Goal: Task Accomplishment & Management: Use online tool/utility

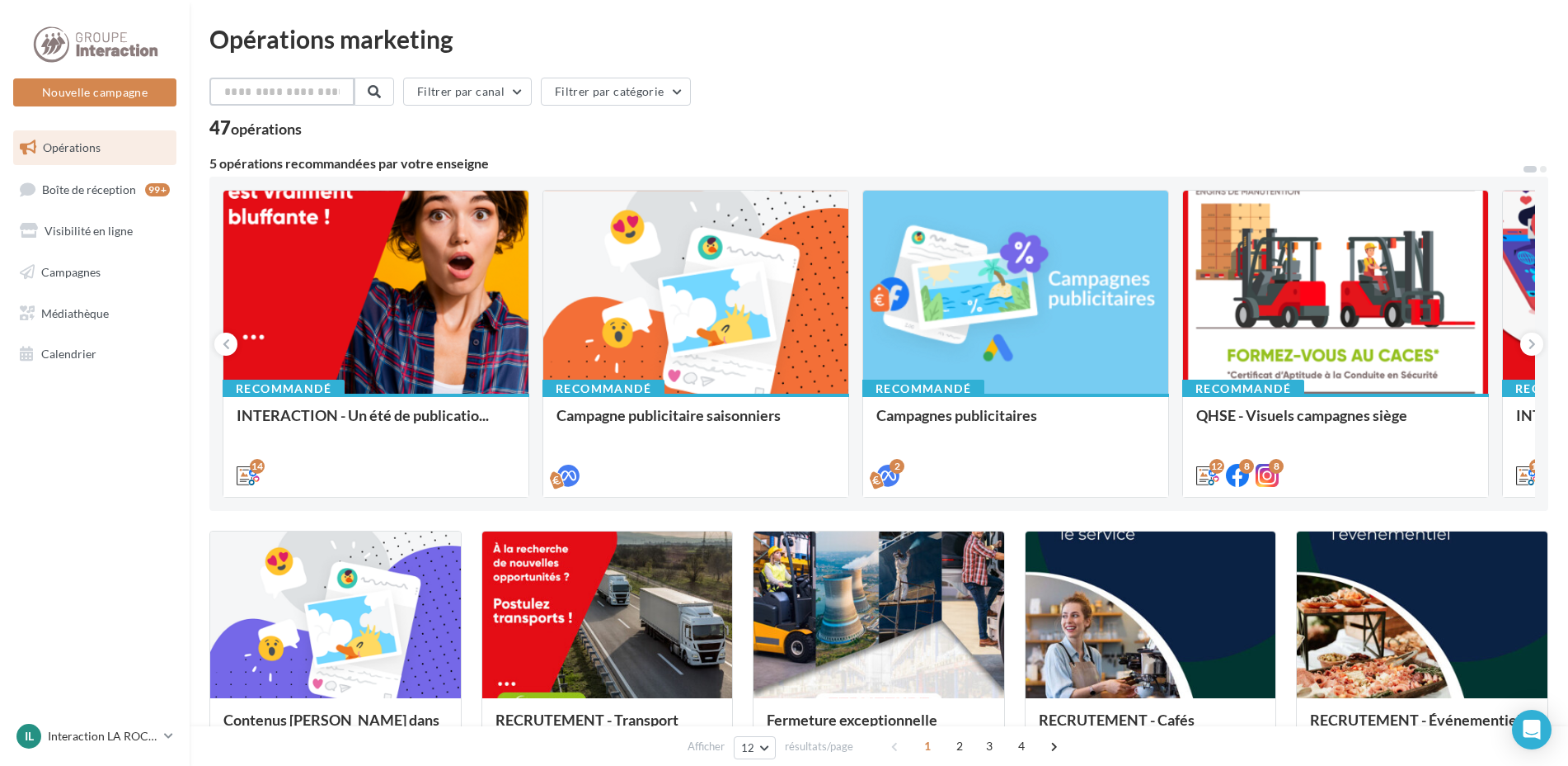
click at [280, 89] on input "text" at bounding box center [282, 91] width 145 height 28
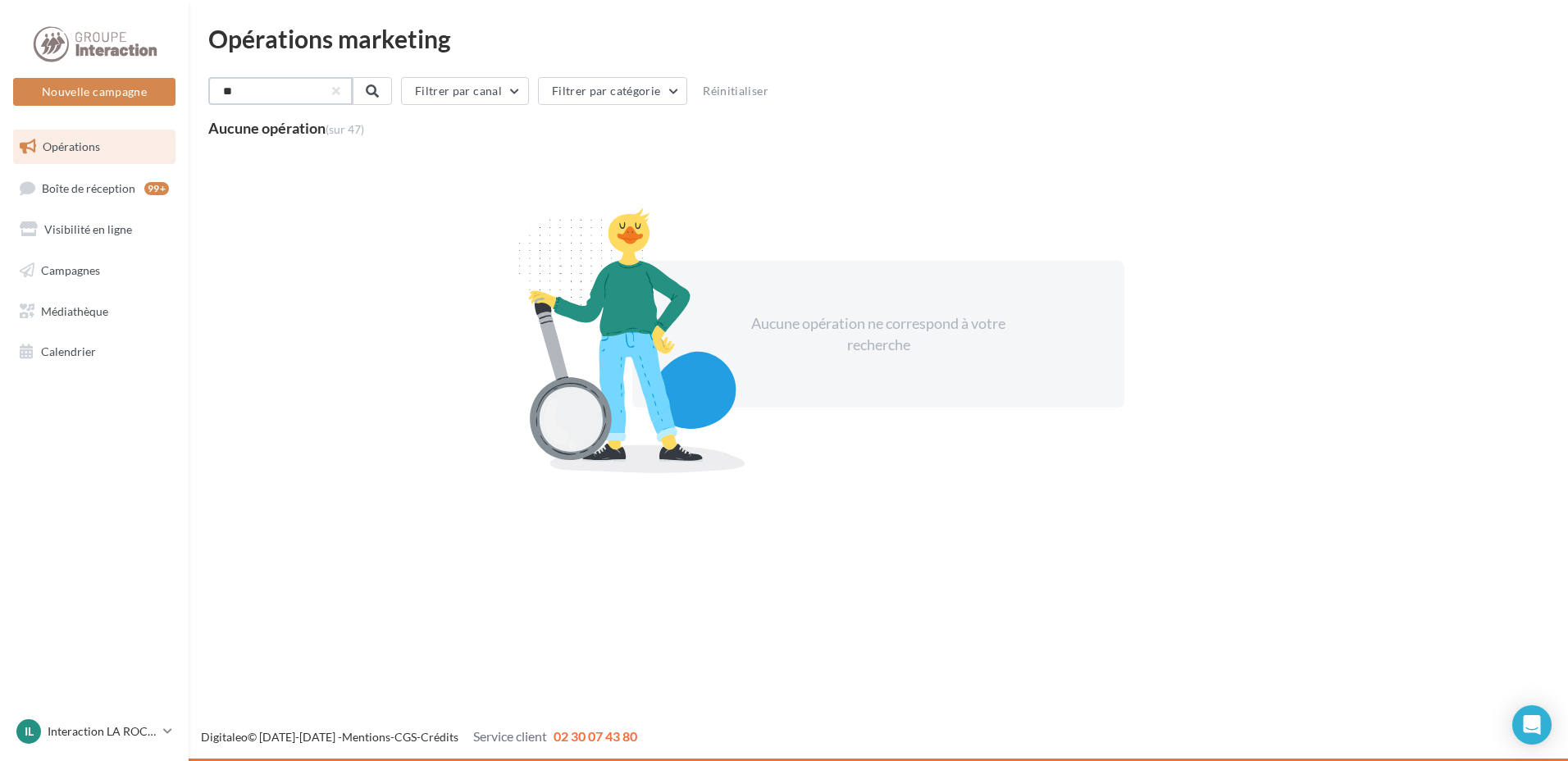
type input "*"
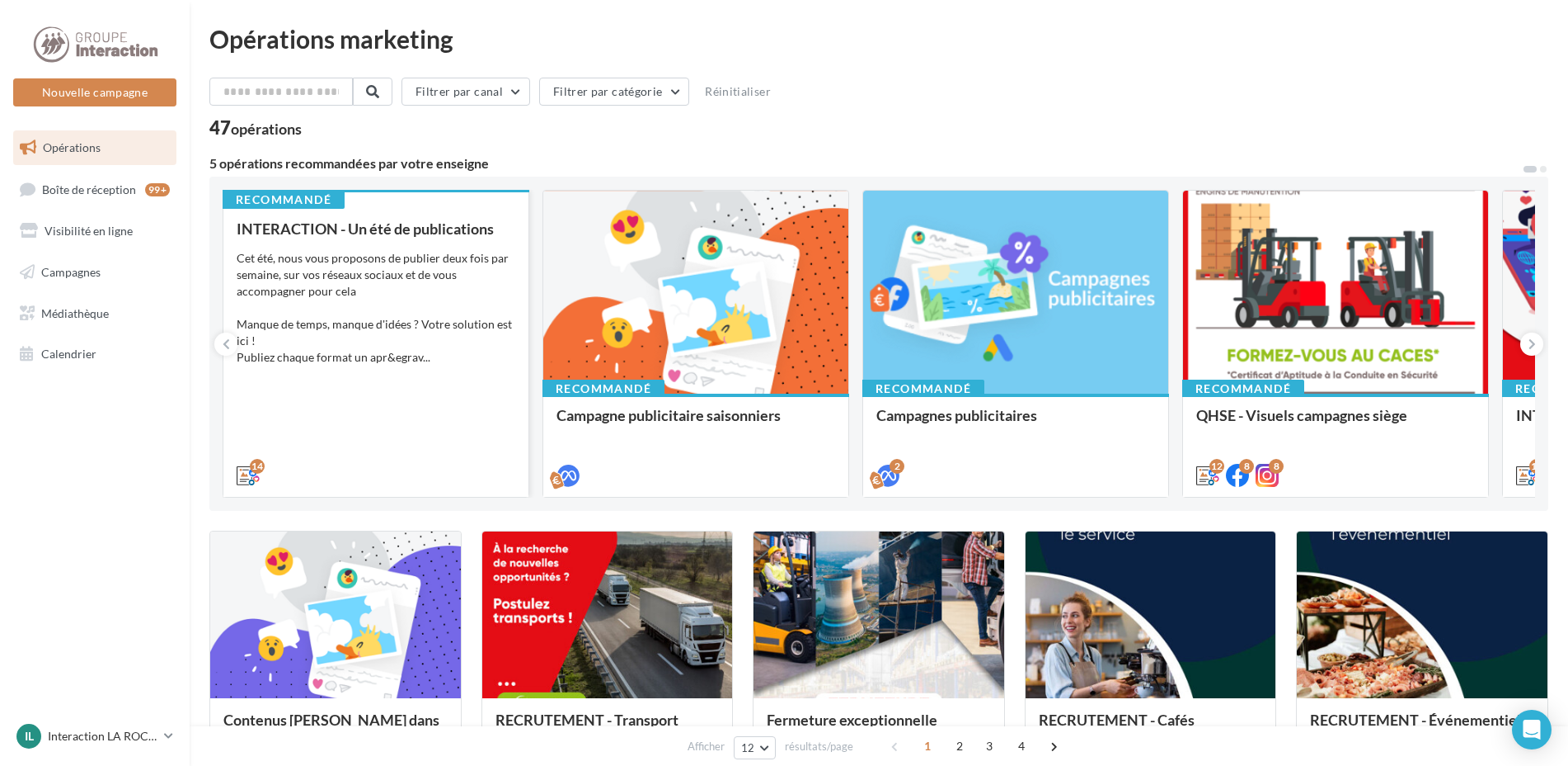
click at [460, 380] on div "INTERACTION - Un été de publications Cet été, nous vous proposons de publier de…" at bounding box center [376, 351] width 279 height 262
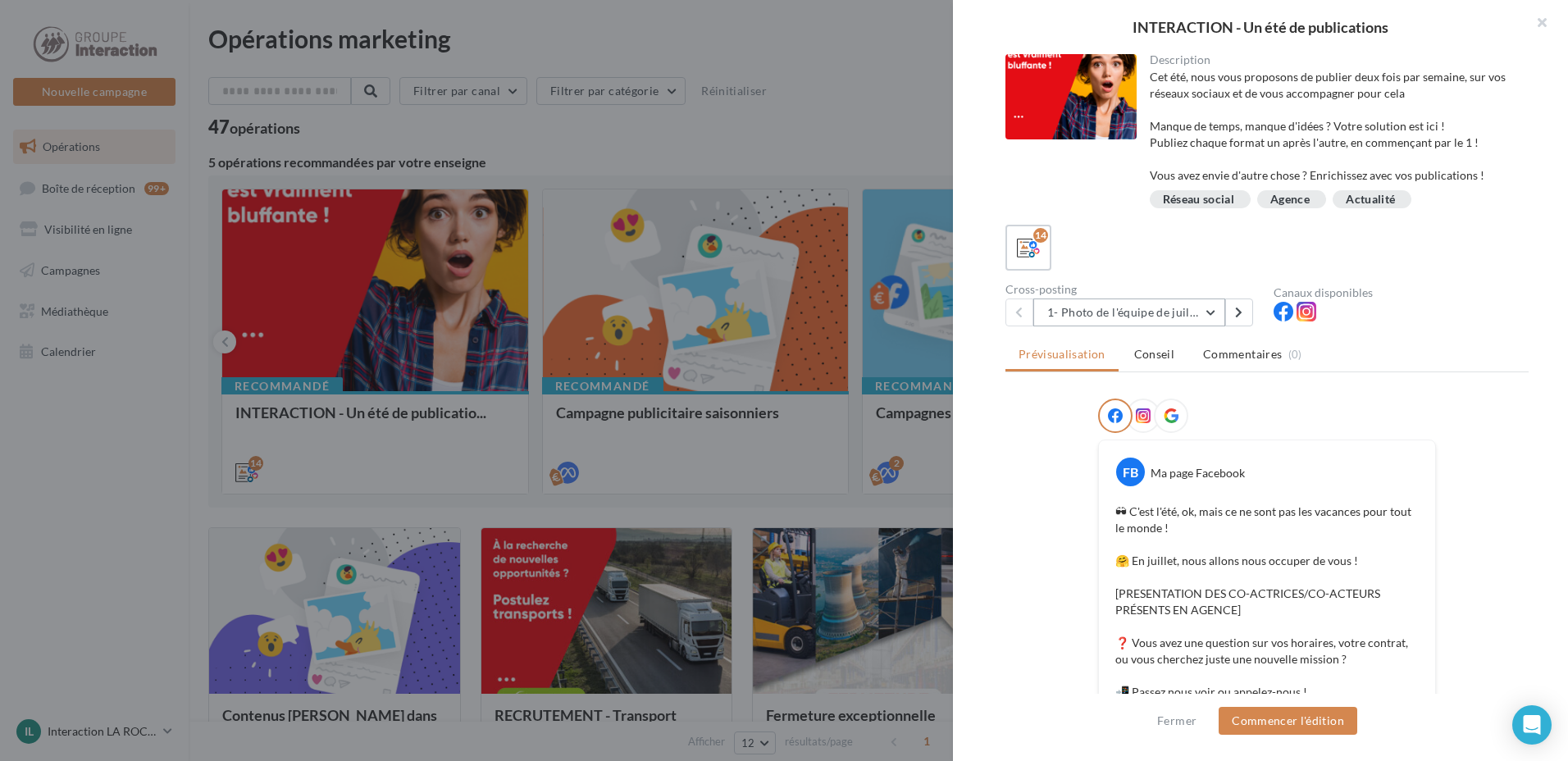
click at [1221, 307] on button "1- Photo de l'équipe de juillet" at bounding box center [1129, 312] width 192 height 28
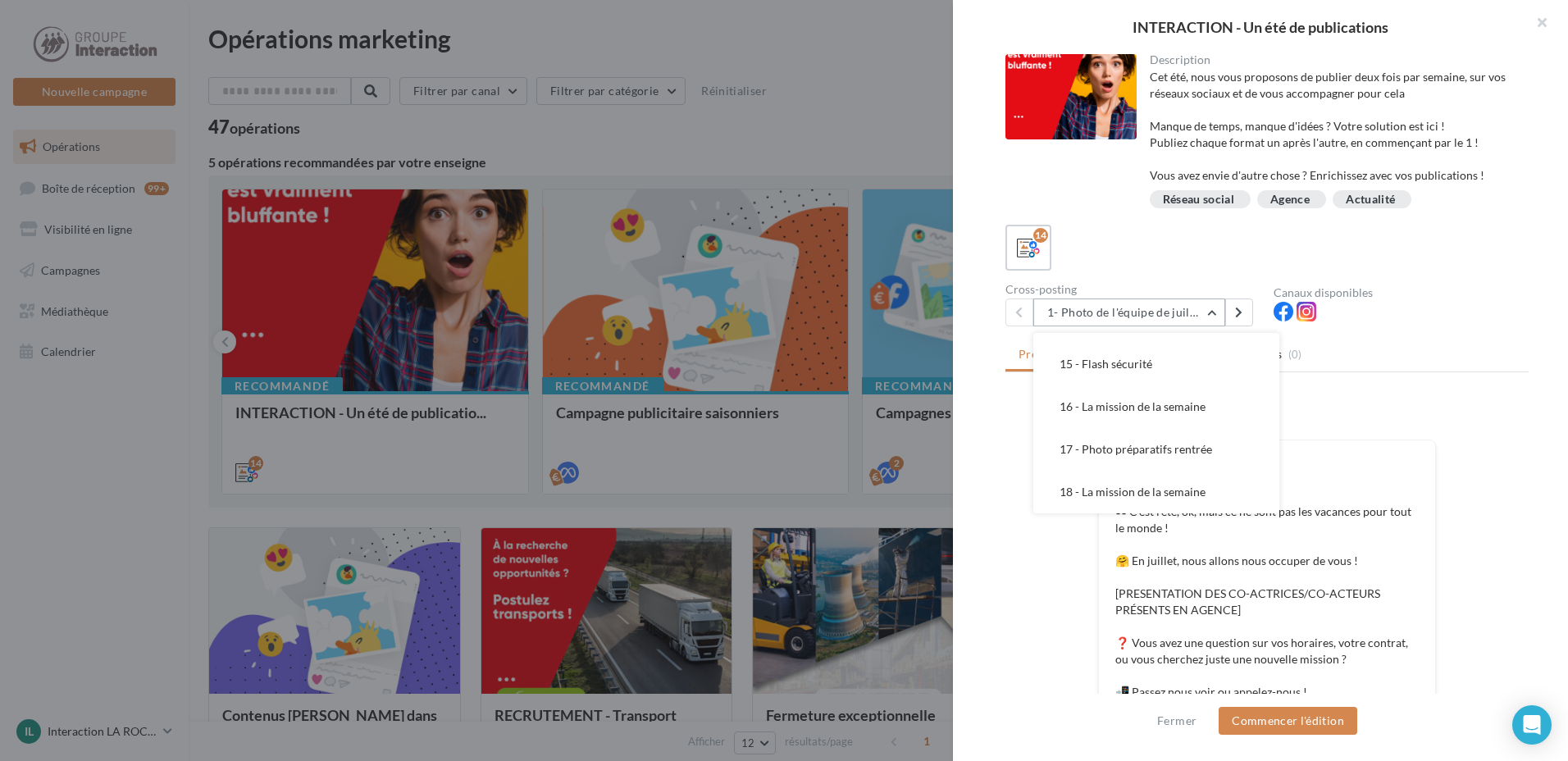
scroll to position [328, 0]
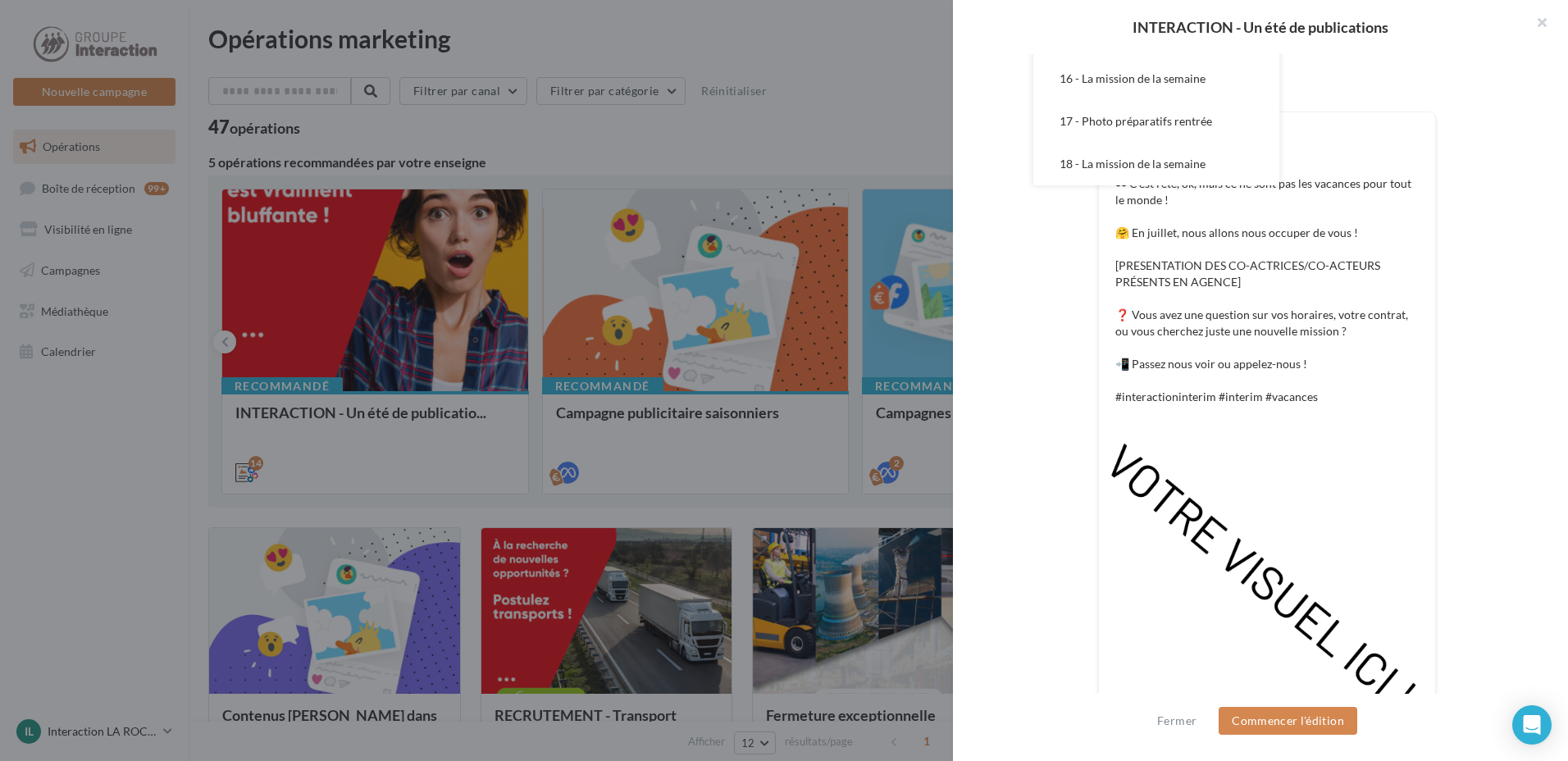
click at [1211, 124] on button "17 - Photo préparatifs rentrée" at bounding box center [1157, 121] width 246 height 42
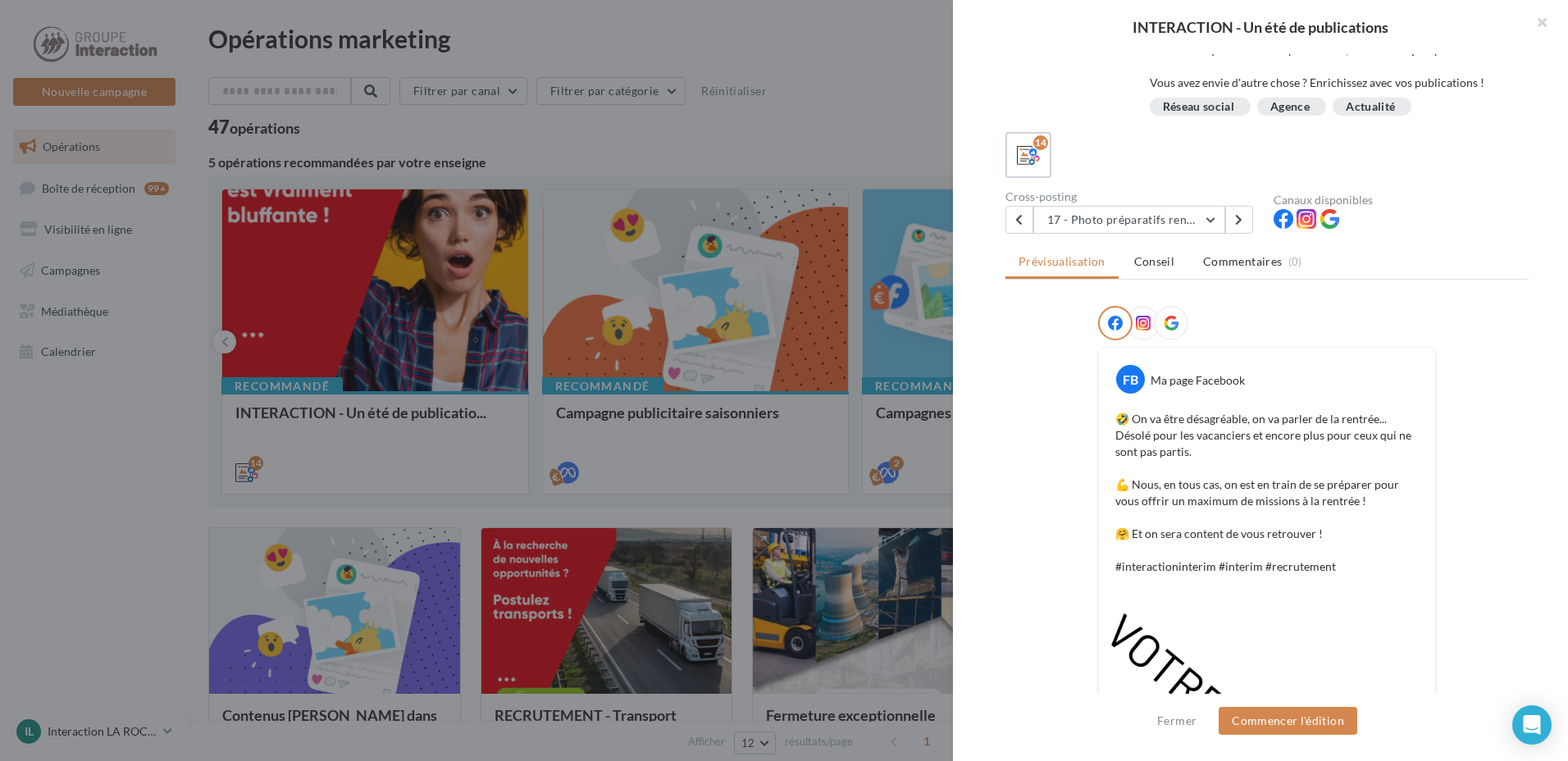
scroll to position [11, 0]
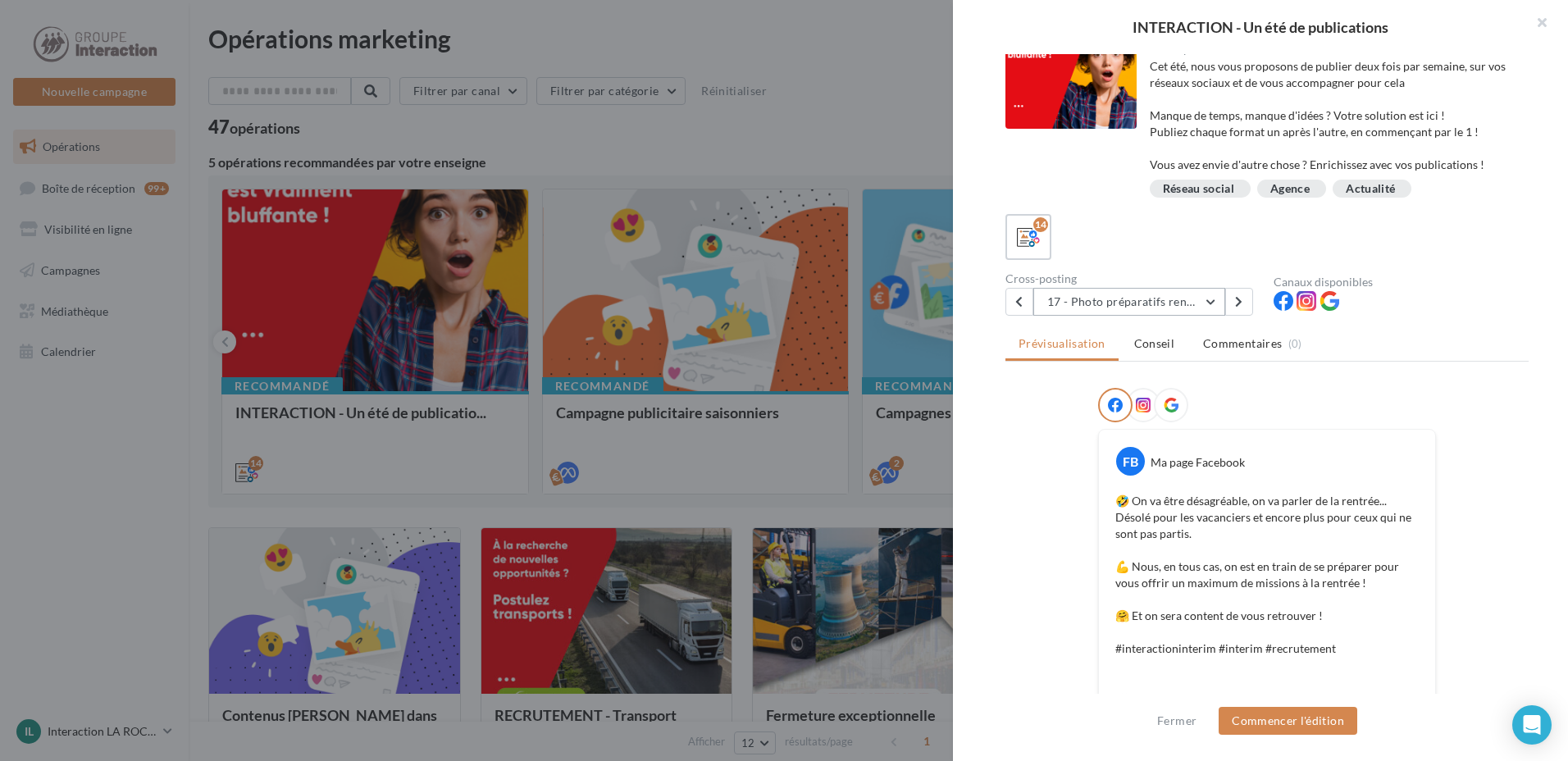
click at [1179, 307] on button "17 - Photo préparatifs rentrée" at bounding box center [1129, 302] width 192 height 28
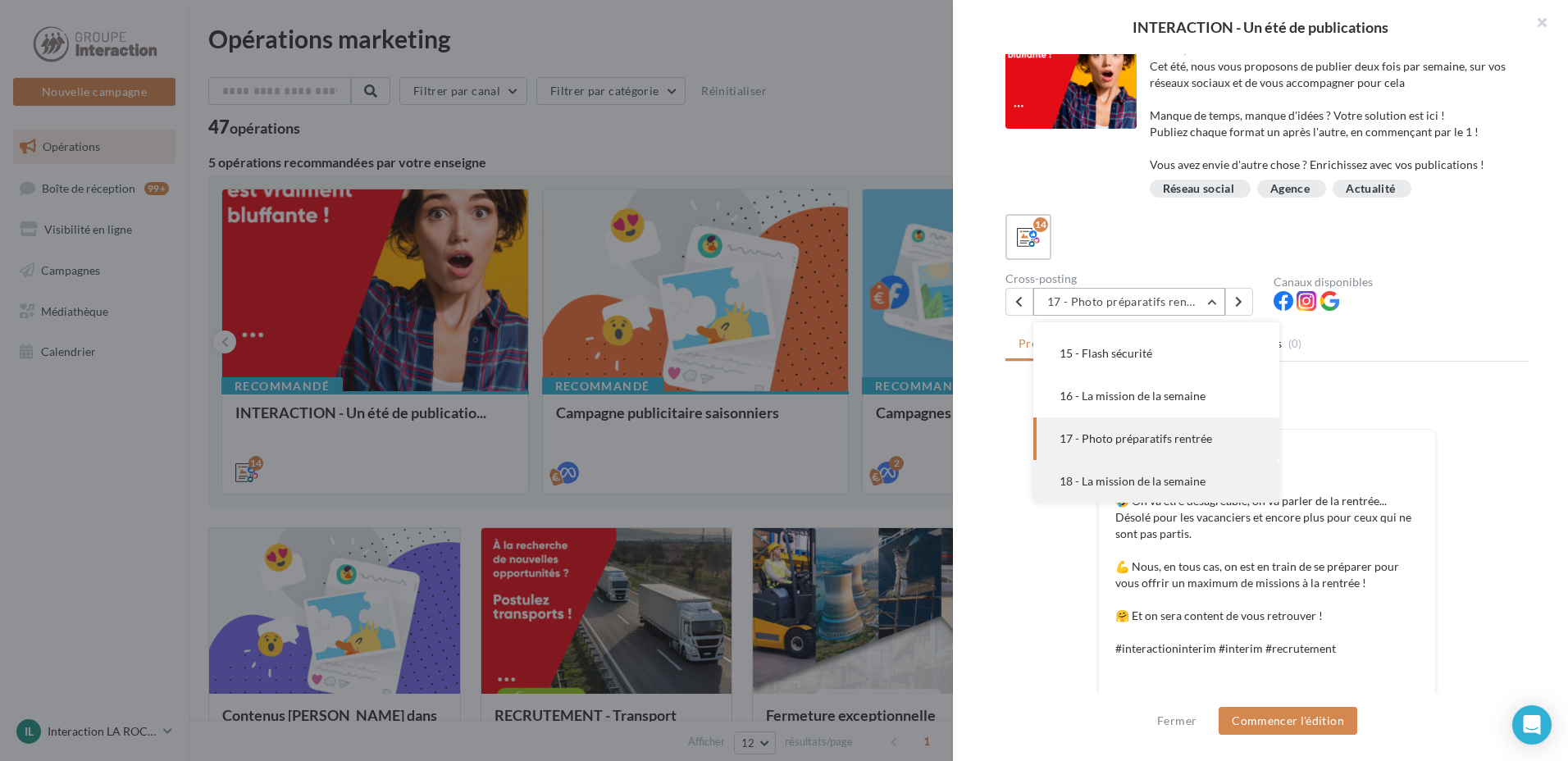
scroll to position [93, 0]
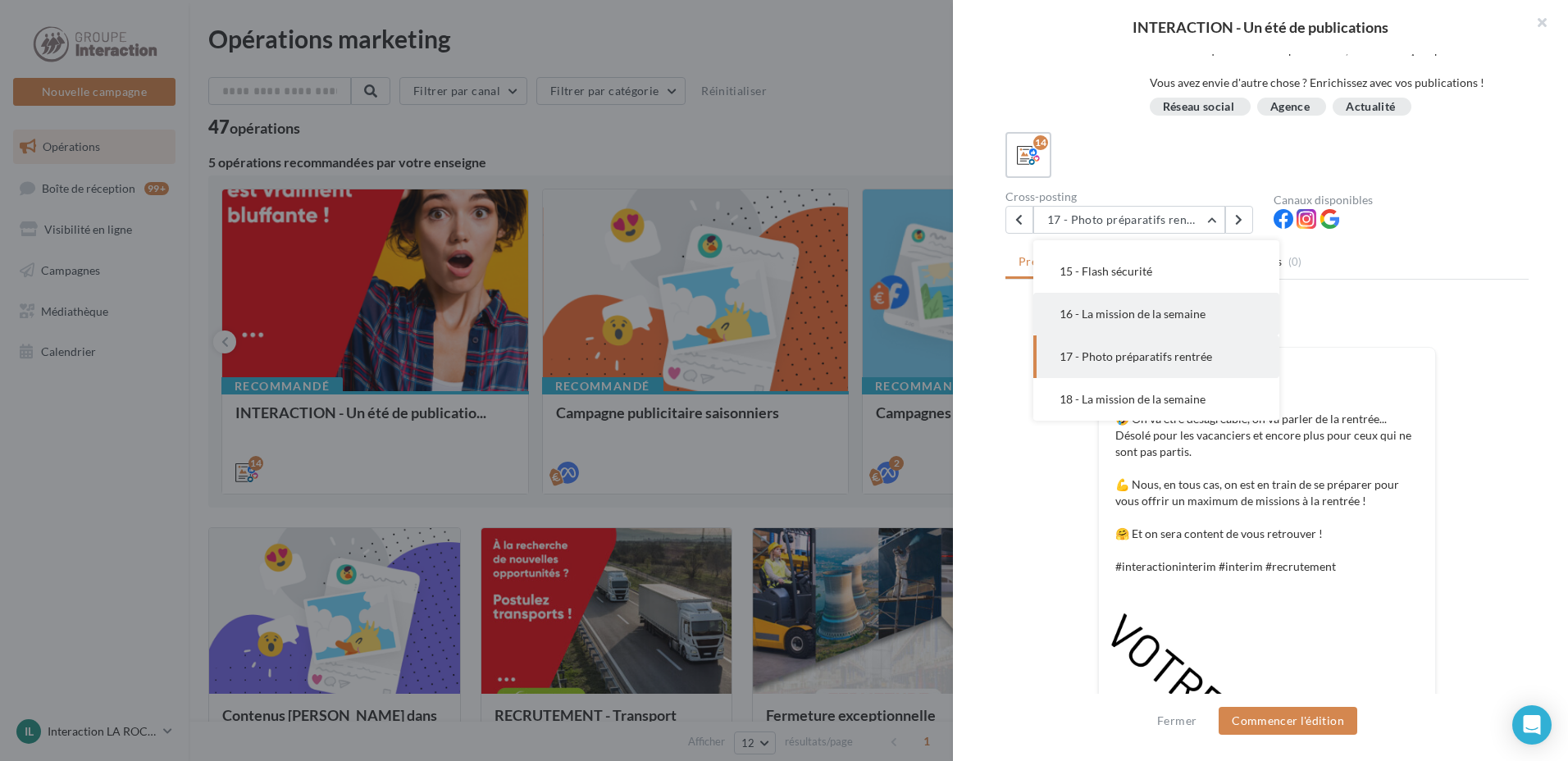
click at [1202, 294] on button "16 - La mission de la semaine" at bounding box center [1157, 314] width 246 height 42
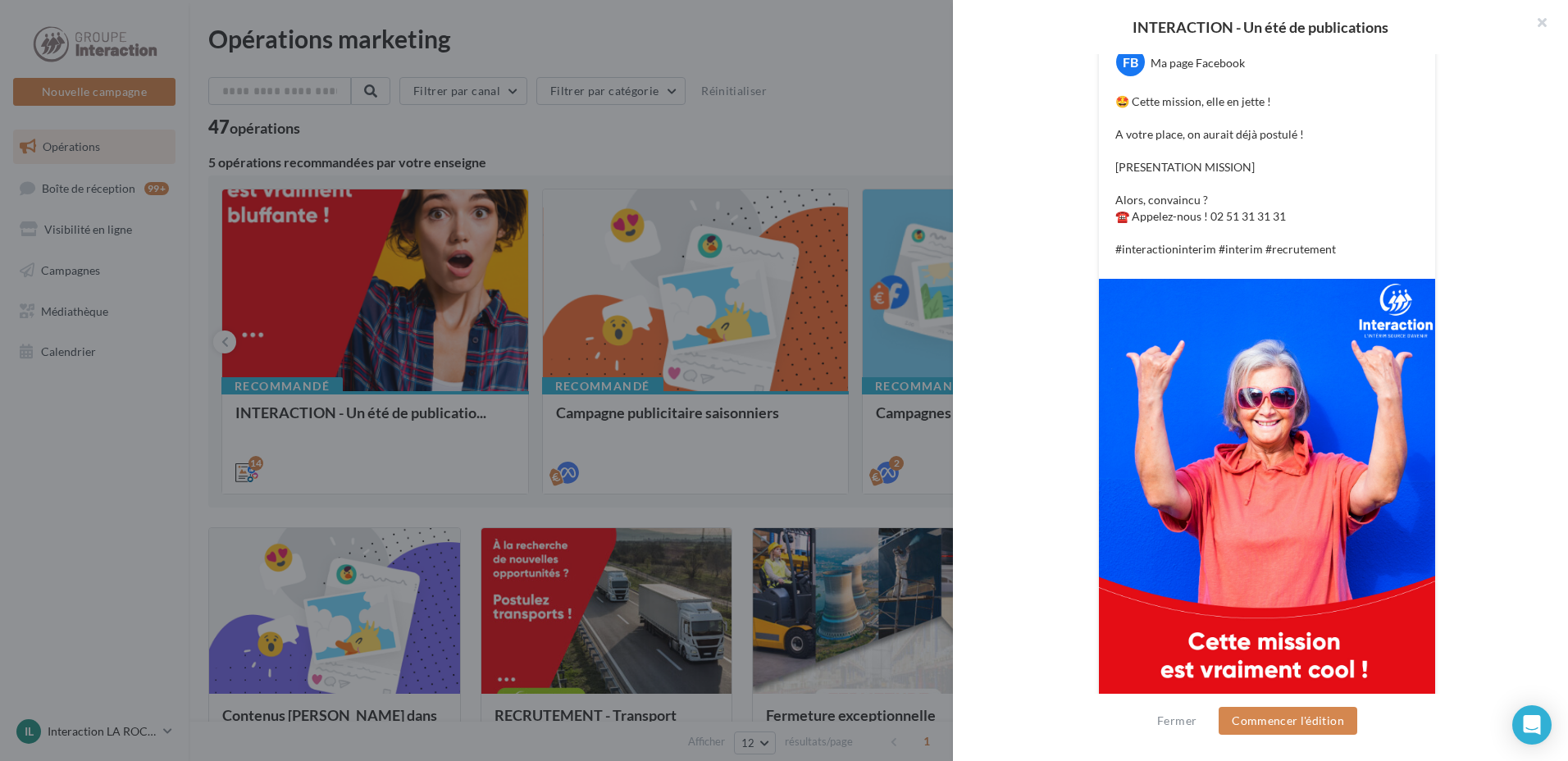
scroll to position [164, 0]
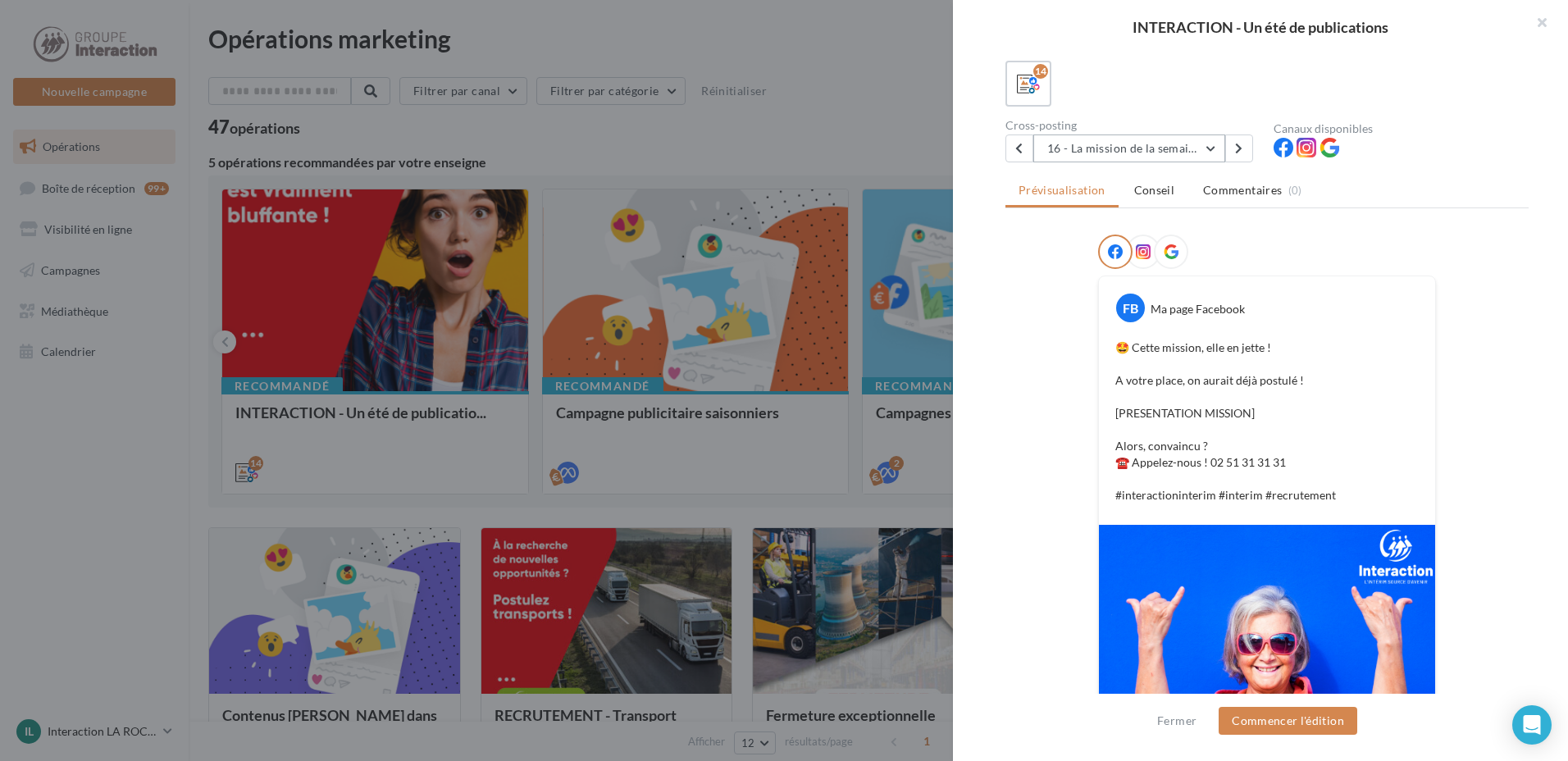
click at [1189, 146] on button "16 - La mission de la semaine" at bounding box center [1129, 148] width 192 height 28
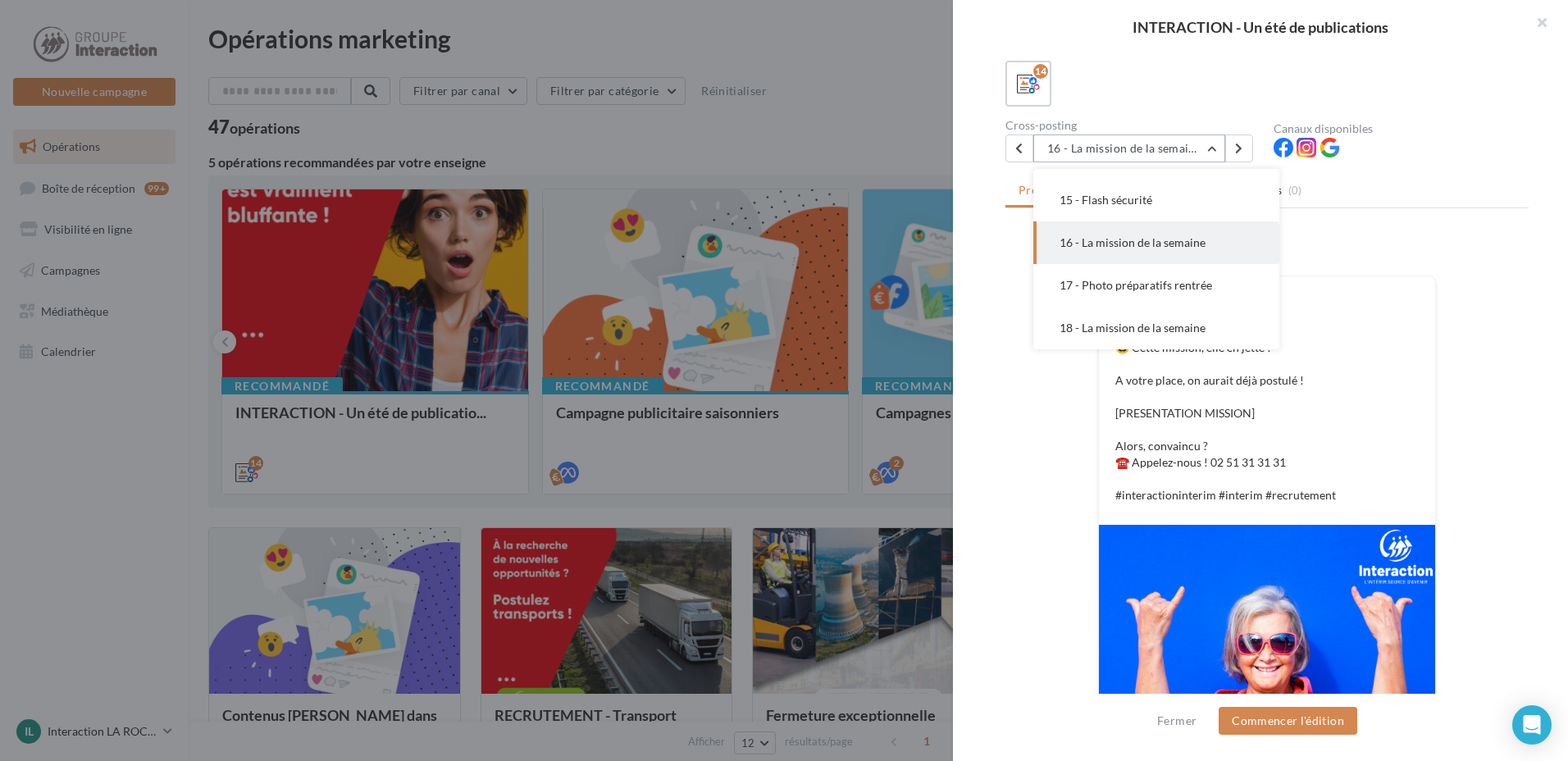
scroll to position [335, 0]
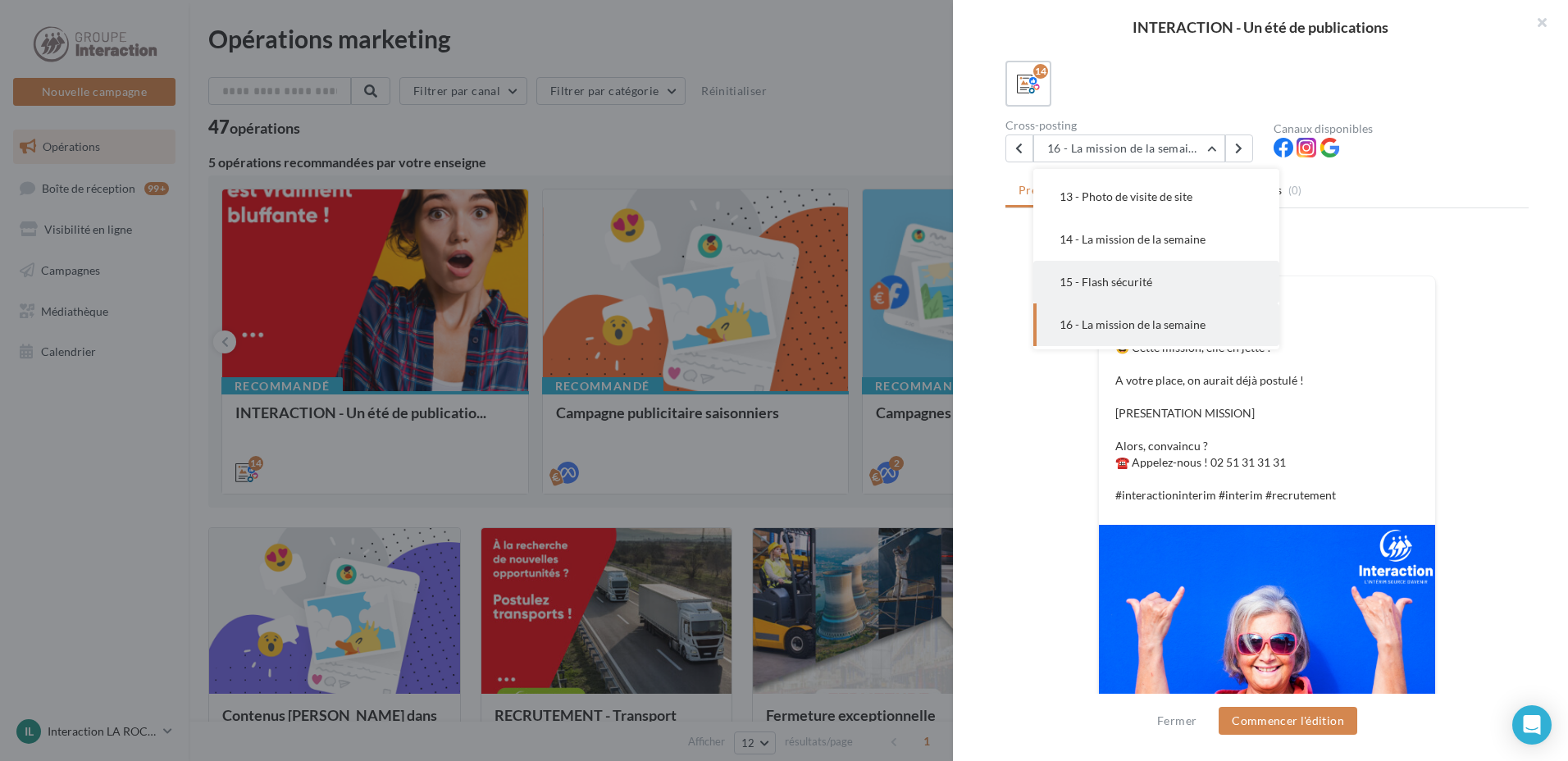
click at [1160, 278] on button "15 - Flash sécurité" at bounding box center [1157, 282] width 246 height 42
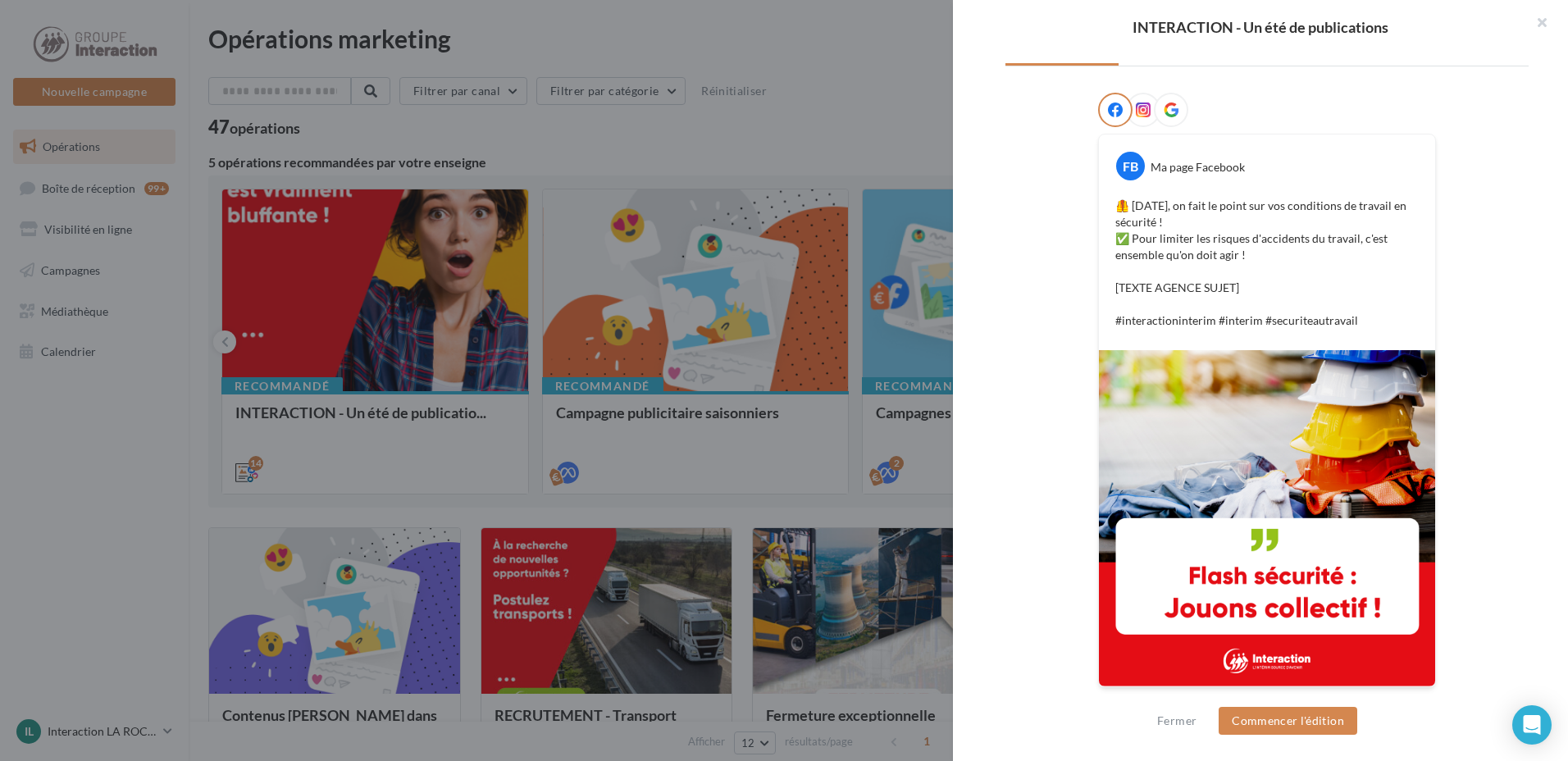
scroll to position [59, 0]
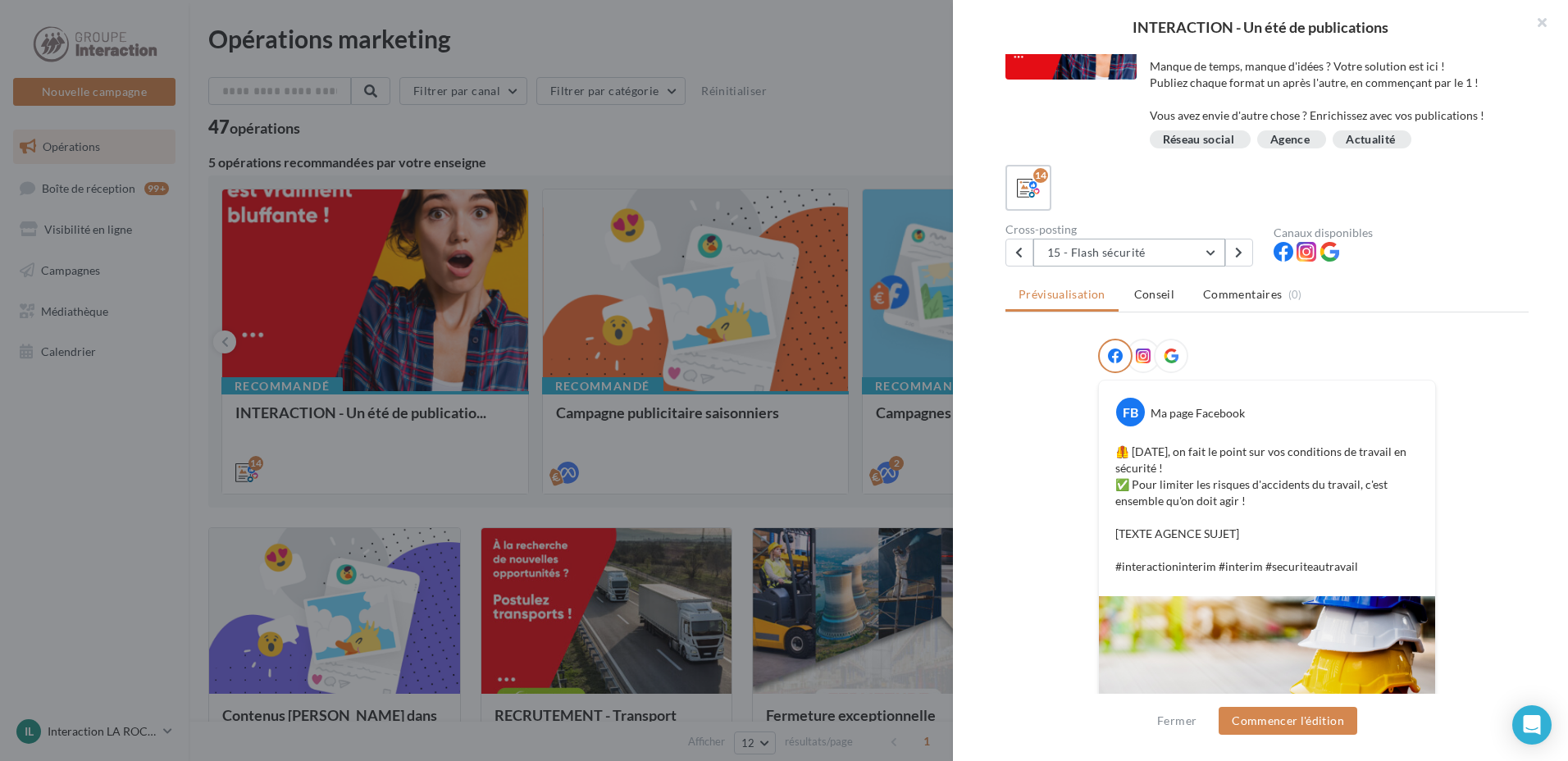
click at [1165, 251] on button "15 - Flash sécurité" at bounding box center [1129, 252] width 192 height 28
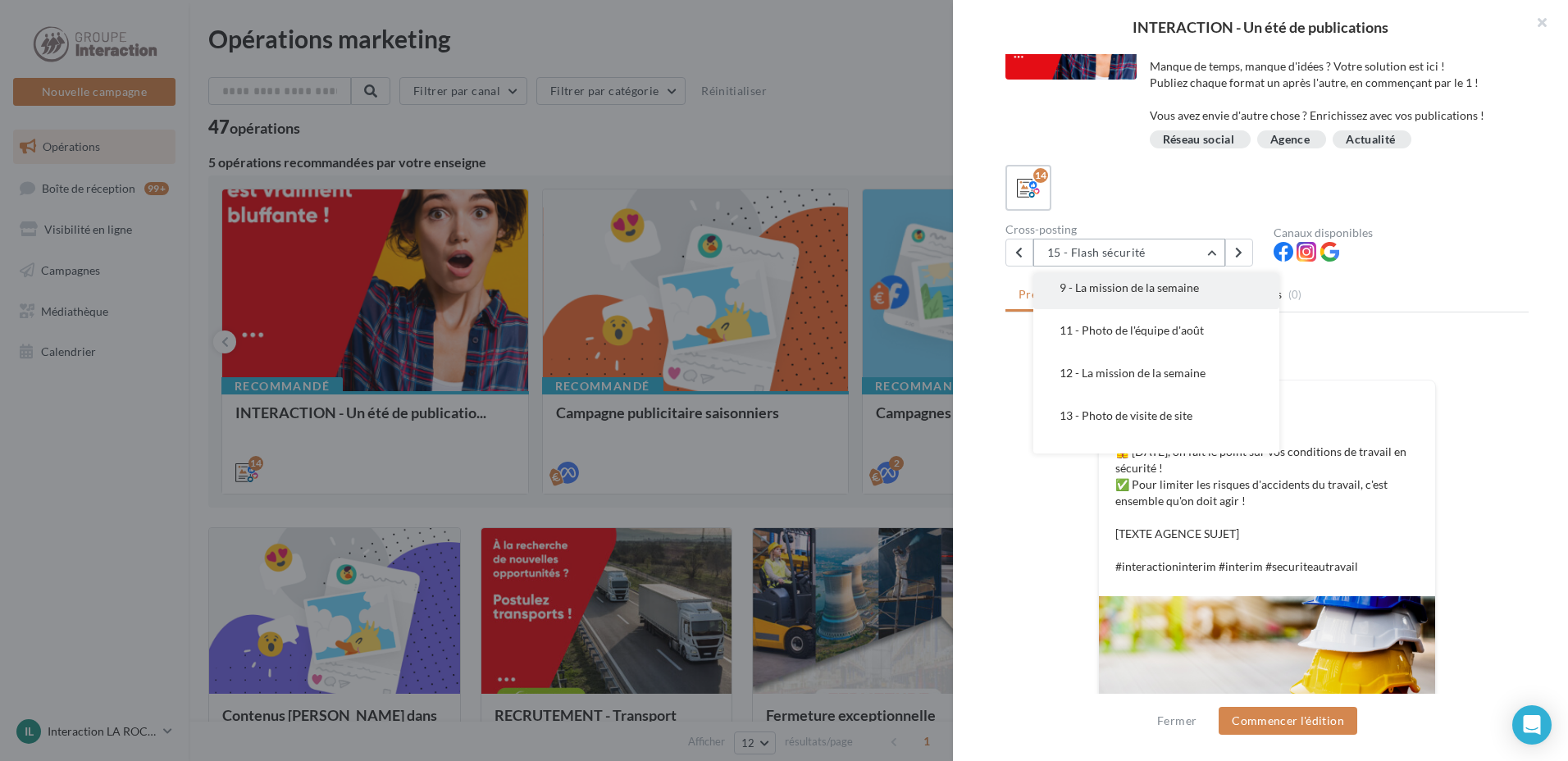
scroll to position [138, 0]
click at [1192, 322] on span "8 - La mission de la semaine" at bounding box center [1129, 326] width 139 height 14
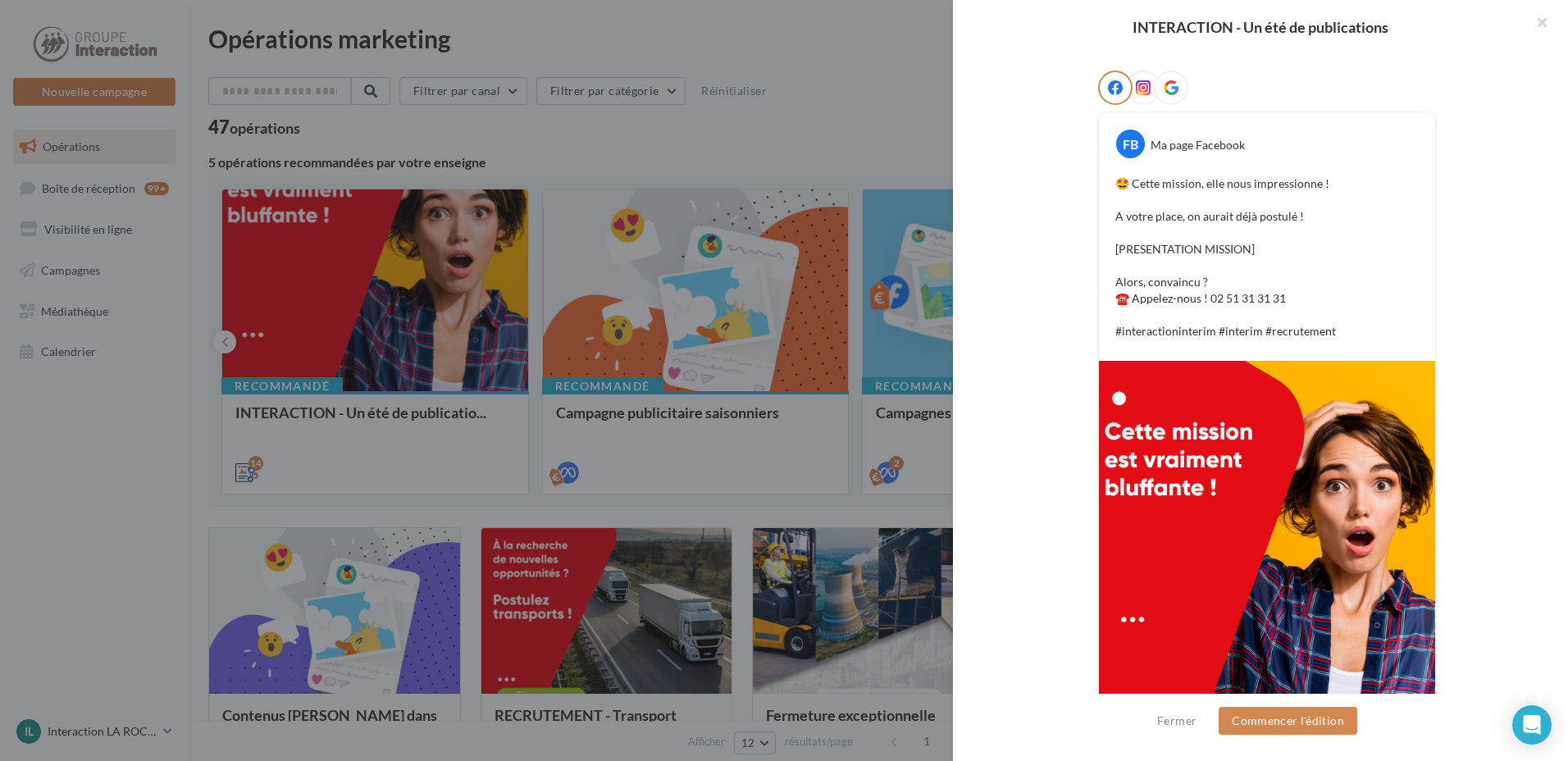
scroll to position [82, 0]
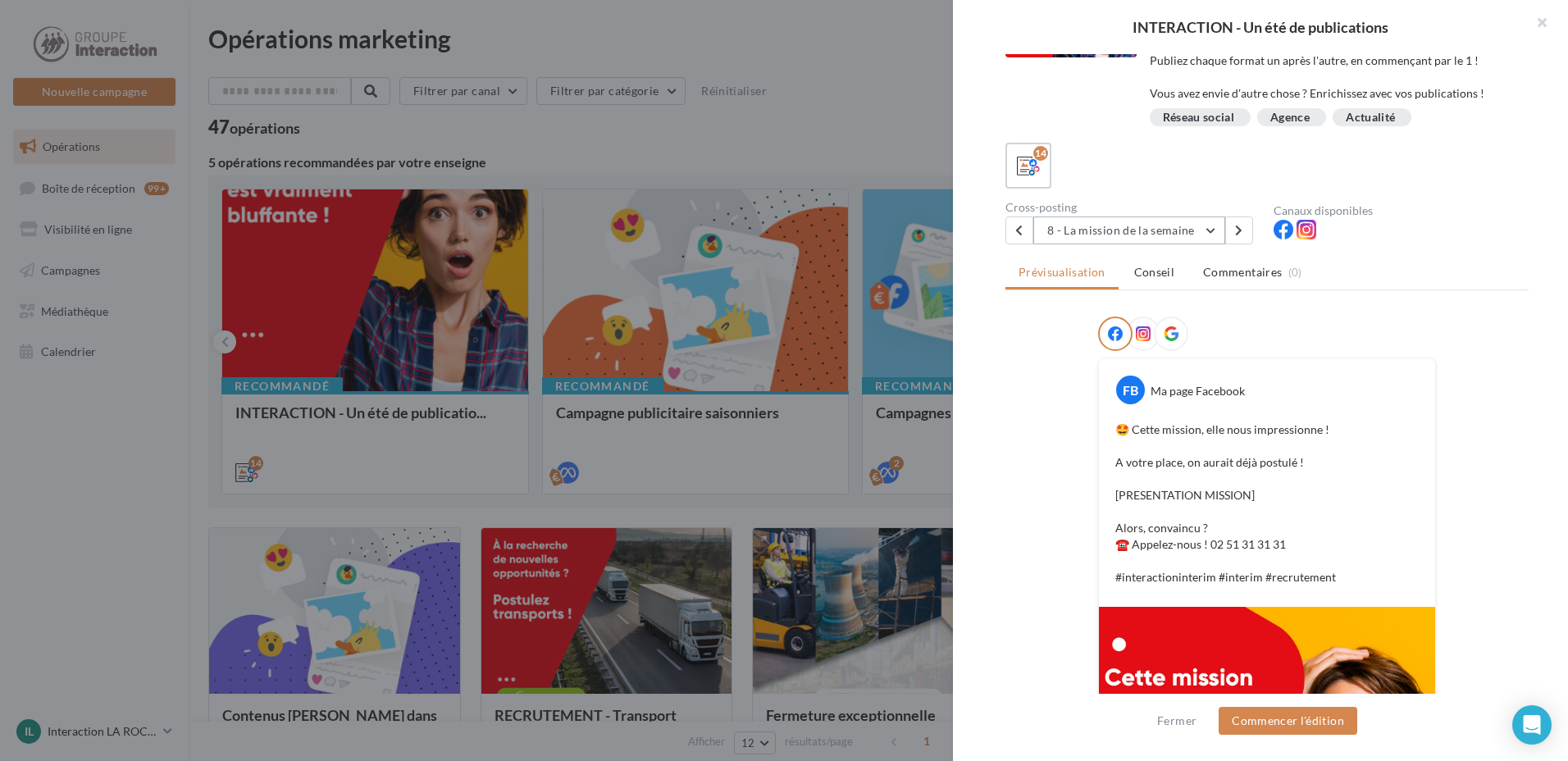
click at [1202, 240] on button "8 - La mission de la semaine" at bounding box center [1129, 230] width 192 height 28
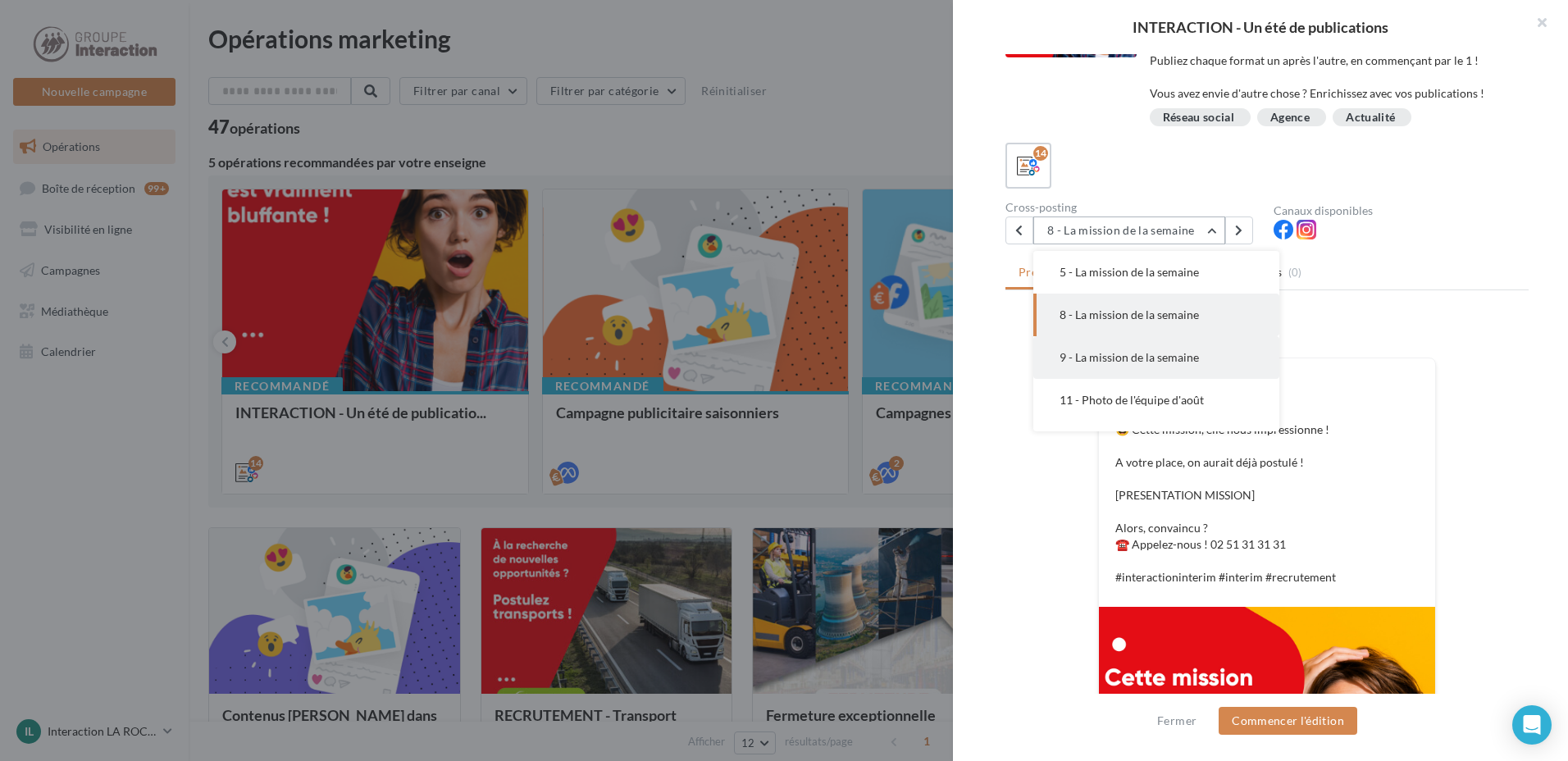
scroll to position [210, 0]
click at [1197, 324] on button "11 - Photo de l'équipe d'août" at bounding box center [1157, 318] width 246 height 42
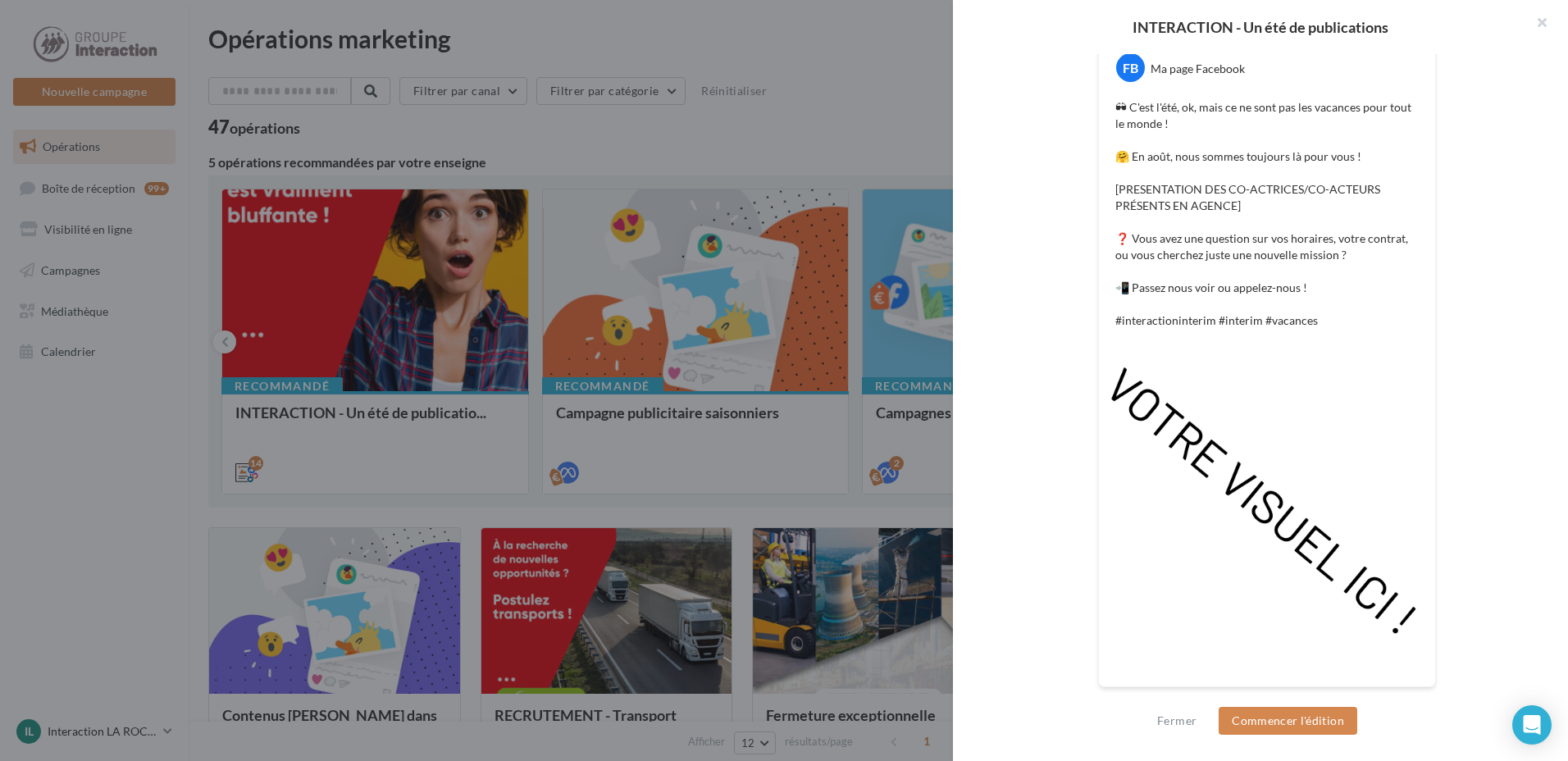
scroll to position [76, 0]
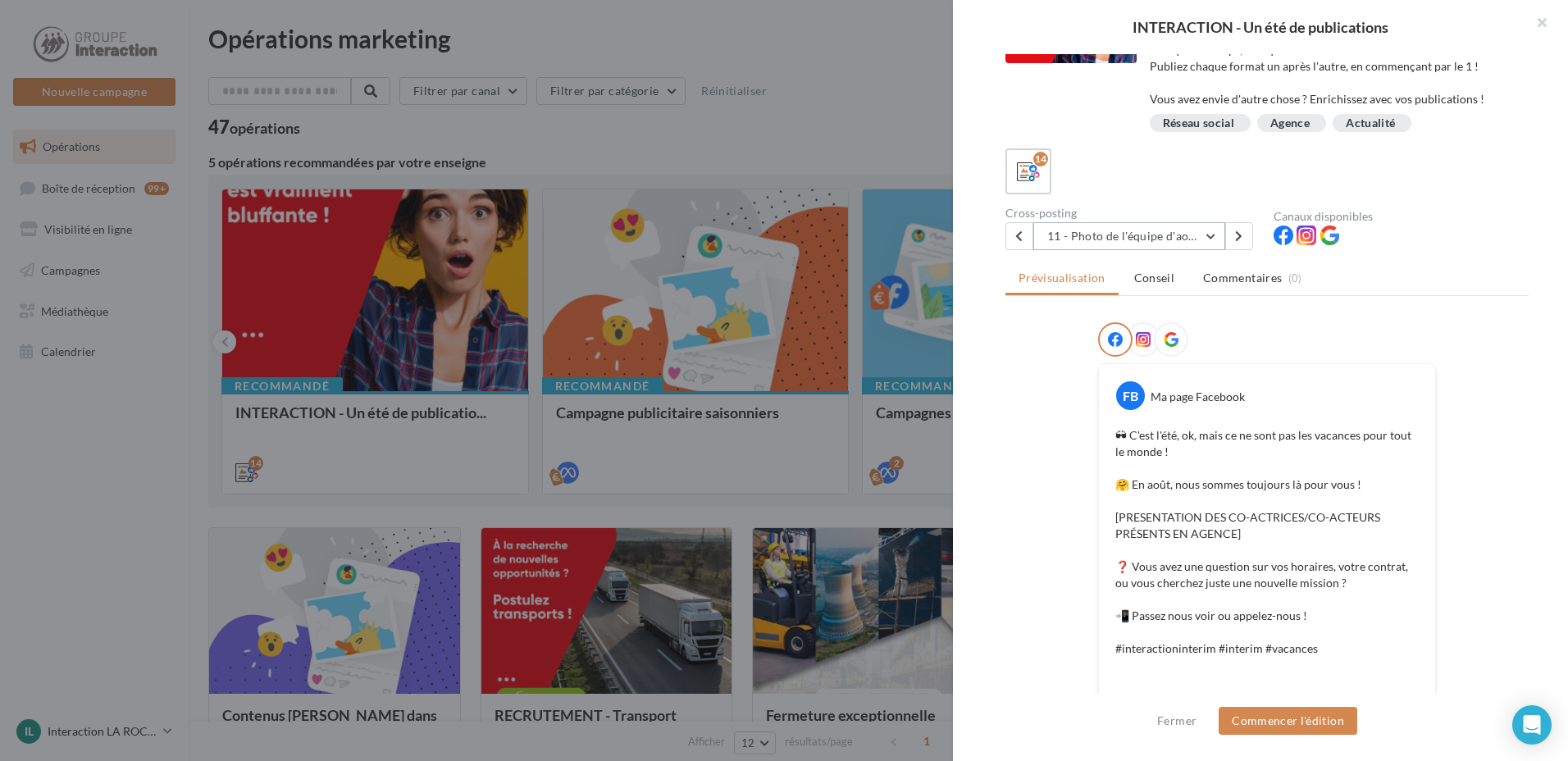
click at [1176, 242] on button "11 - Photo de l'équipe d'août" at bounding box center [1129, 236] width 192 height 28
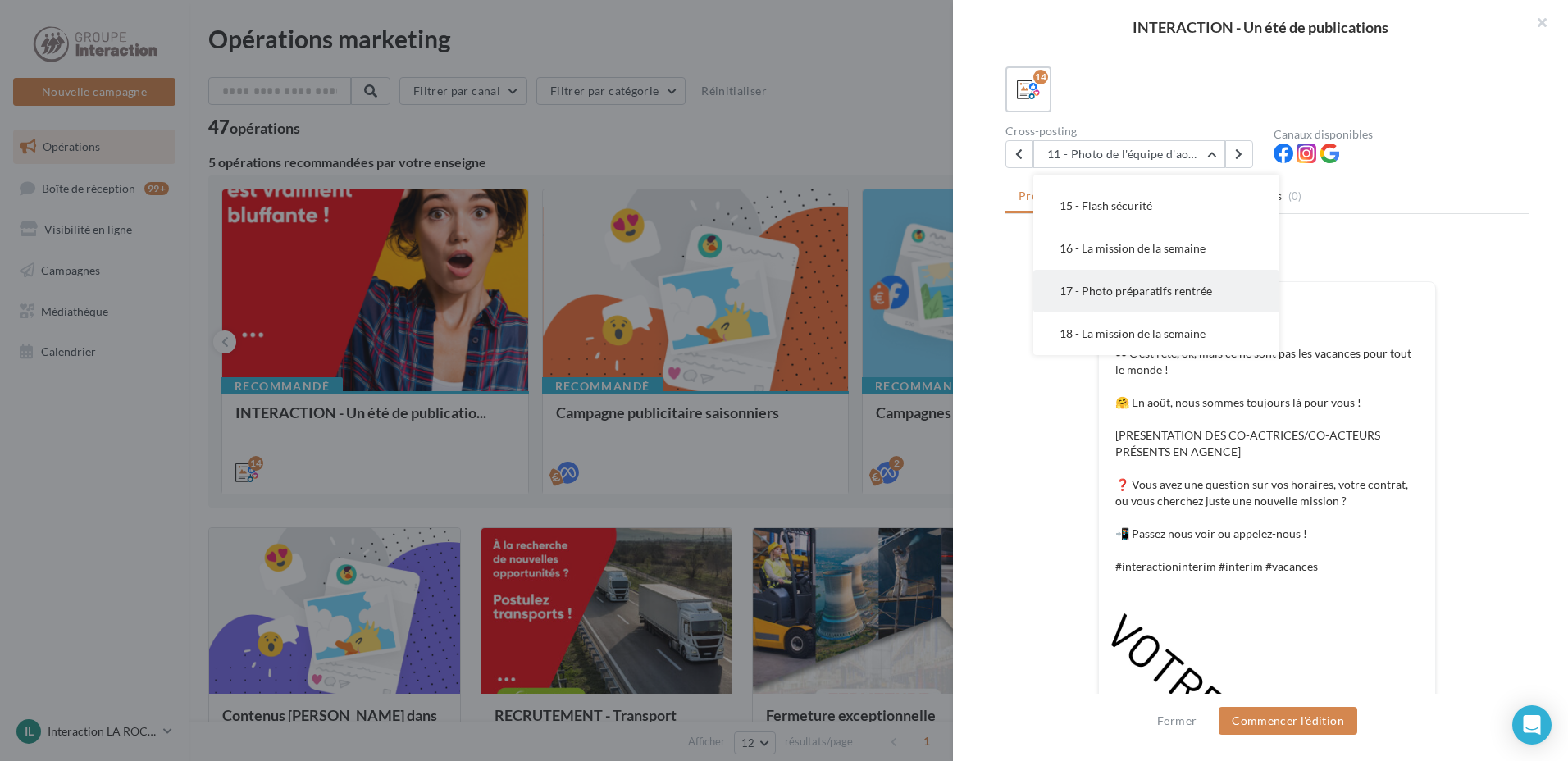
click at [1190, 291] on span "17 - Photo préparatifs rentrée" at bounding box center [1135, 290] width 152 height 14
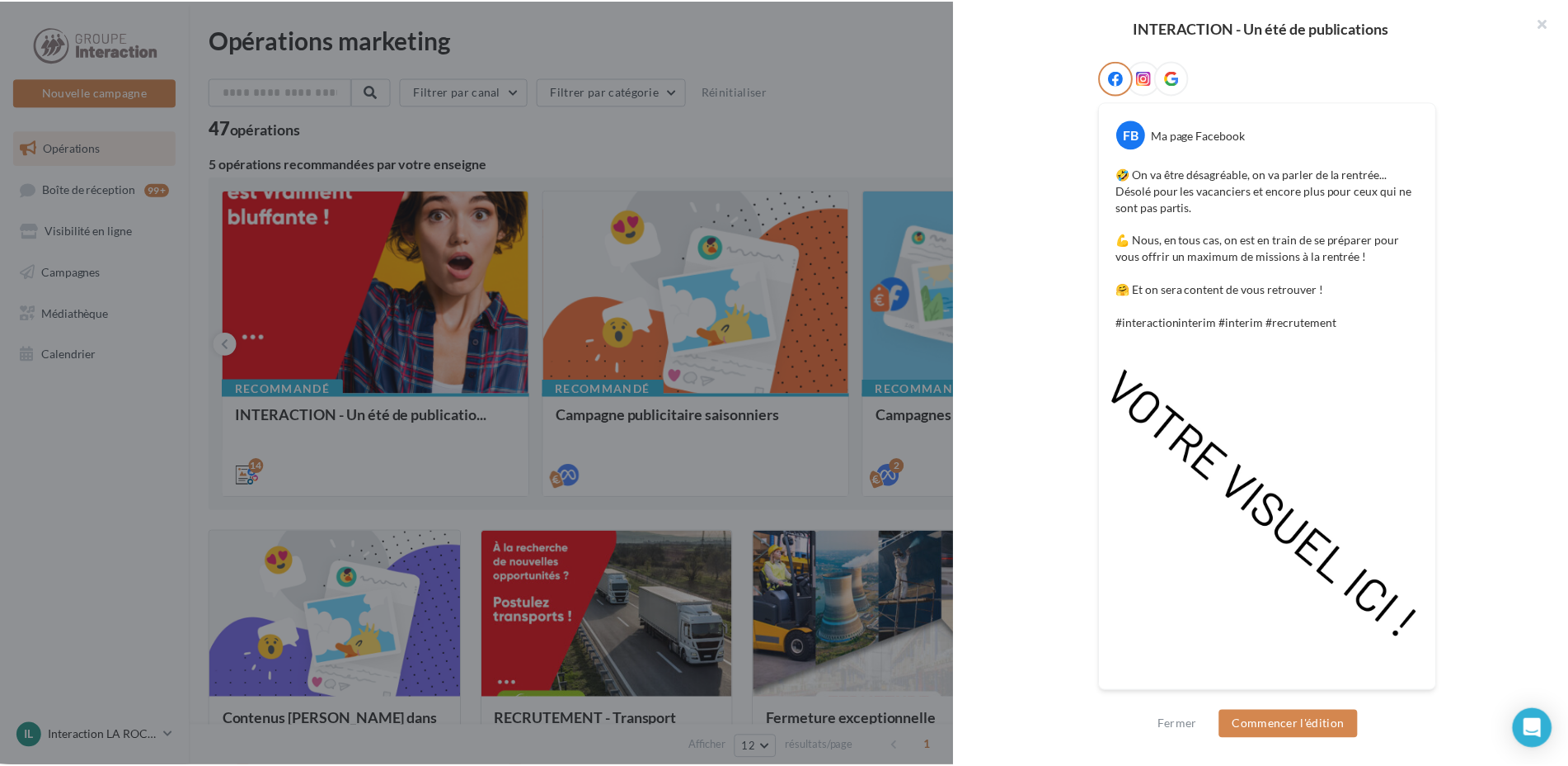
scroll to position [11, 0]
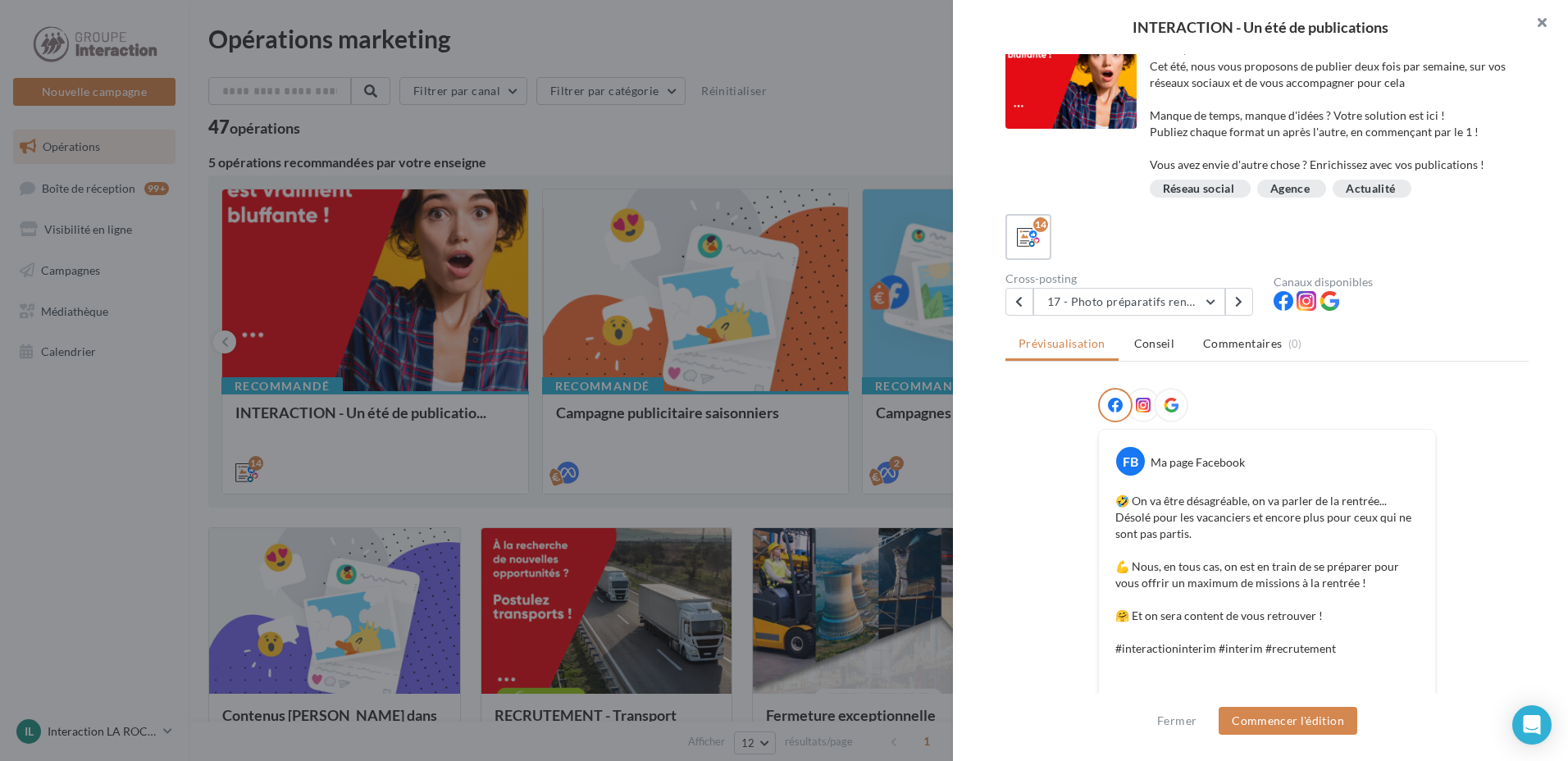
click at [1545, 15] on button "button" at bounding box center [1535, 25] width 65 height 49
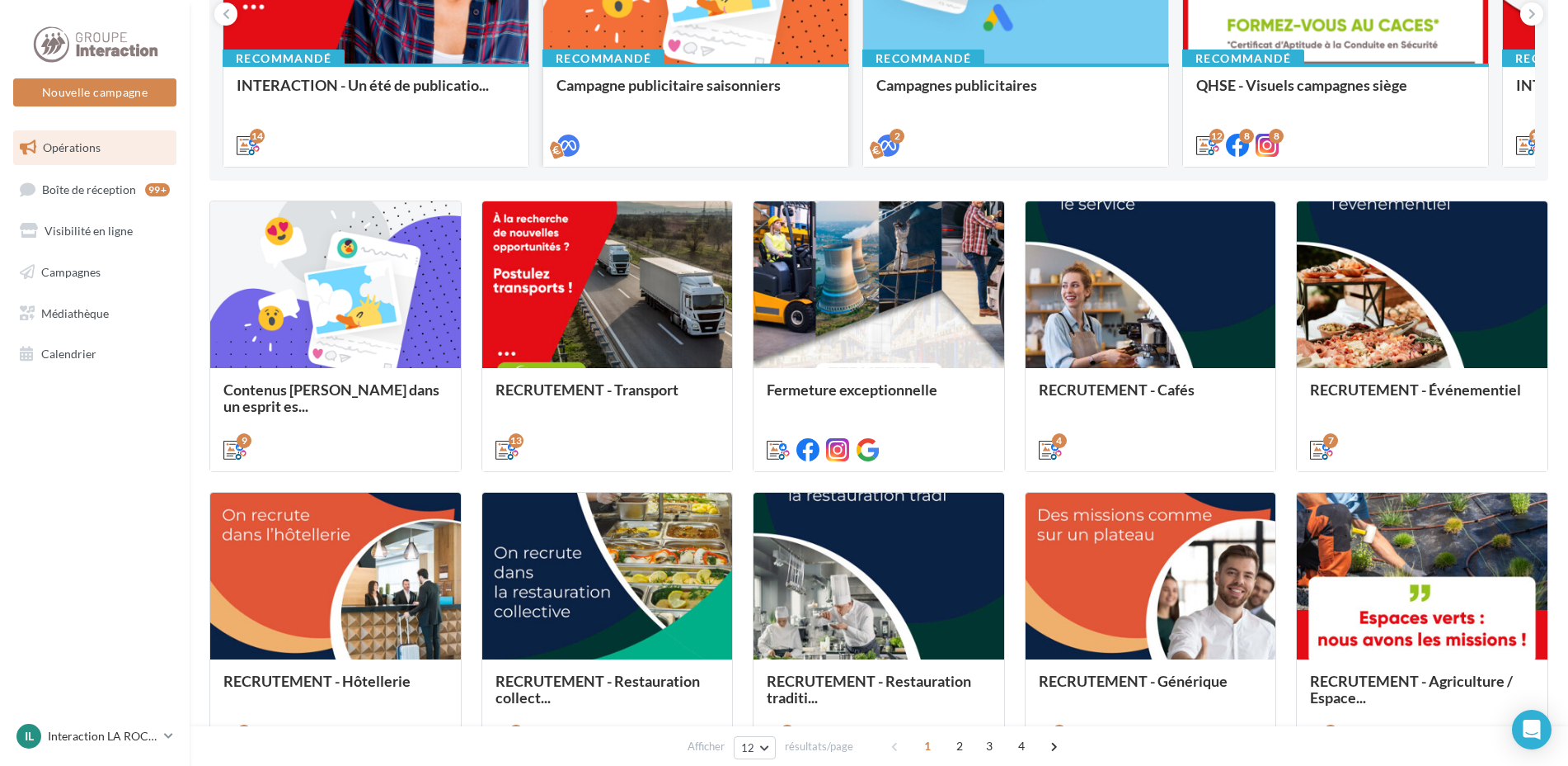
scroll to position [0, 0]
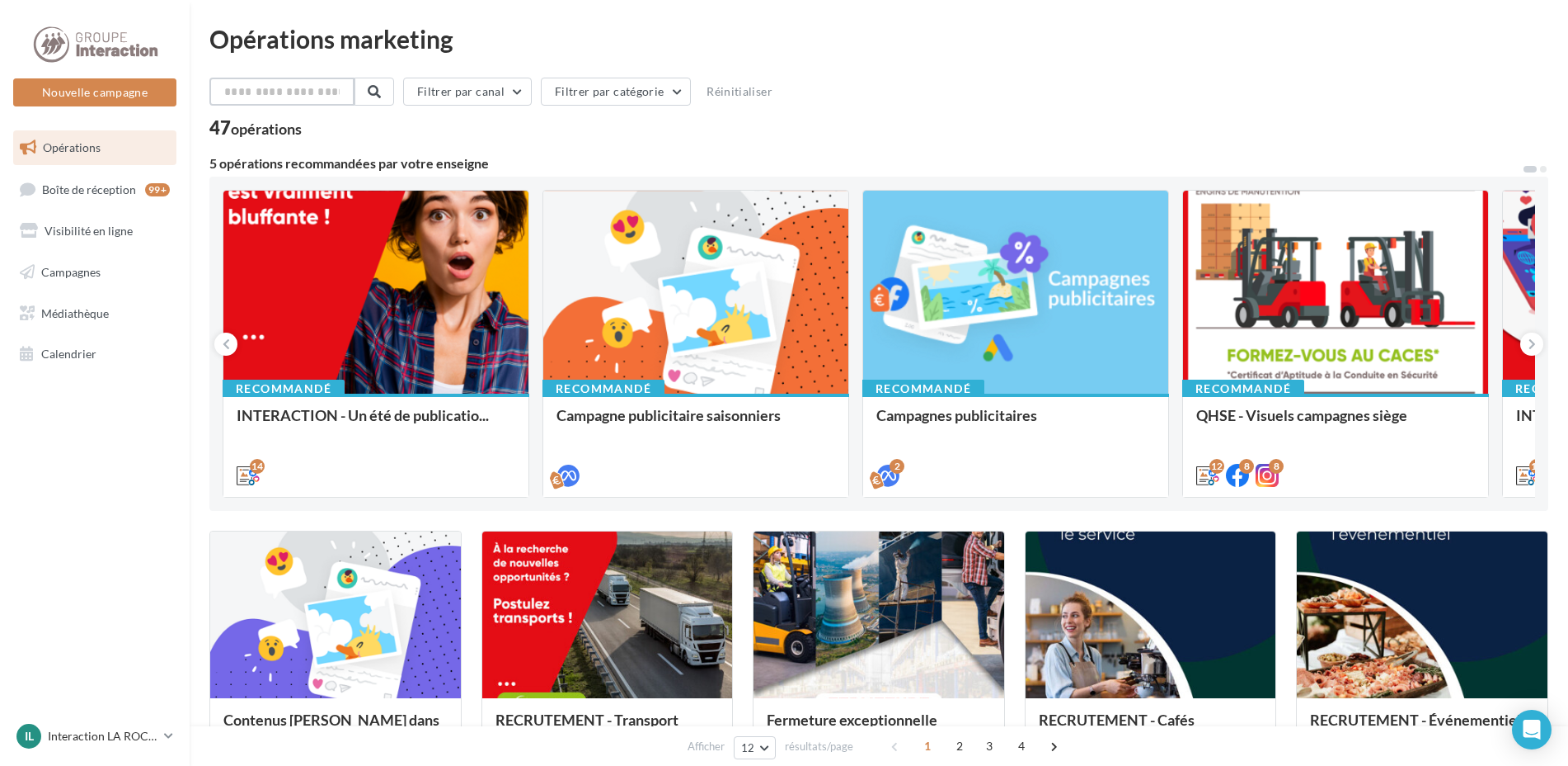
click at [293, 85] on input "text" at bounding box center [282, 91] width 145 height 28
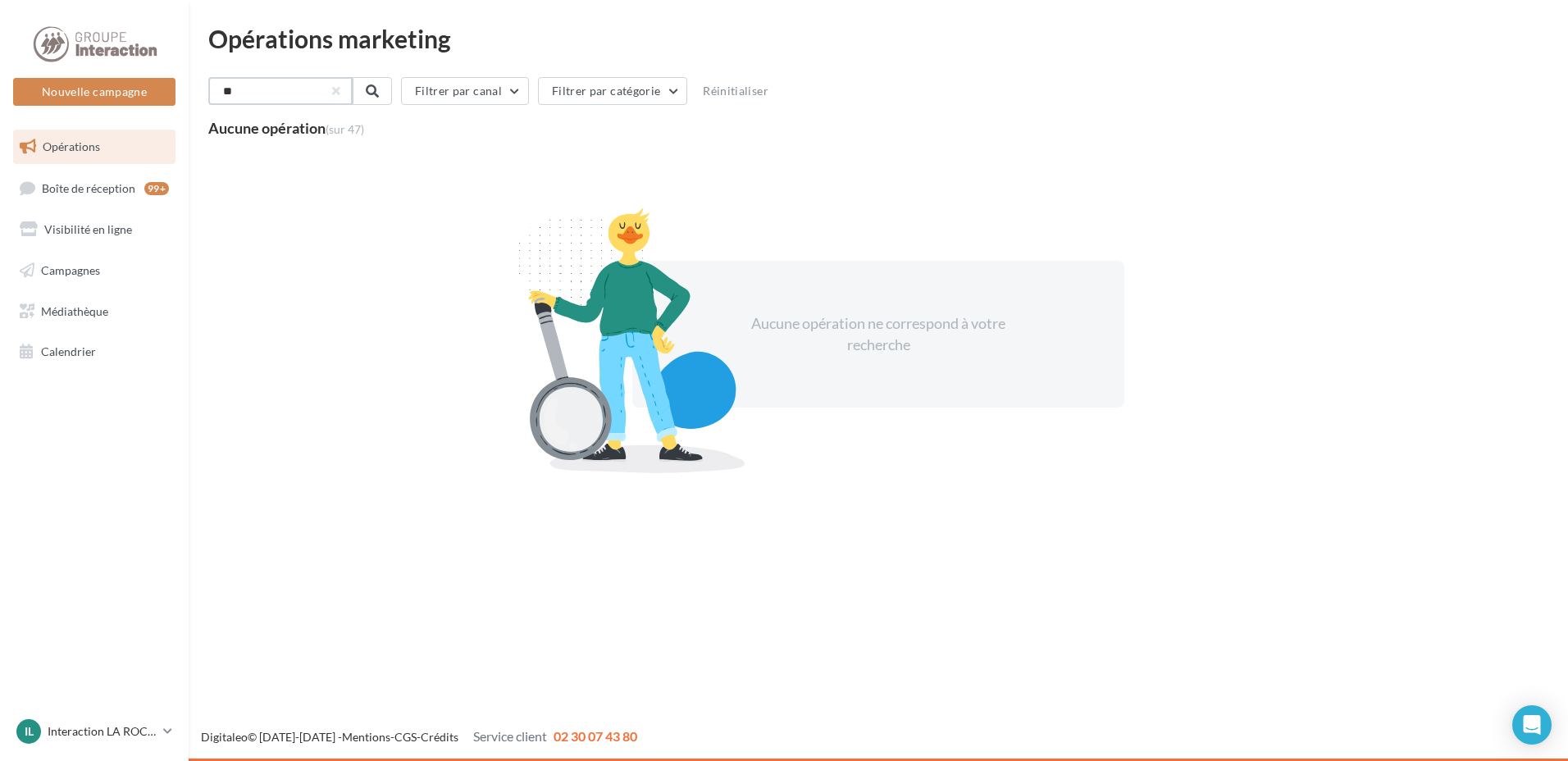
type input "*"
click at [377, 90] on span at bounding box center [370, 90] width 13 height 13
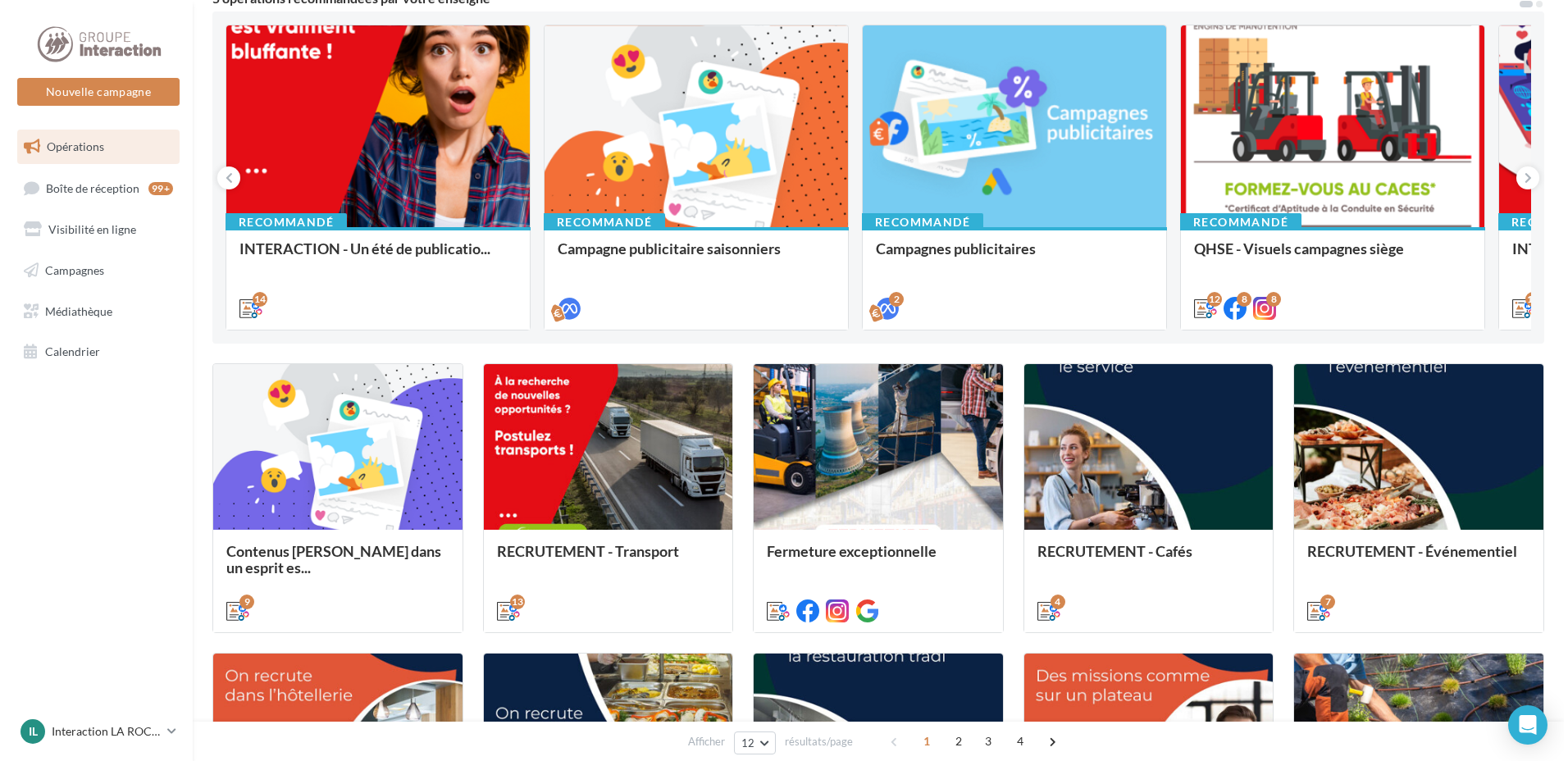
scroll to position [246, 0]
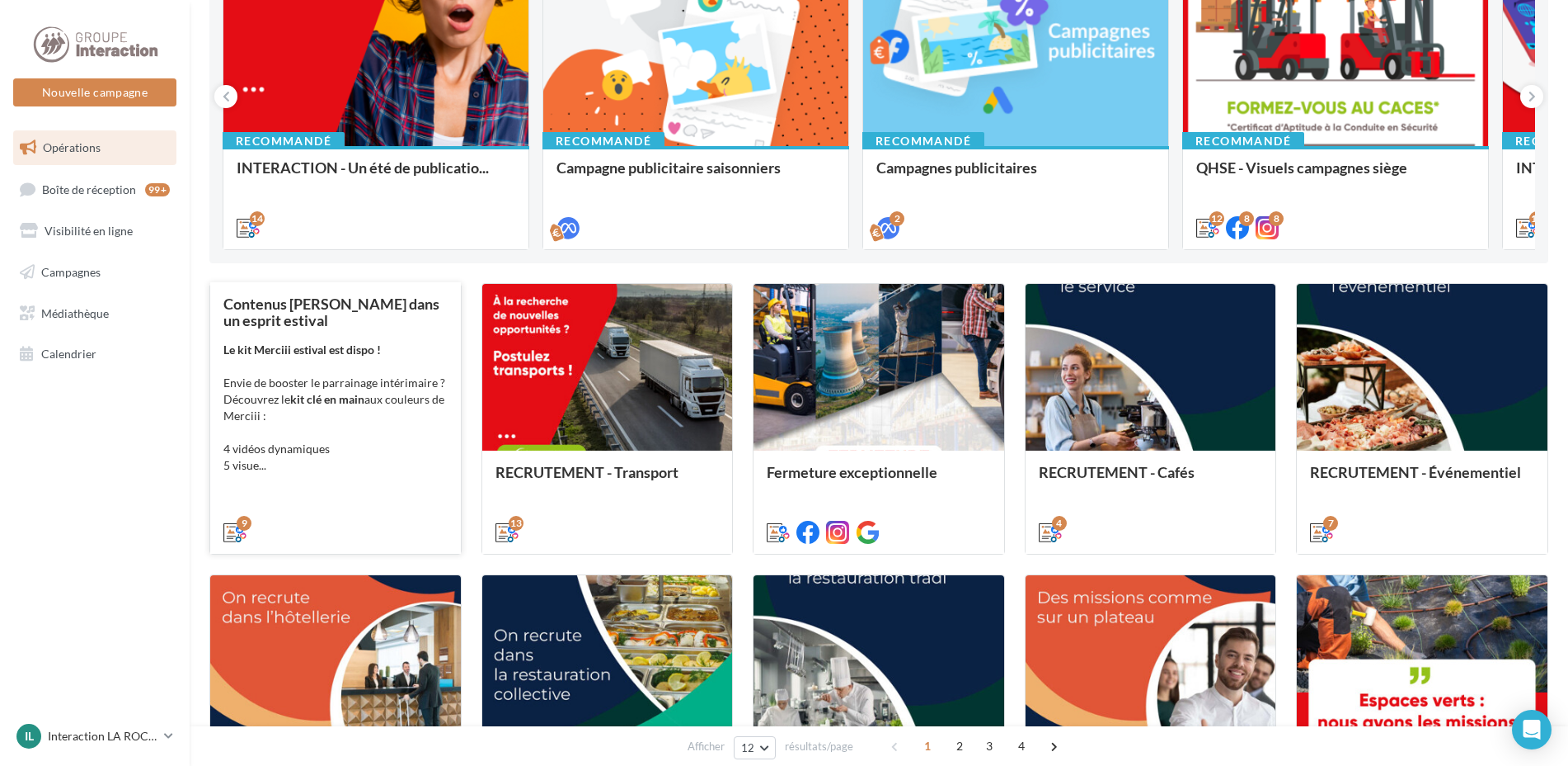
click at [404, 462] on div "Le kit Merciii estival est dispo ! Envie de booster le parrainage intérimaire ?…" at bounding box center [336, 408] width 224 height 132
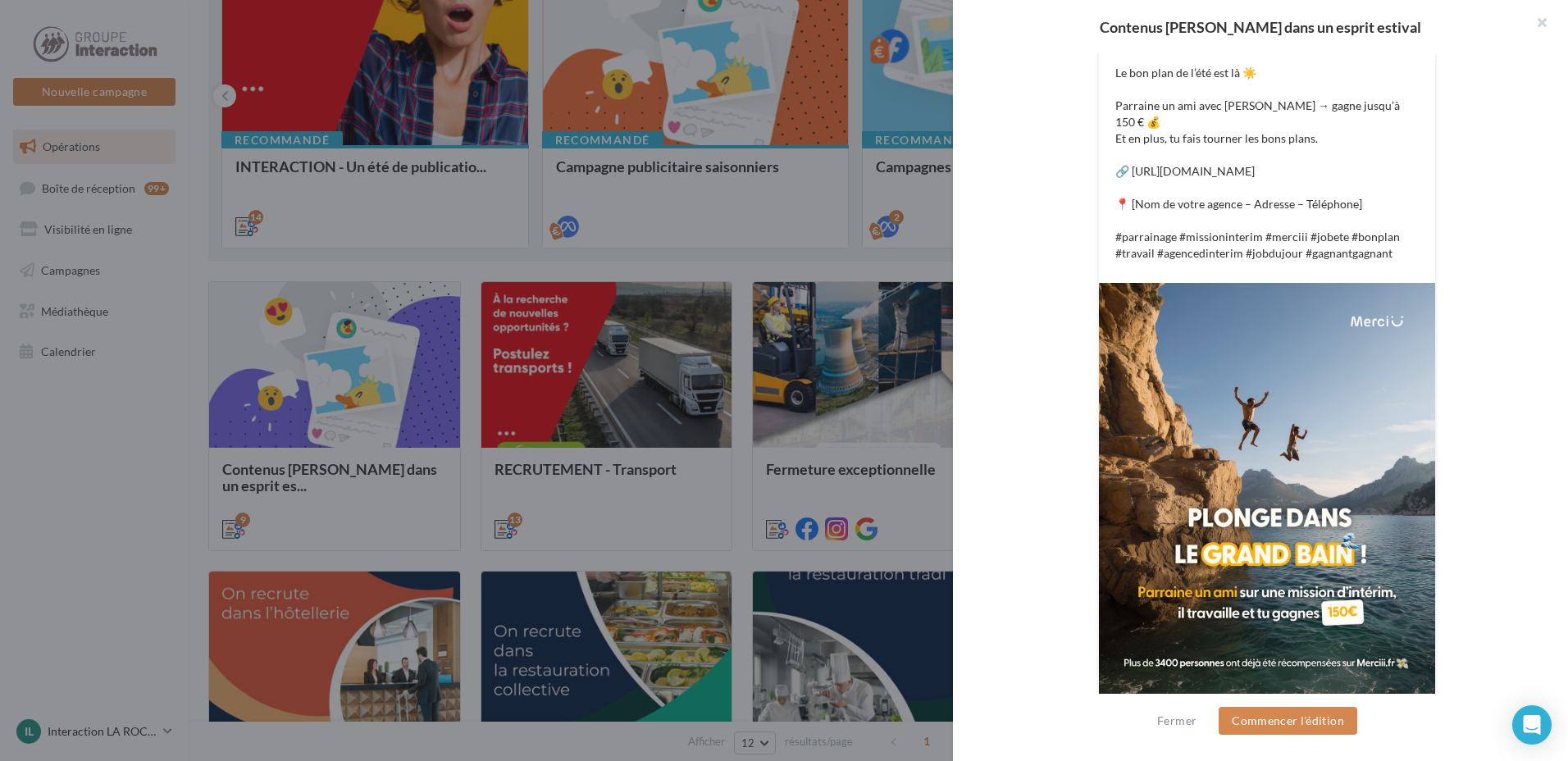
scroll to position [273, 0]
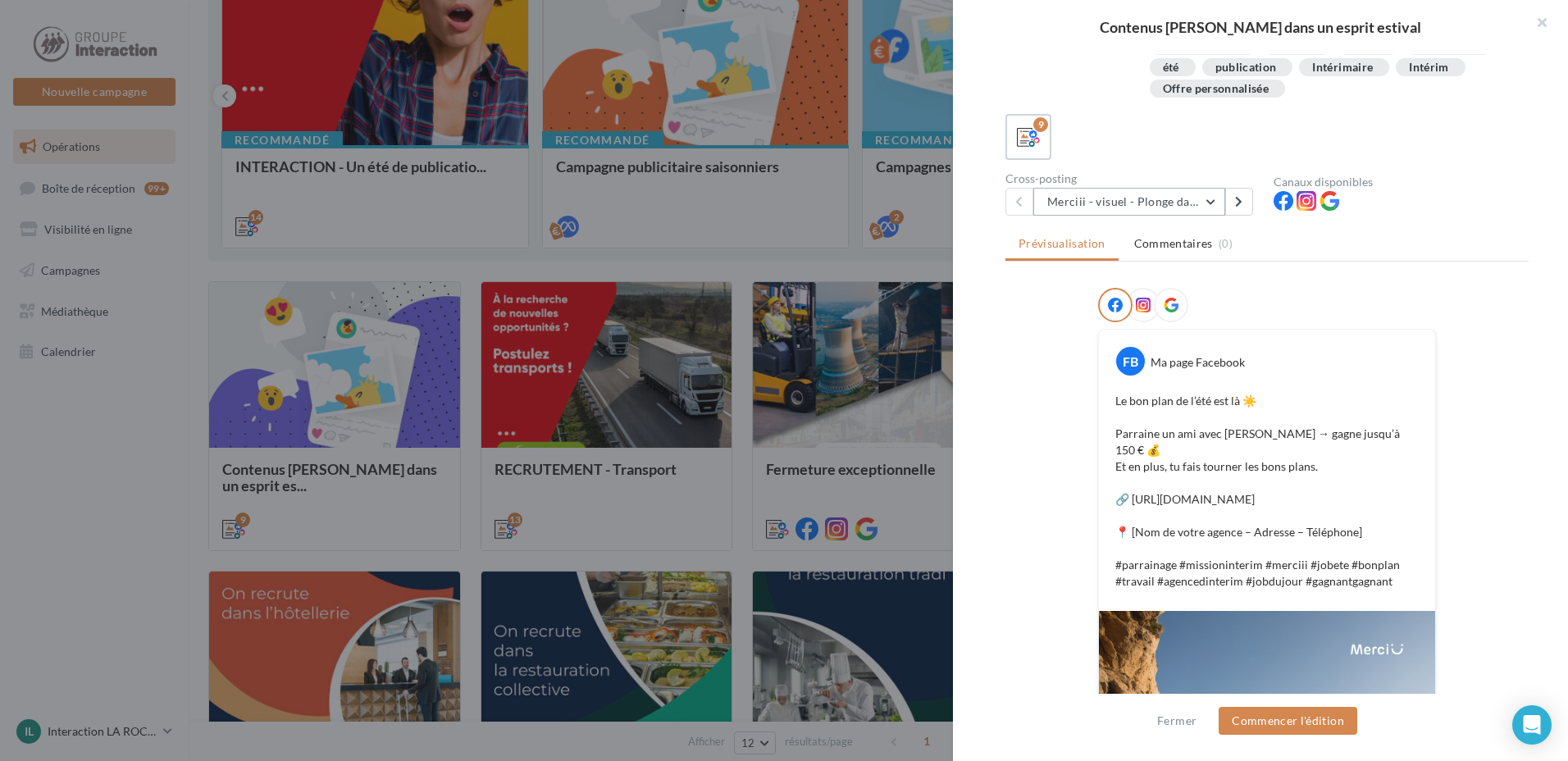
click at [1197, 196] on button "Merciii - visuel - Plonge dans le grand bain !" at bounding box center [1129, 201] width 192 height 28
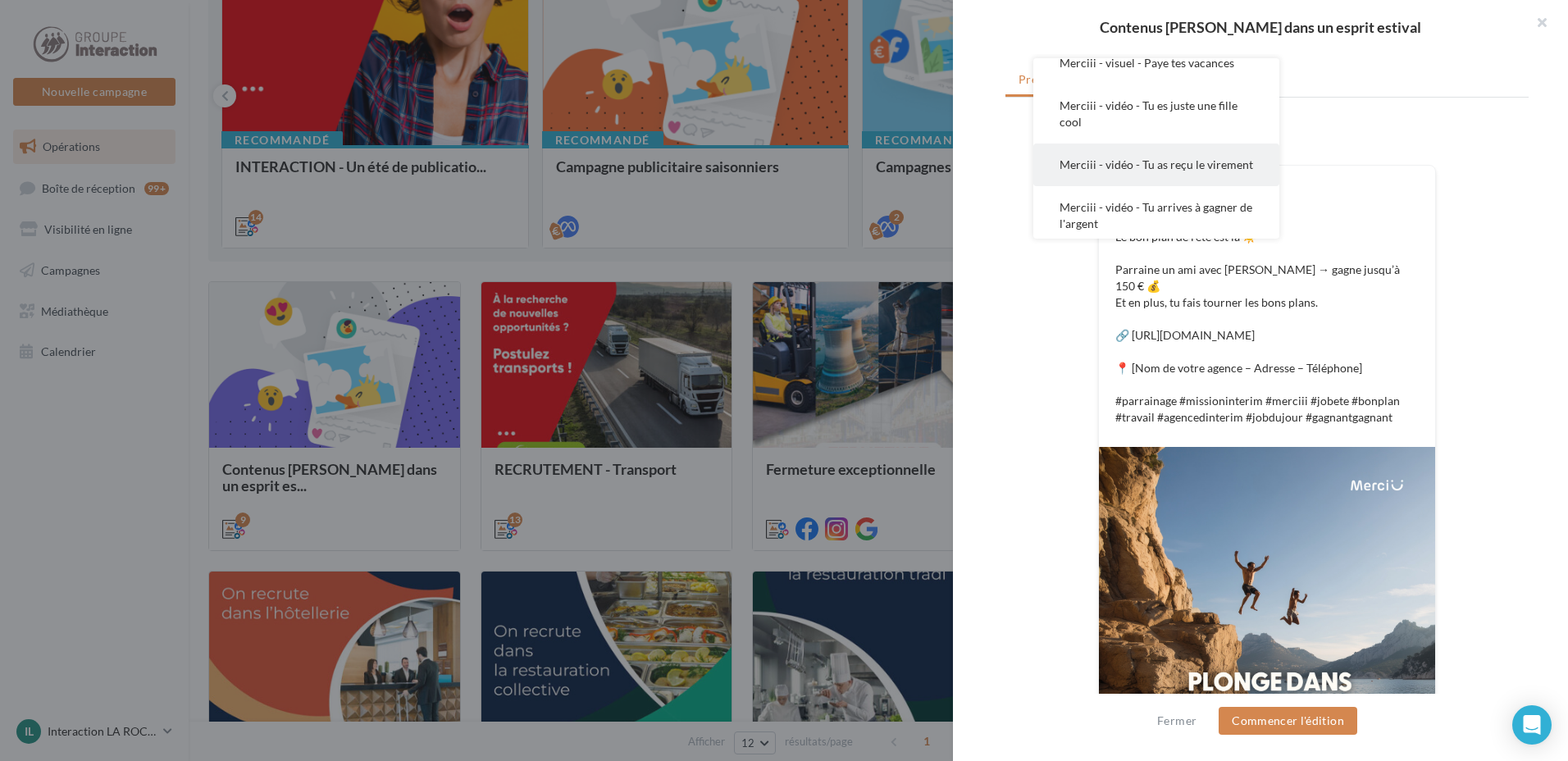
scroll to position [351, 0]
click at [1231, 158] on button "Merciii - vidéo - Tu arrives à gagner de l'argent" at bounding box center [1157, 149] width 246 height 59
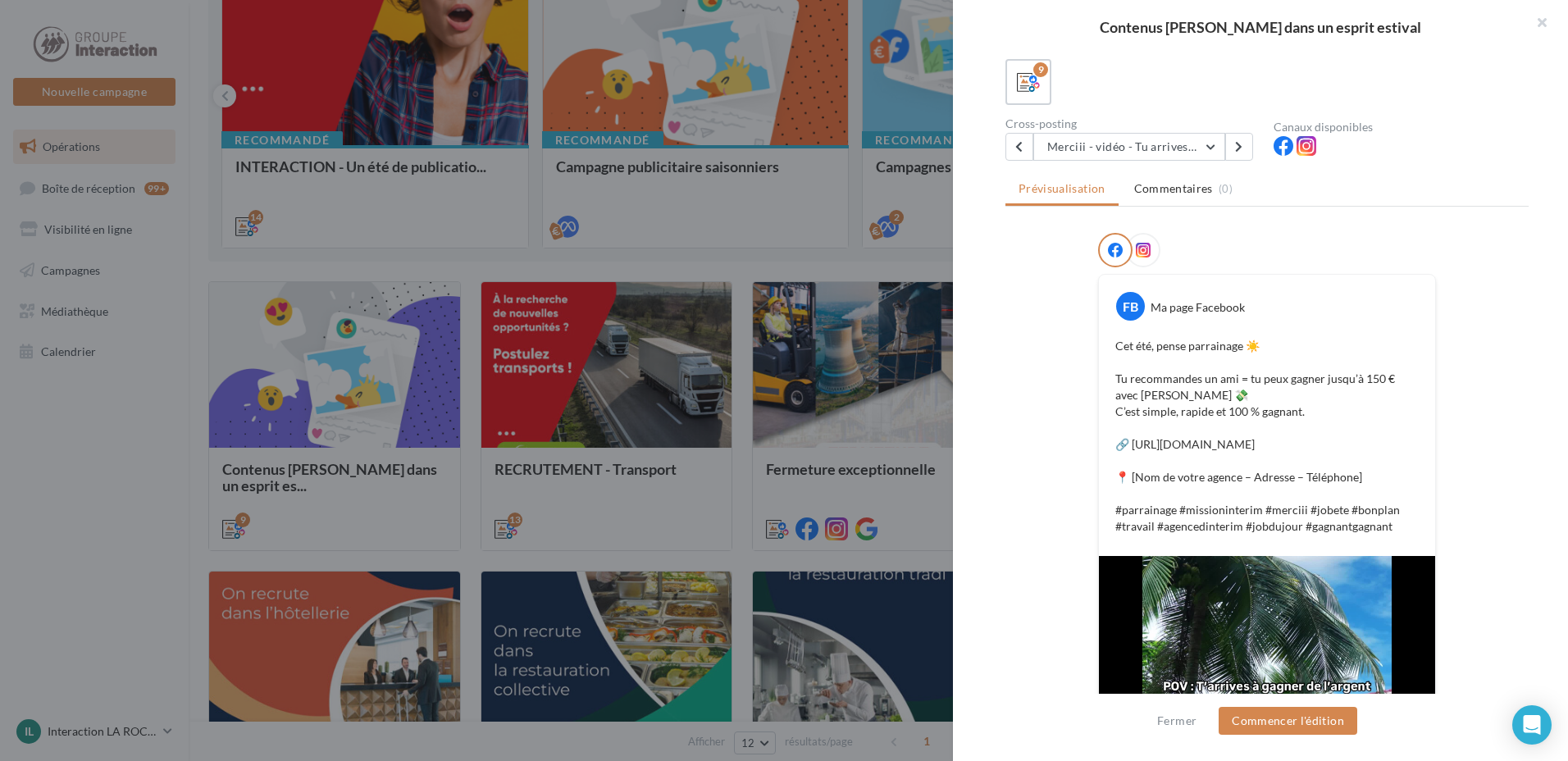
scroll to position [164, 0]
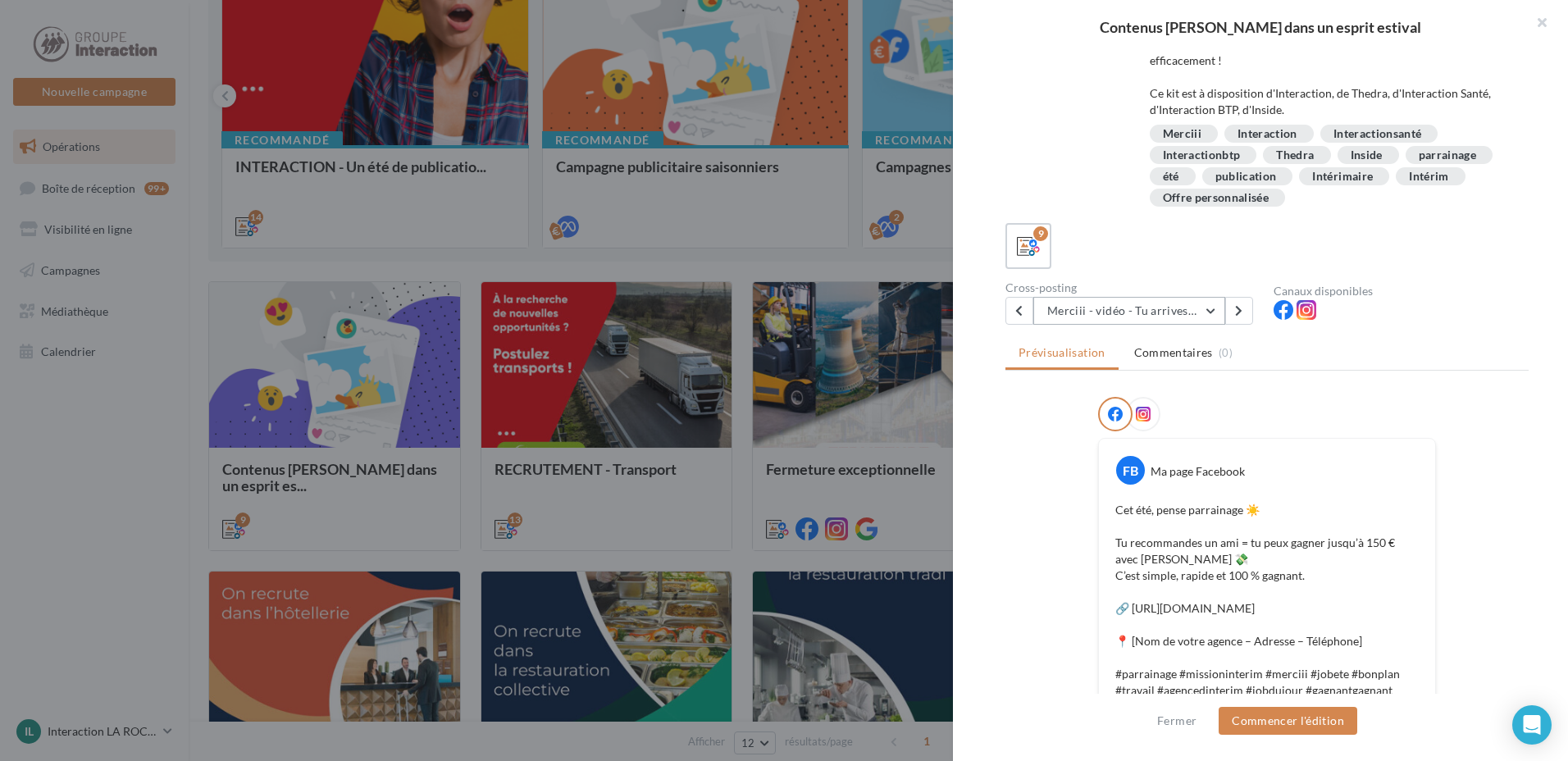
click at [1162, 297] on button "Merciii - vidéo - Tu arrives à gagner de l'argent" at bounding box center [1129, 310] width 192 height 28
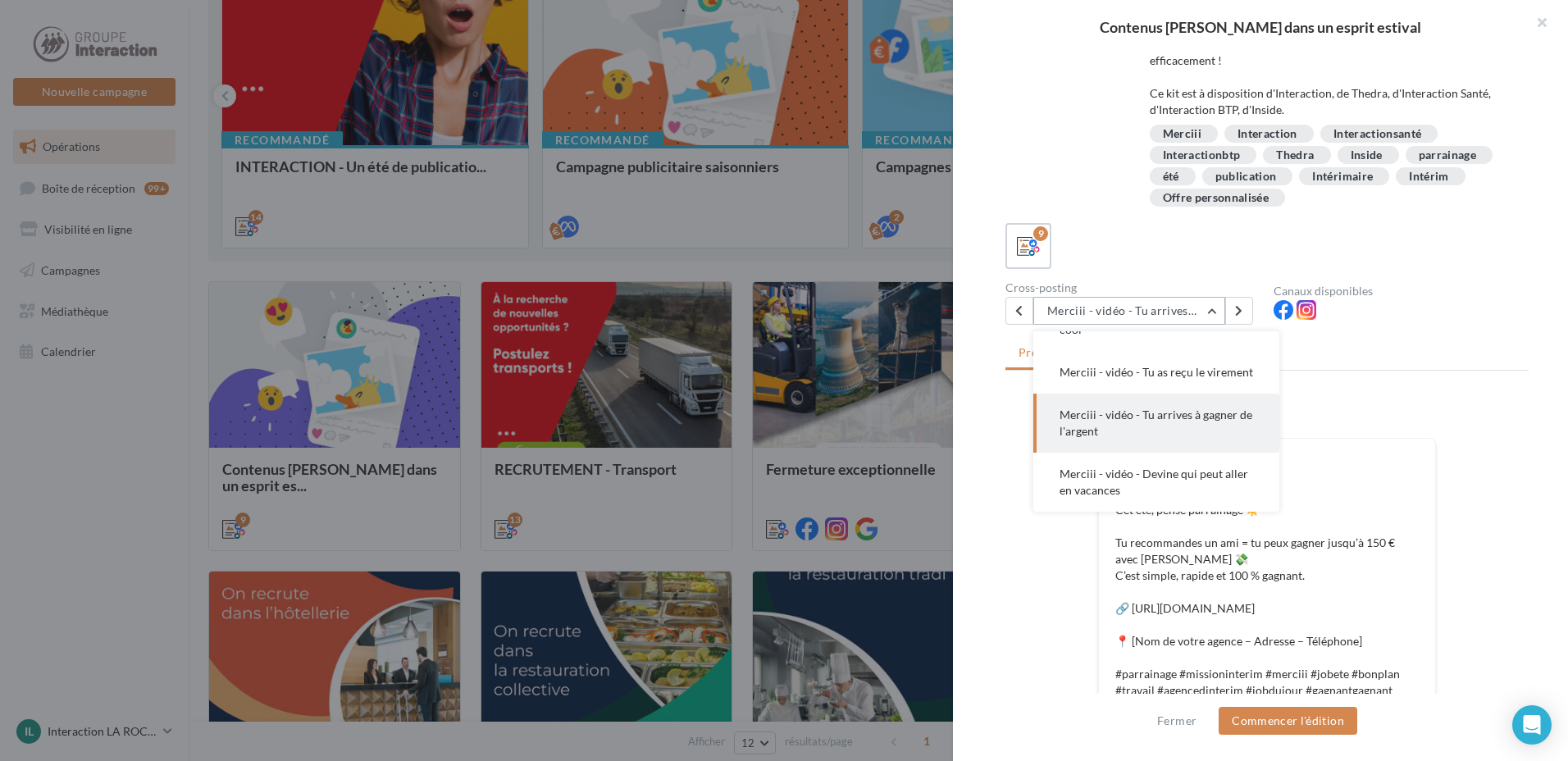
scroll to position [269, 0]
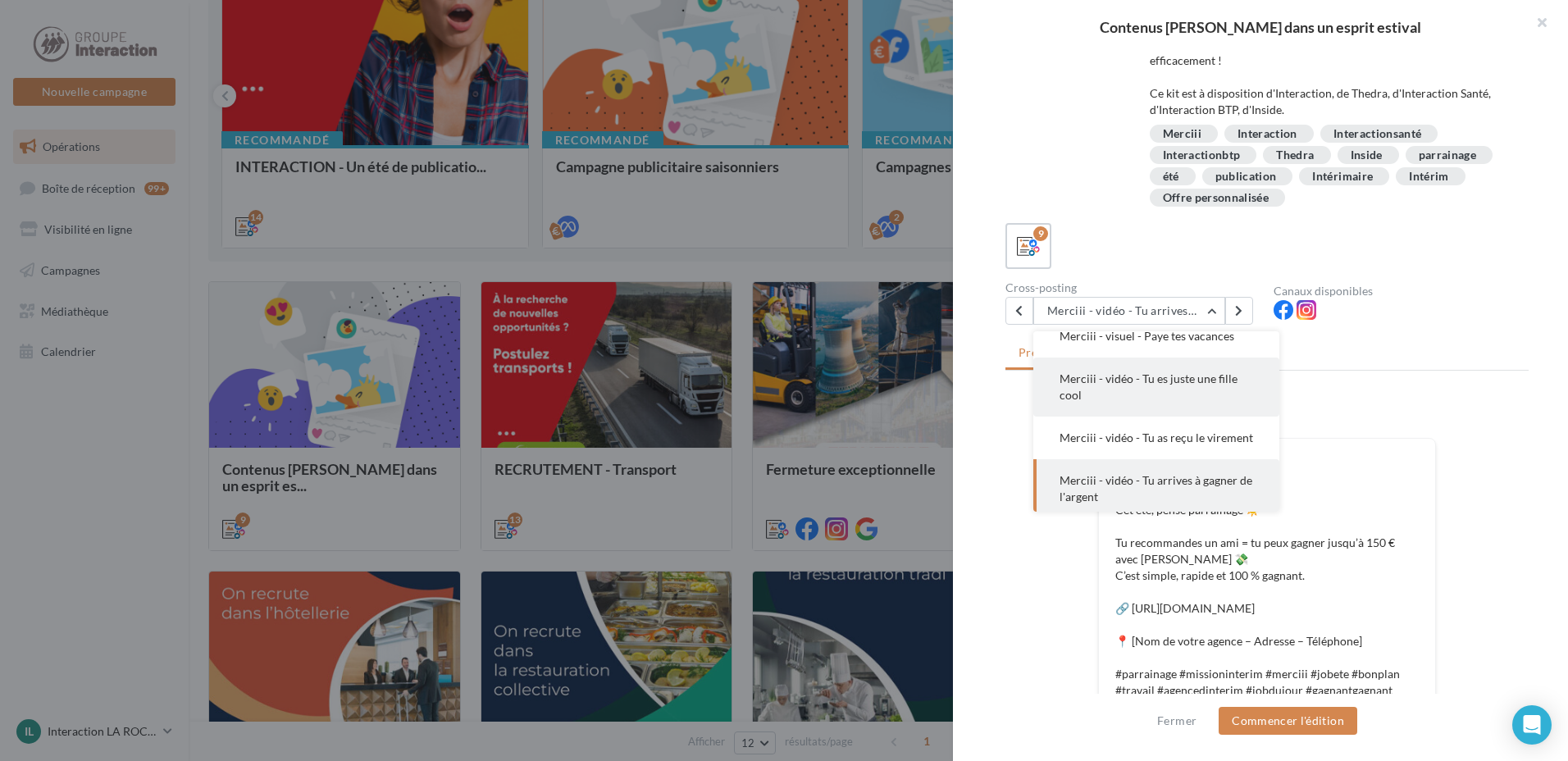
click at [1203, 382] on span "Merciii - vidéo - Tu es juste une fille cool" at bounding box center [1148, 386] width 178 height 31
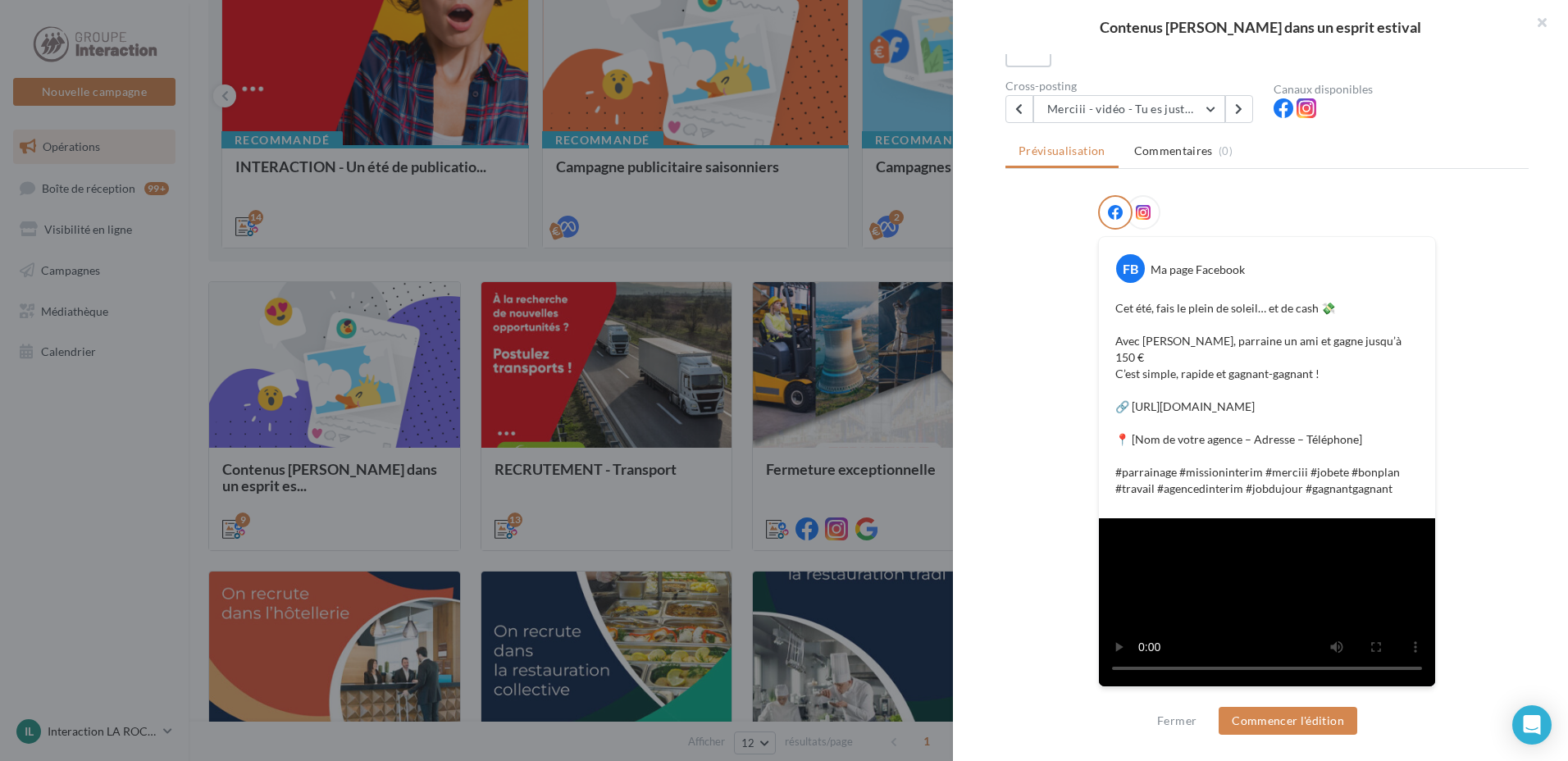
scroll to position [214, 0]
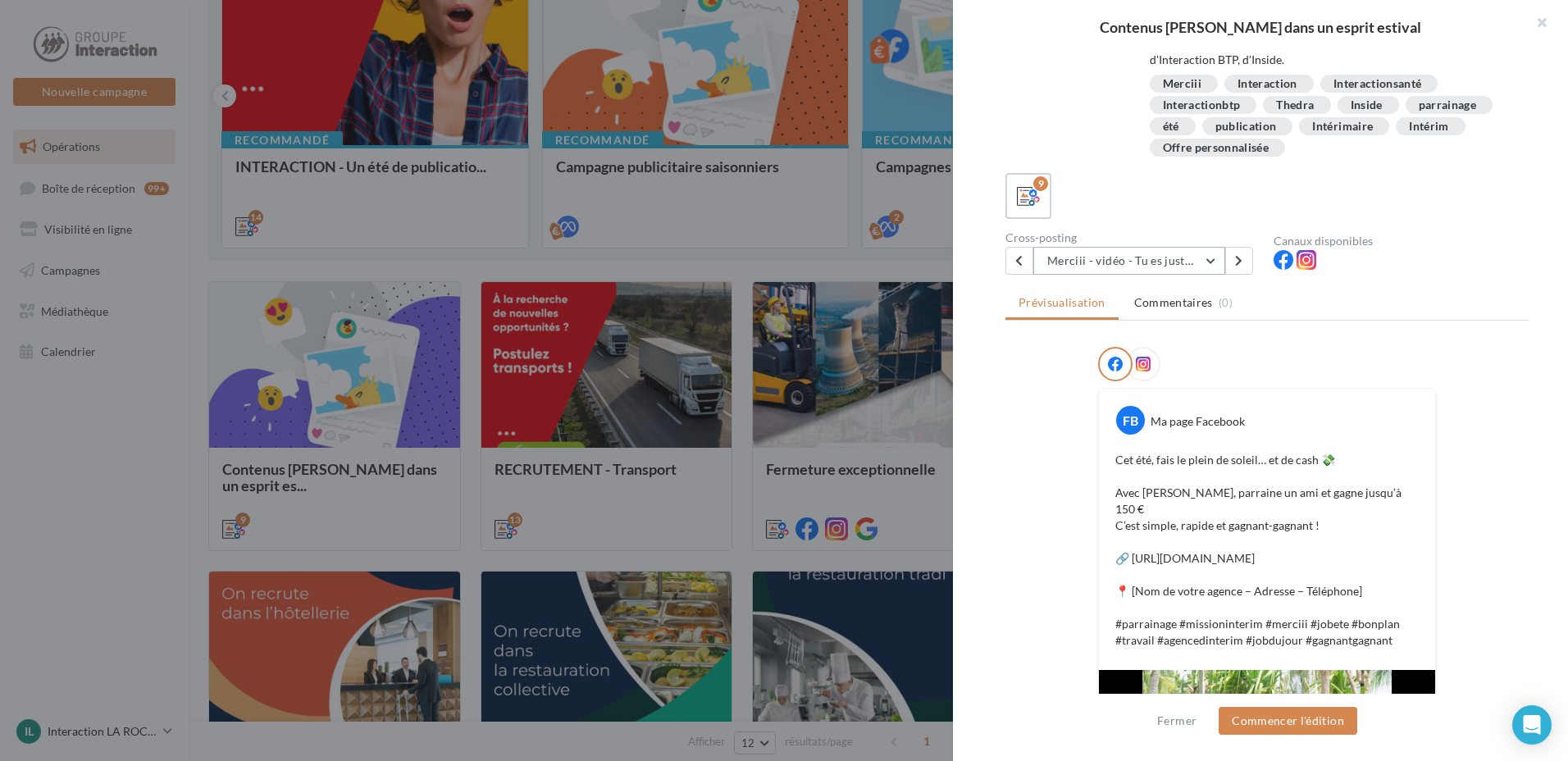
click at [1161, 264] on button "Merciii - vidéo - Tu es juste une fille cool" at bounding box center [1129, 260] width 192 height 28
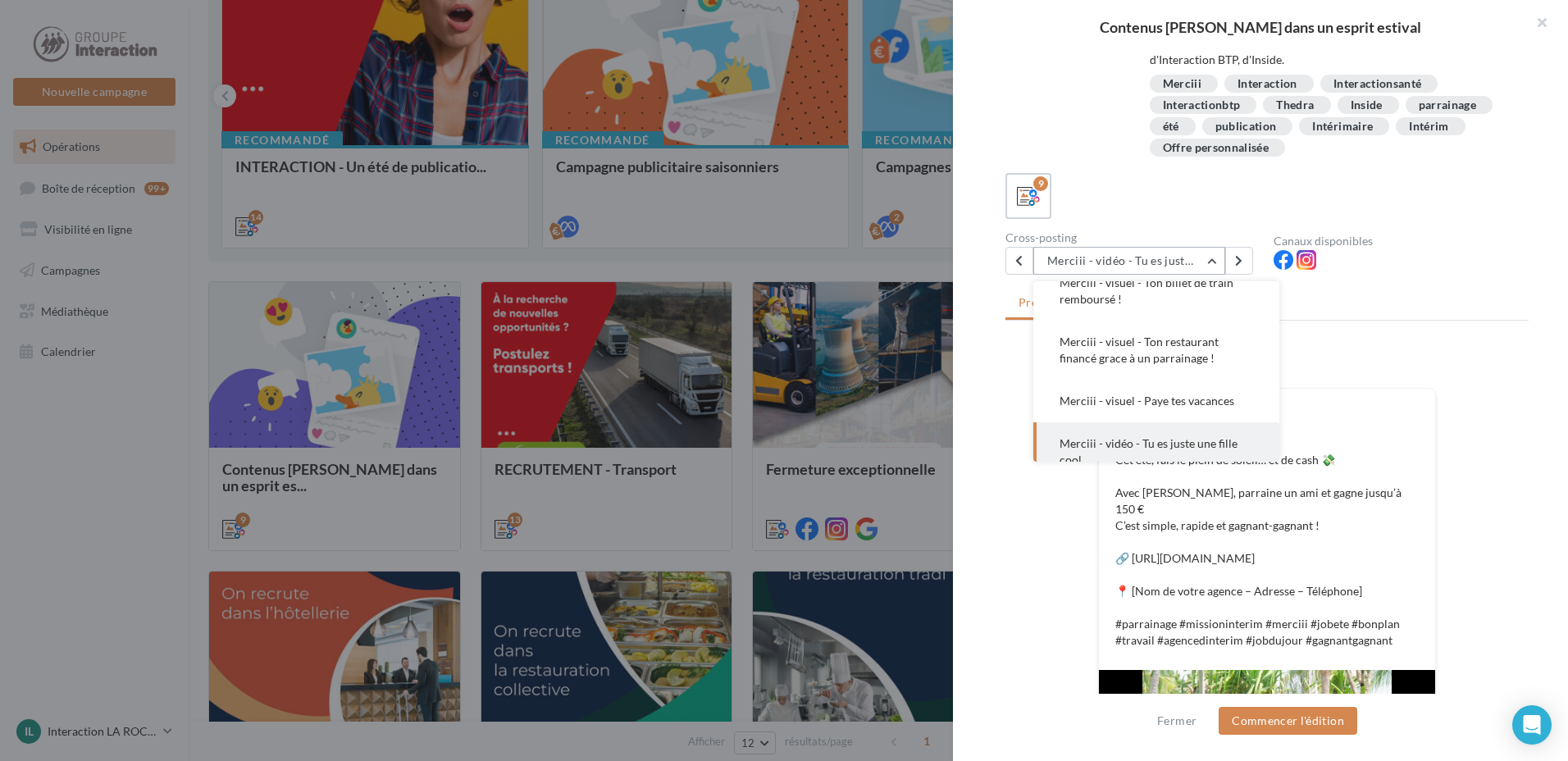
scroll to position [318, 0]
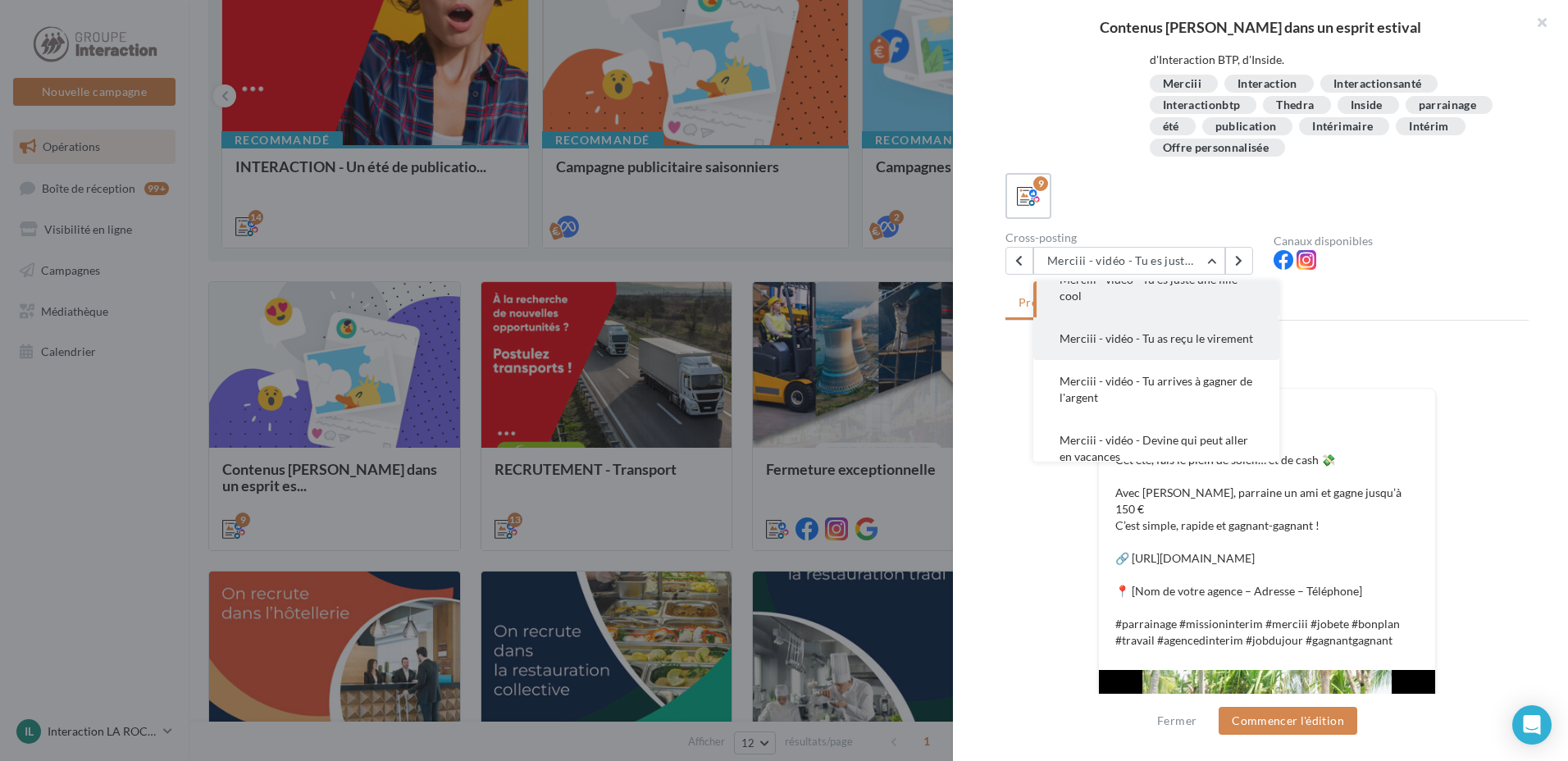
click at [1206, 347] on button "Merciii - vidéo - Tu as reçu le virement" at bounding box center [1157, 338] width 246 height 42
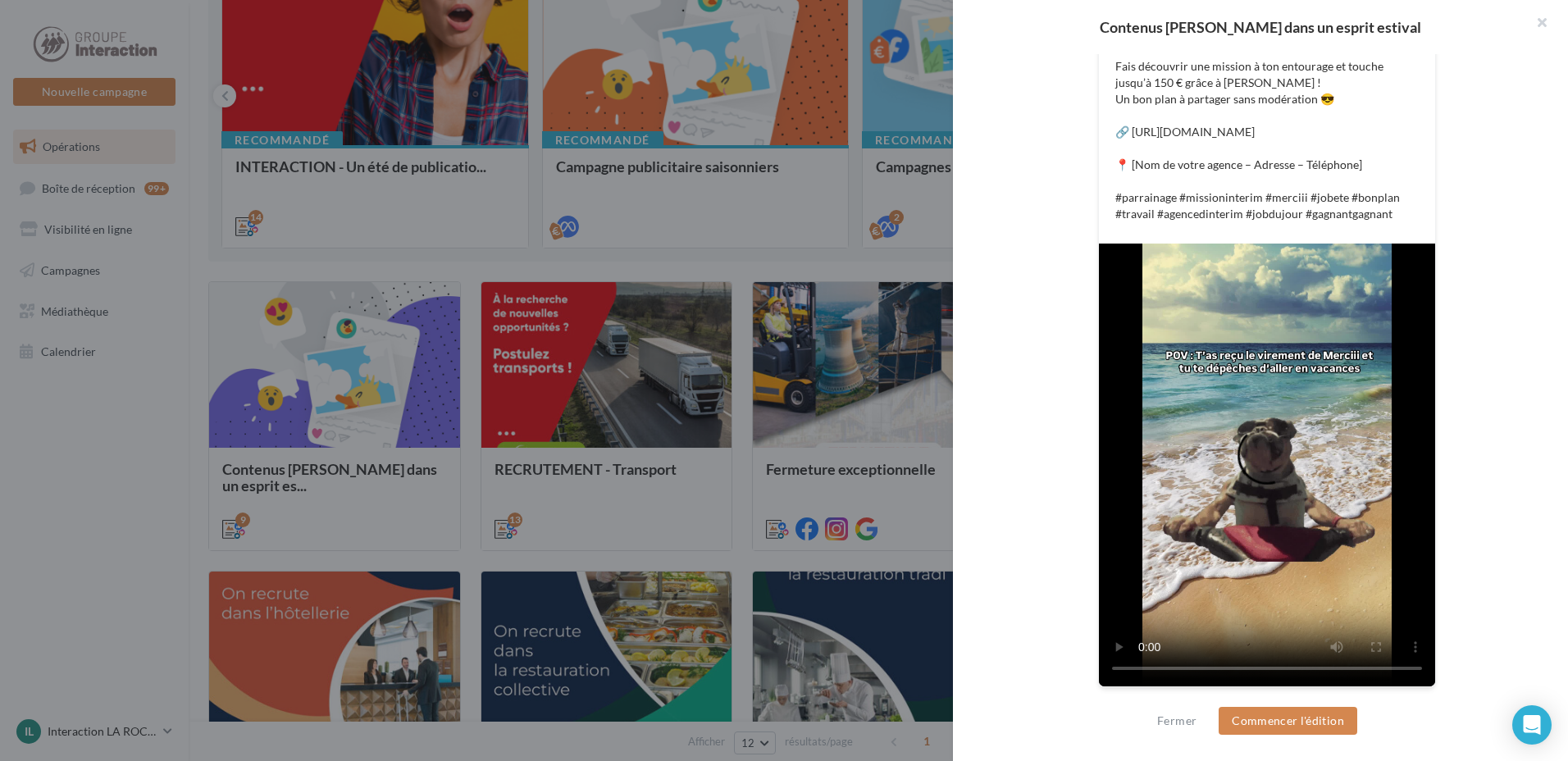
scroll to position [230, 0]
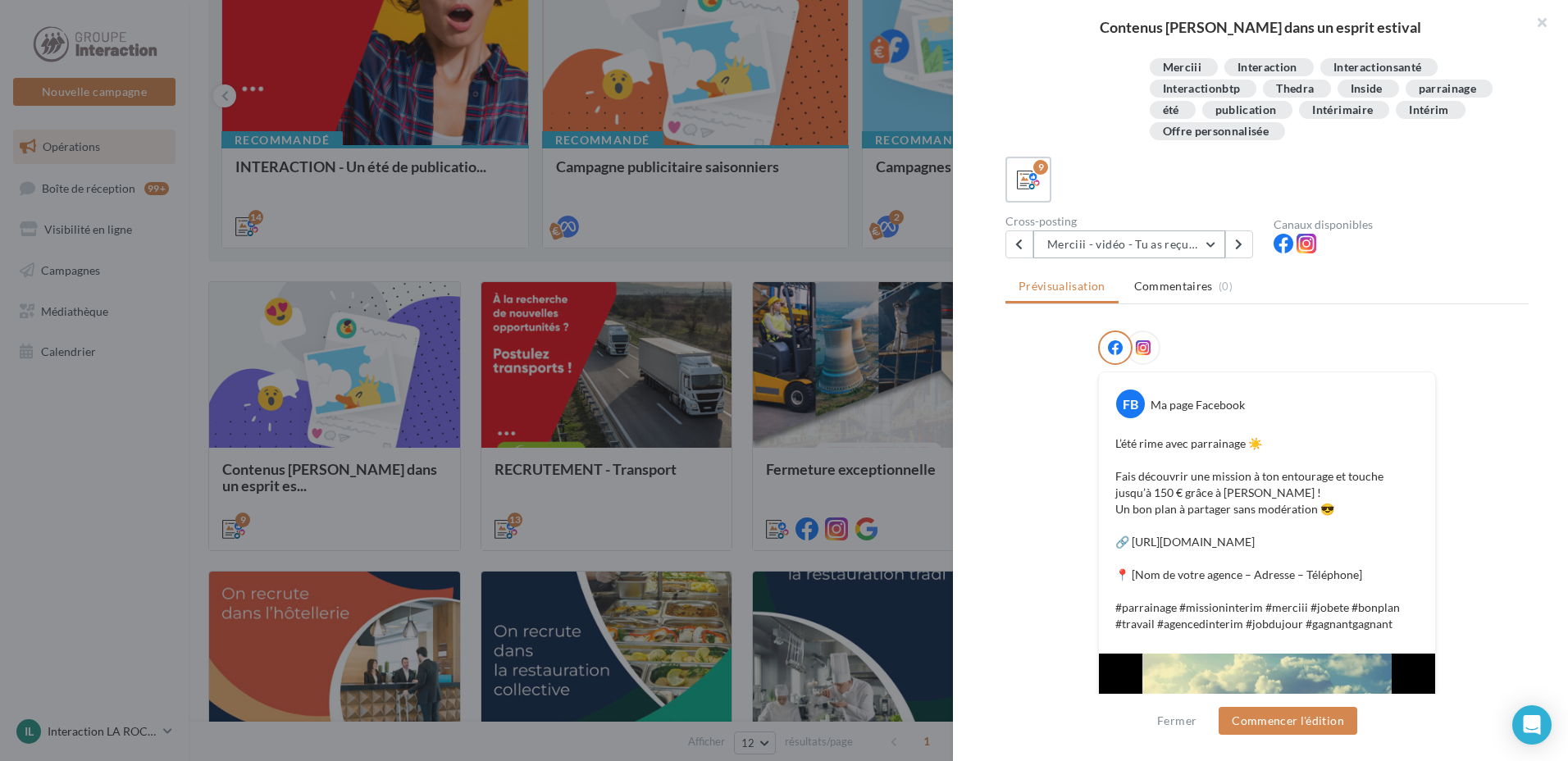
click at [1187, 251] on button "Merciii - vidéo - Tu as reçu le virement" at bounding box center [1129, 244] width 192 height 28
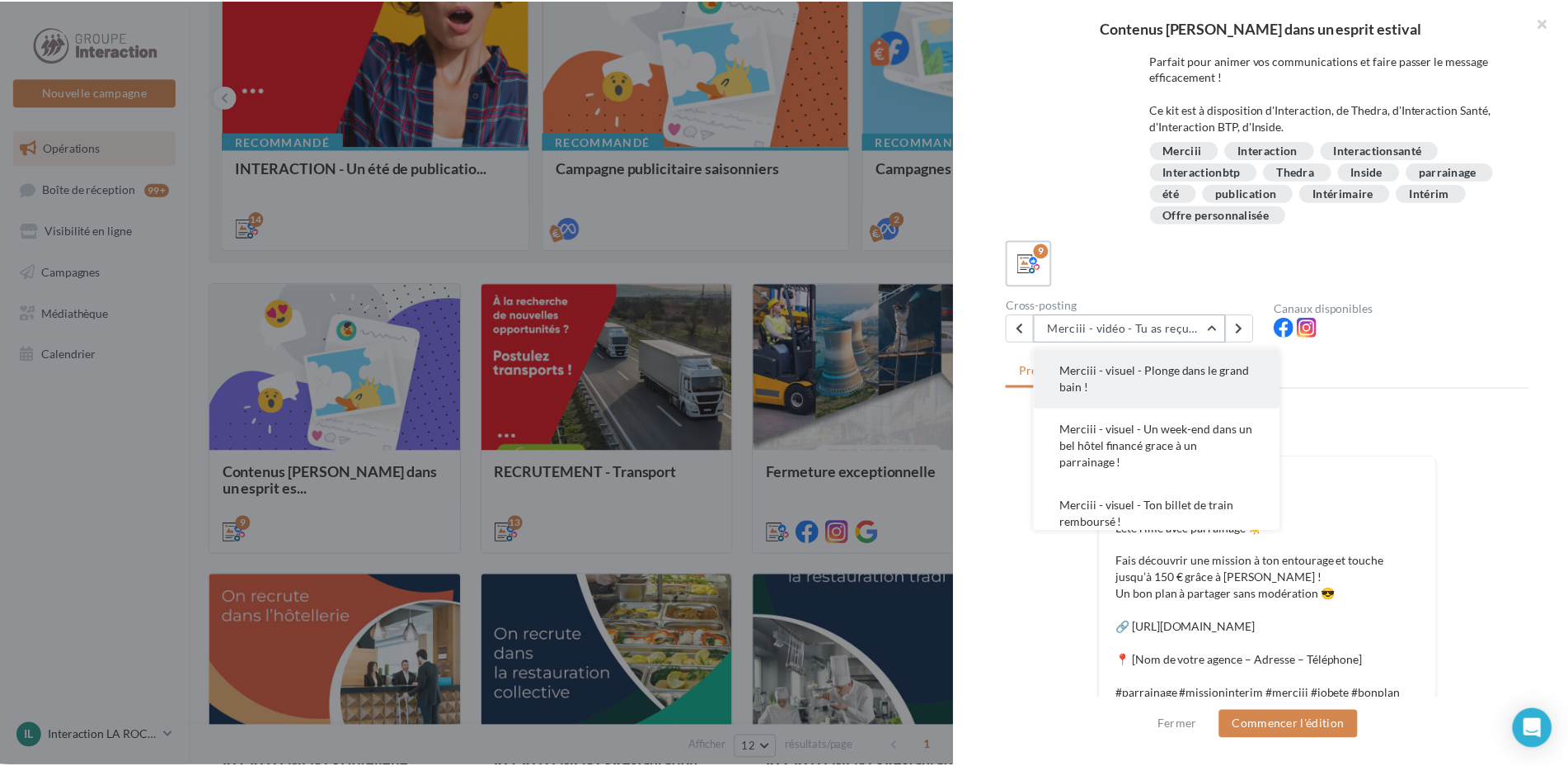
scroll to position [67, 0]
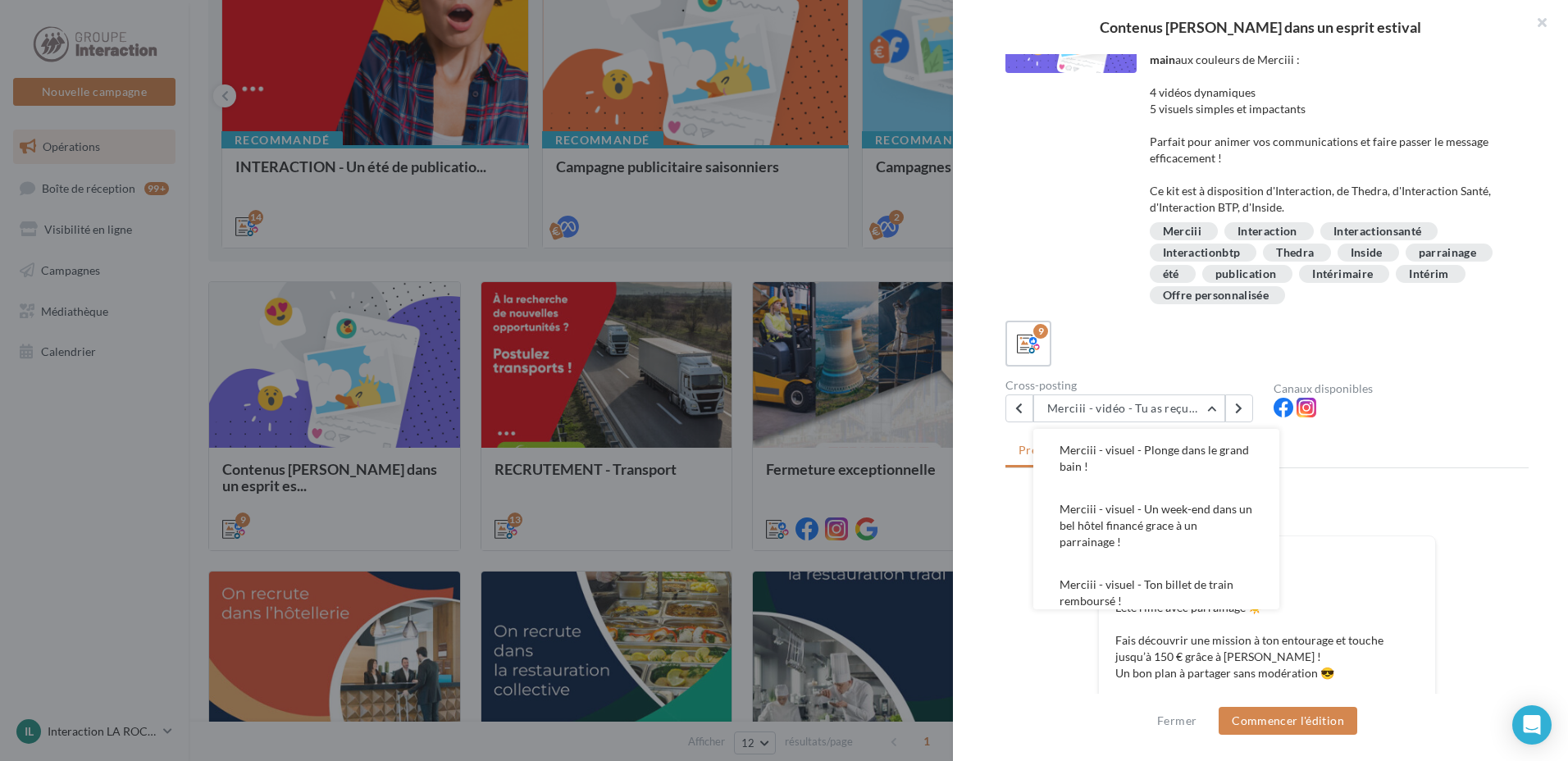
click at [1133, 293] on div "Description Le kit Merciii estival est dispo ! Envie de booster le parrainage i…" at bounding box center [1267, 148] width 524 height 319
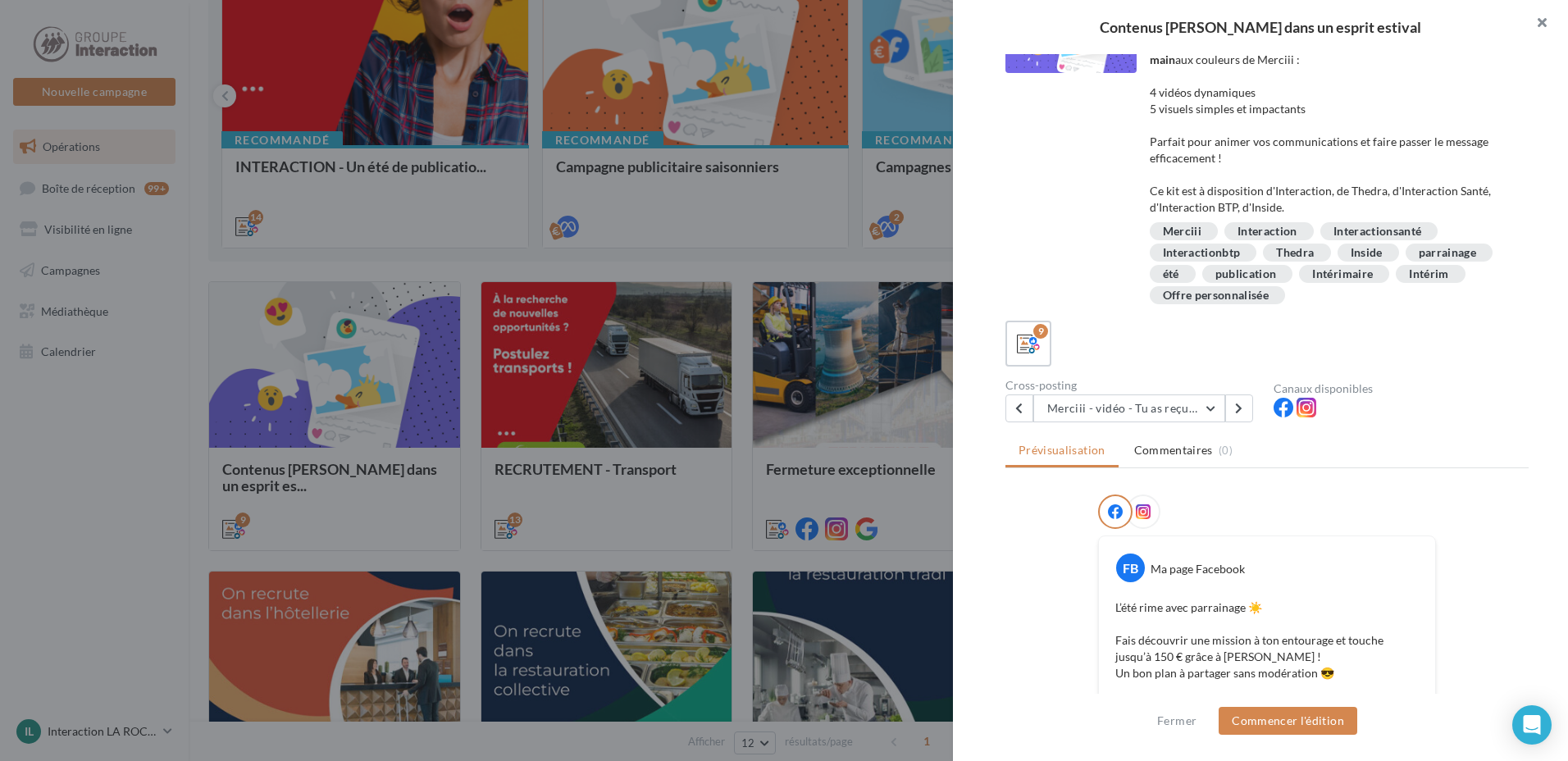
click at [1538, 20] on button "button" at bounding box center [1535, 25] width 65 height 49
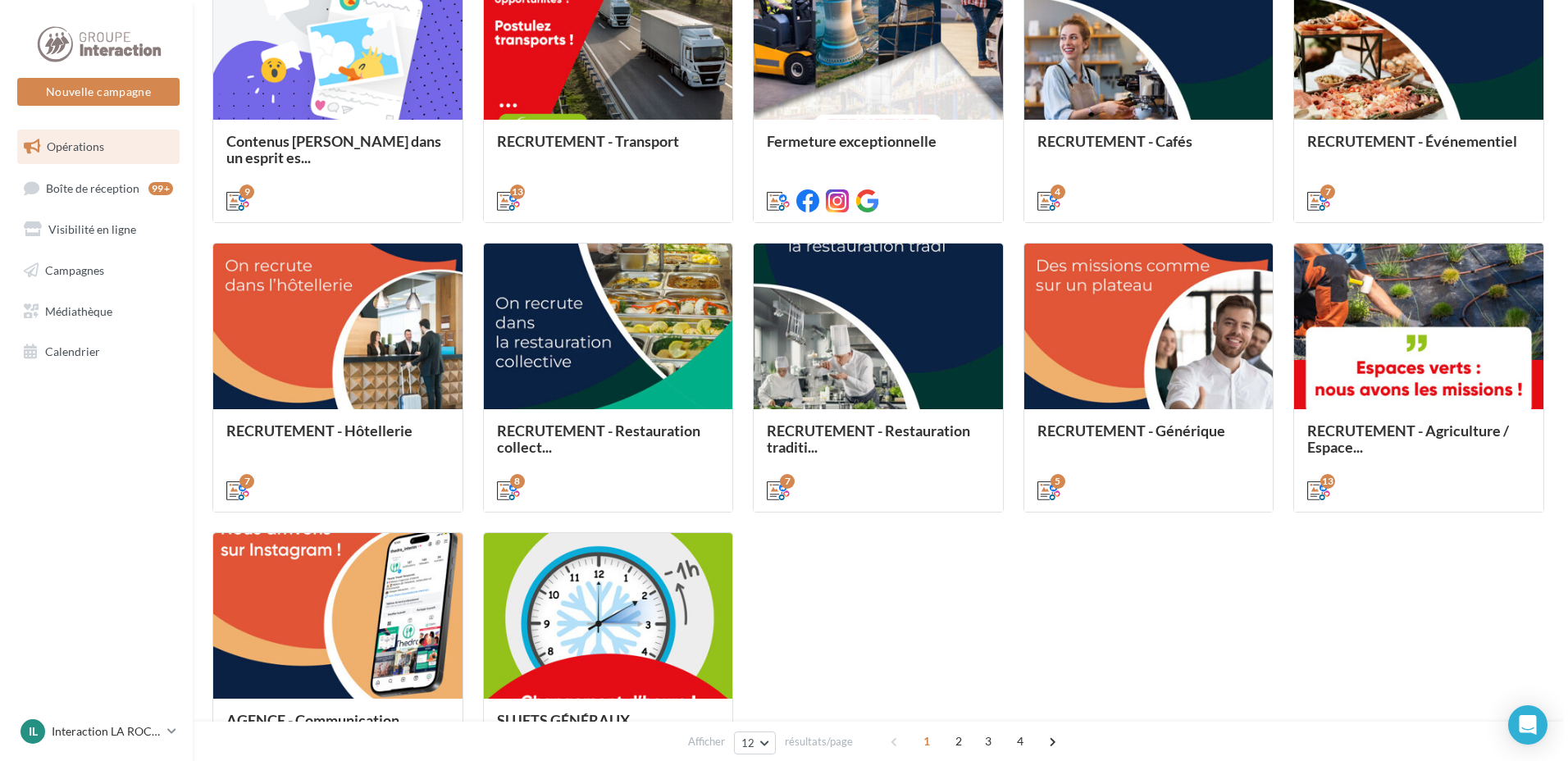
scroll to position [738, 0]
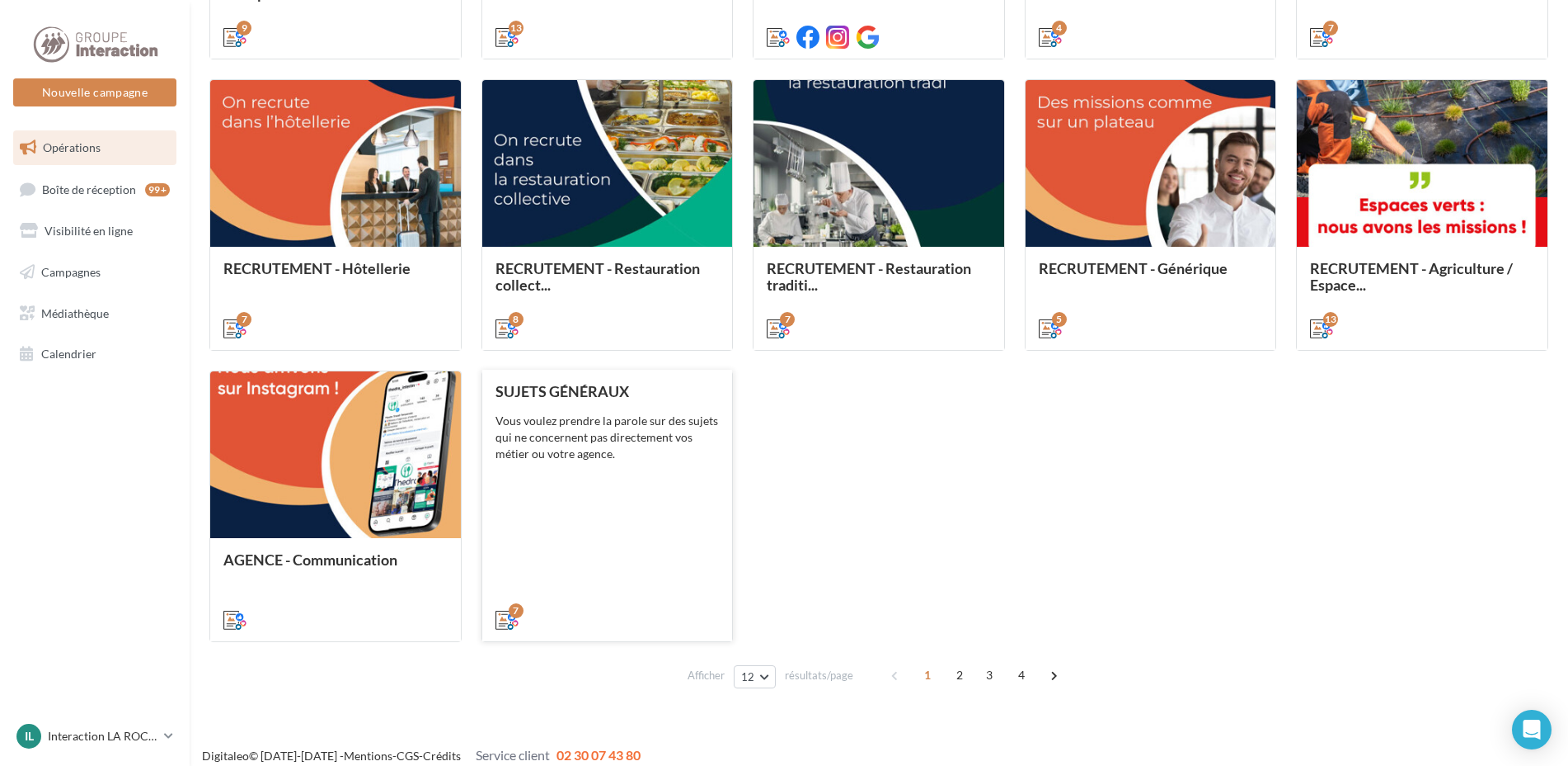
click at [660, 489] on div "SUJETS GÉNÉRAUX Vous voulez prendre la parole sur des sujets qui ne concernent …" at bounding box center [608, 504] width 224 height 244
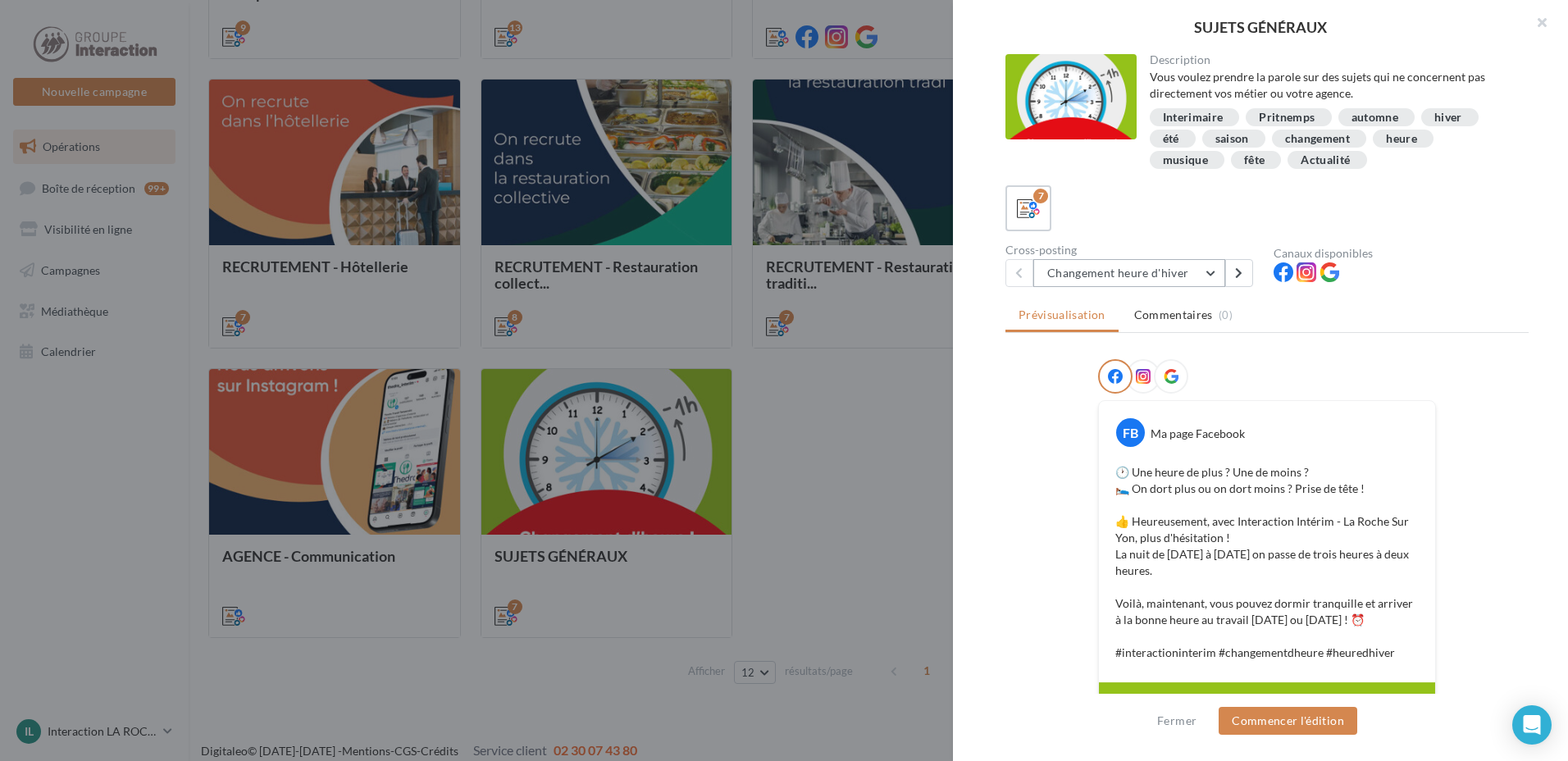
click at [1203, 278] on button "Changement heure d'hiver" at bounding box center [1129, 273] width 192 height 28
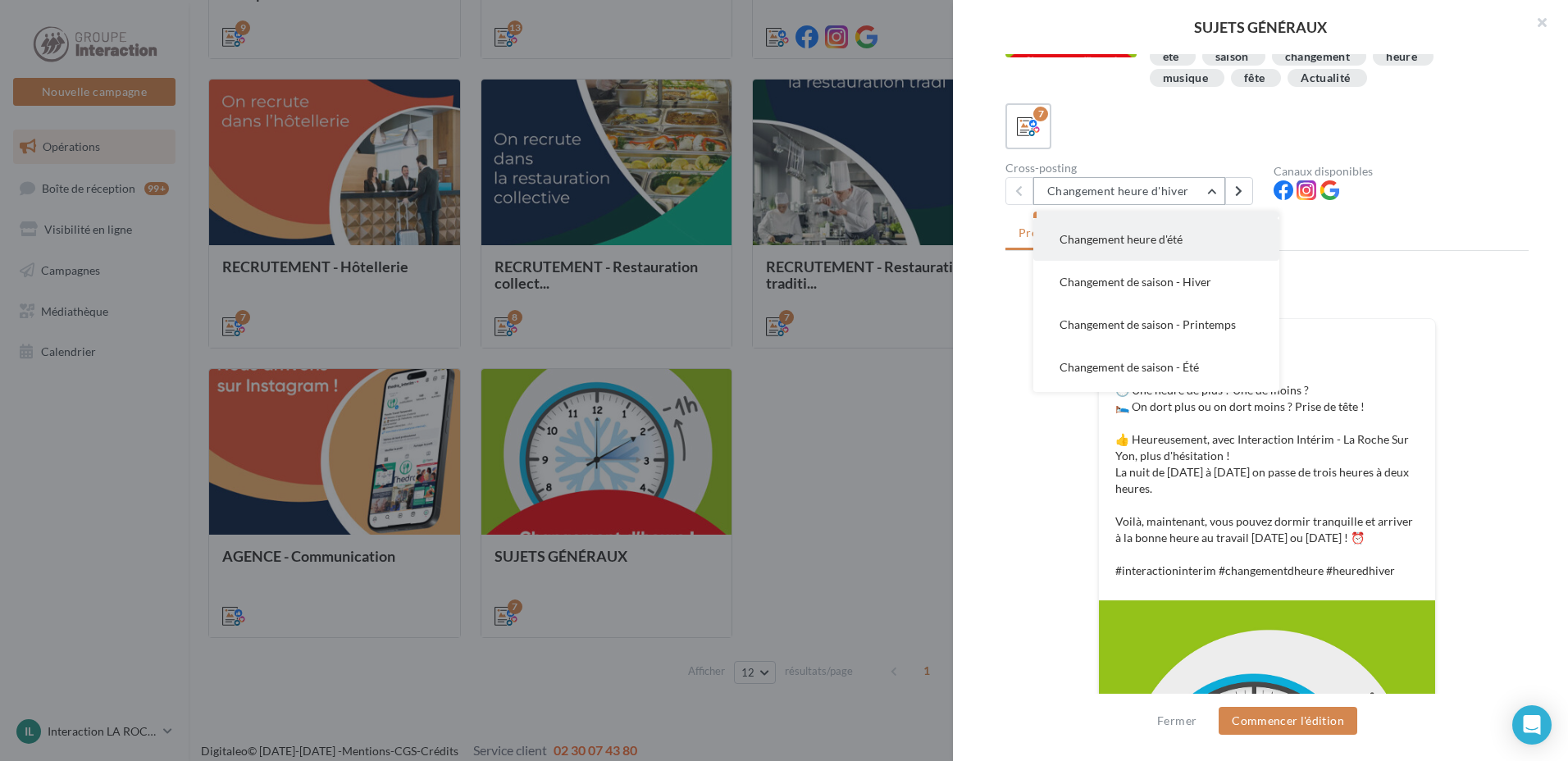
scroll to position [0, 0]
click at [1443, 131] on div "7" at bounding box center [1267, 127] width 524 height 46
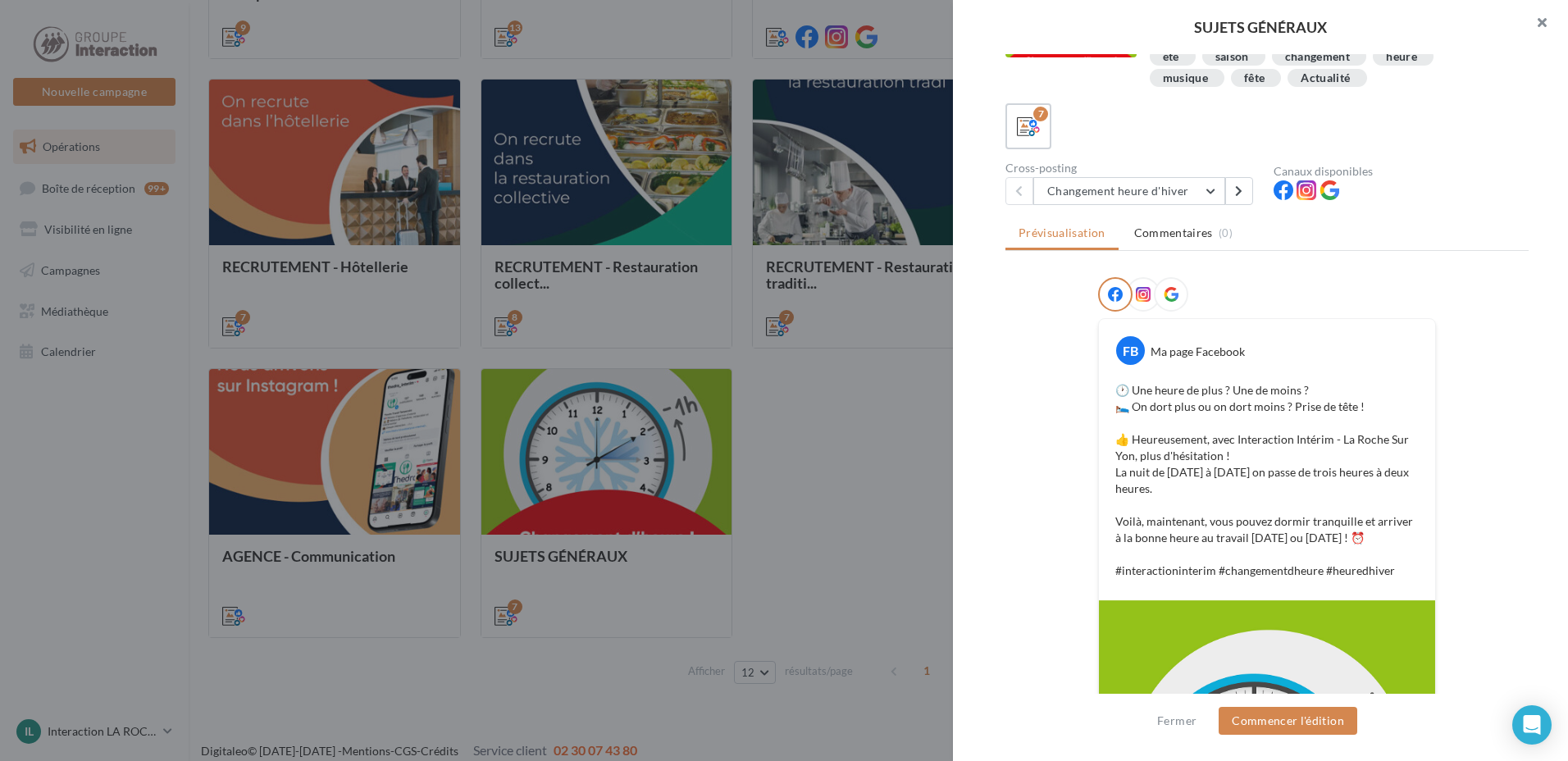
click at [1541, 19] on button "button" at bounding box center [1535, 25] width 65 height 49
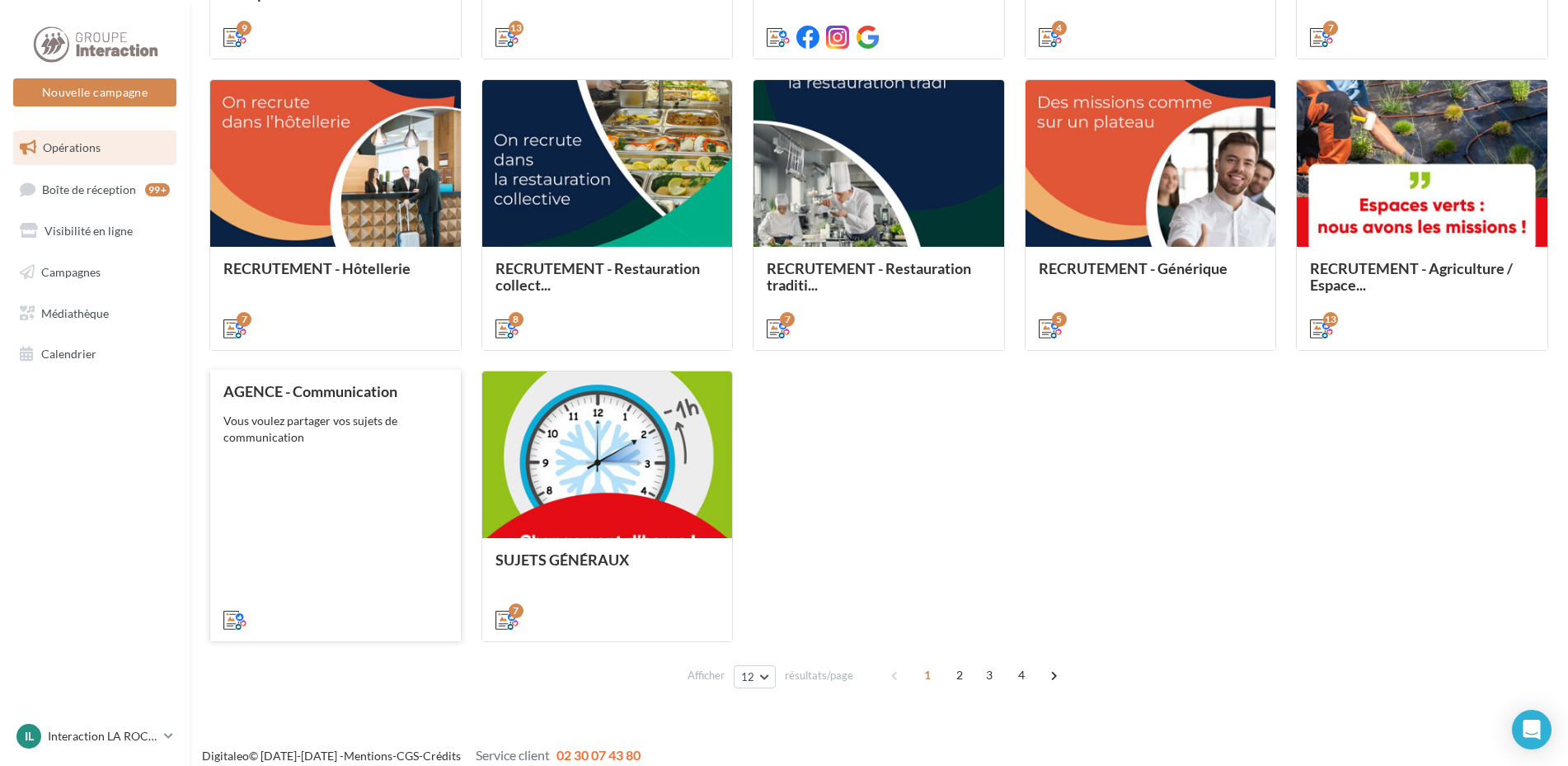
click at [320, 490] on div "AGENCE - Communication Vous voulez partager vos sujets de communication" at bounding box center [336, 504] width 224 height 244
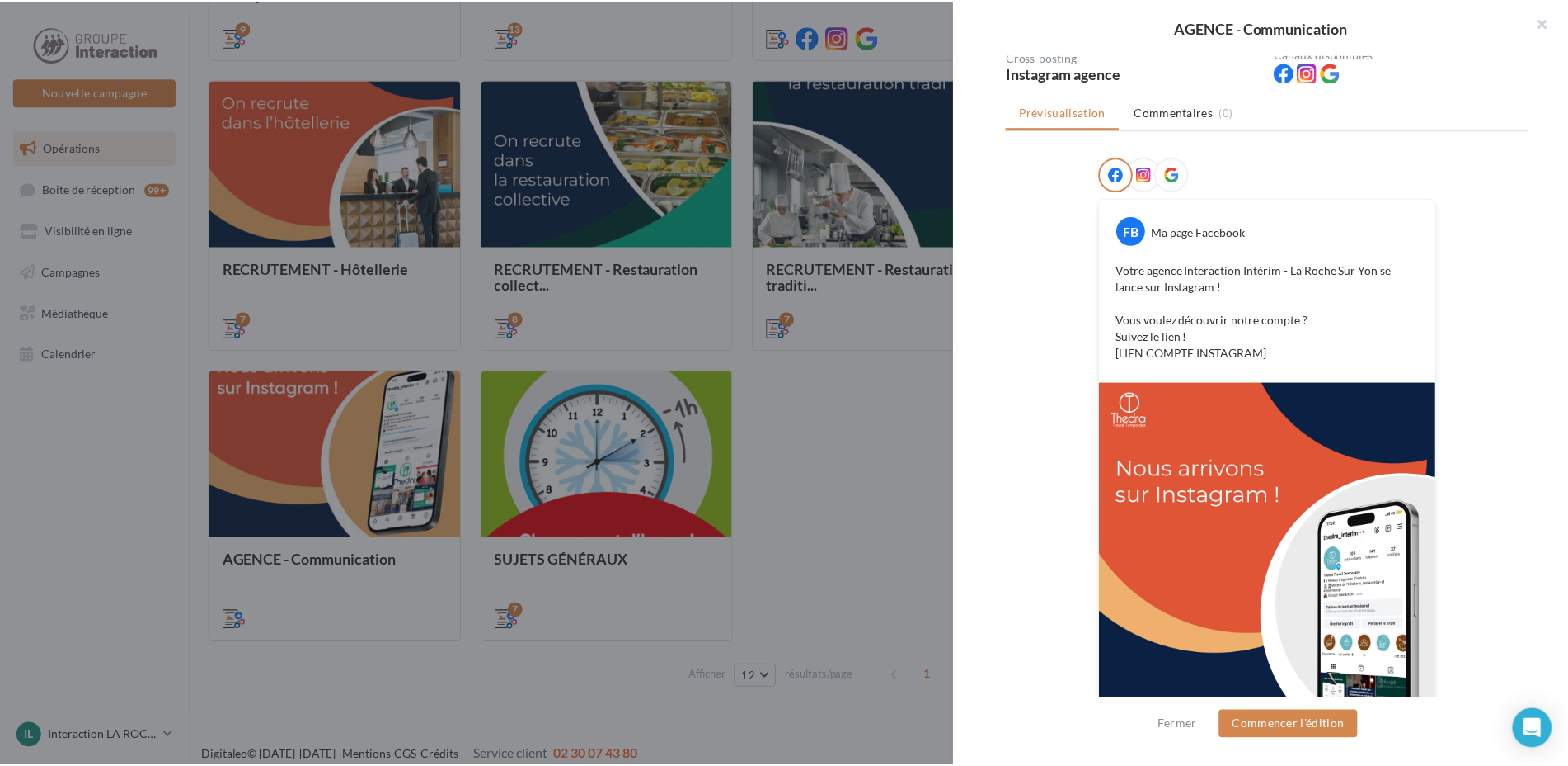
scroll to position [196, 0]
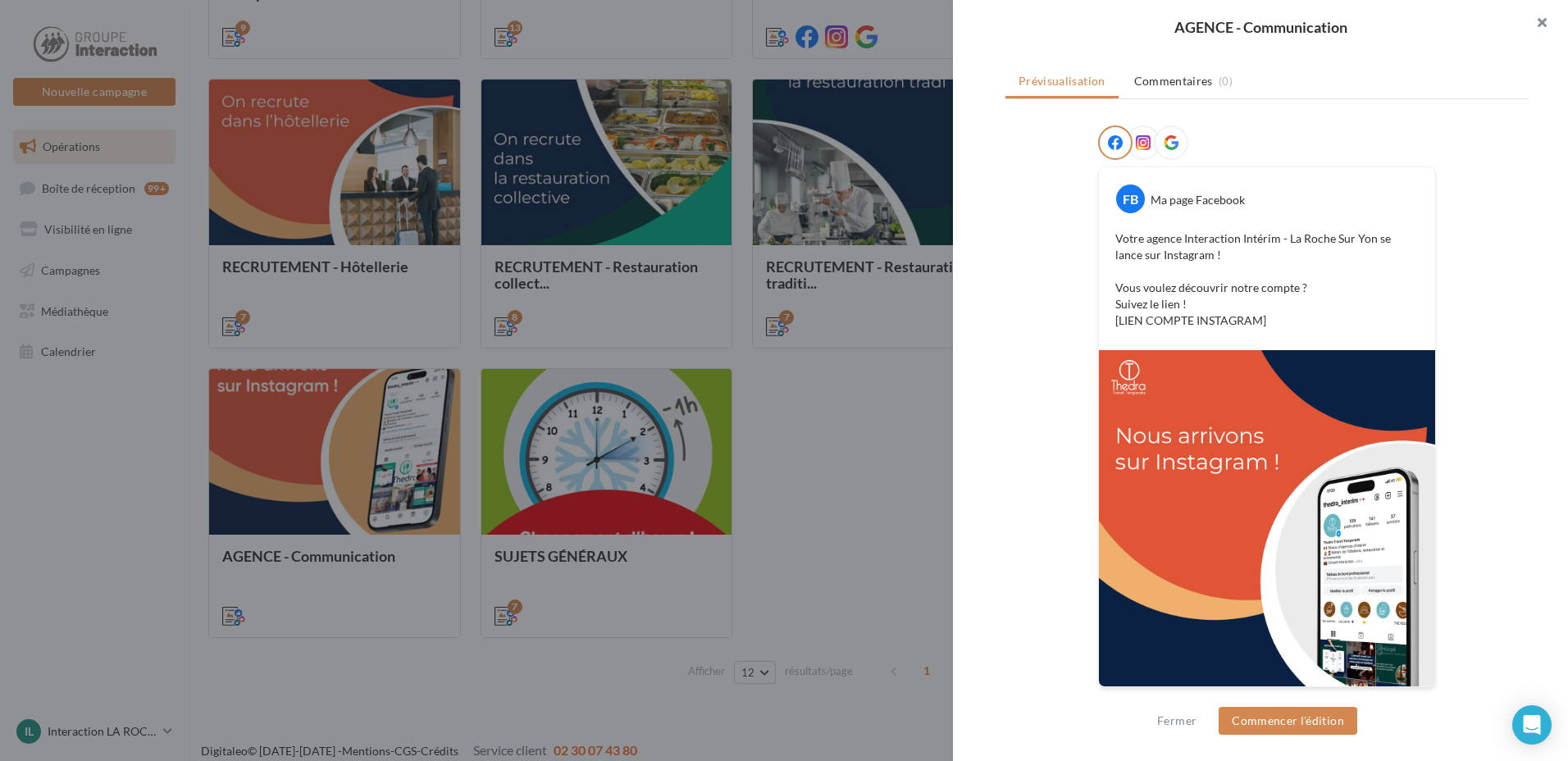
click at [1549, 20] on button "button" at bounding box center [1535, 25] width 65 height 49
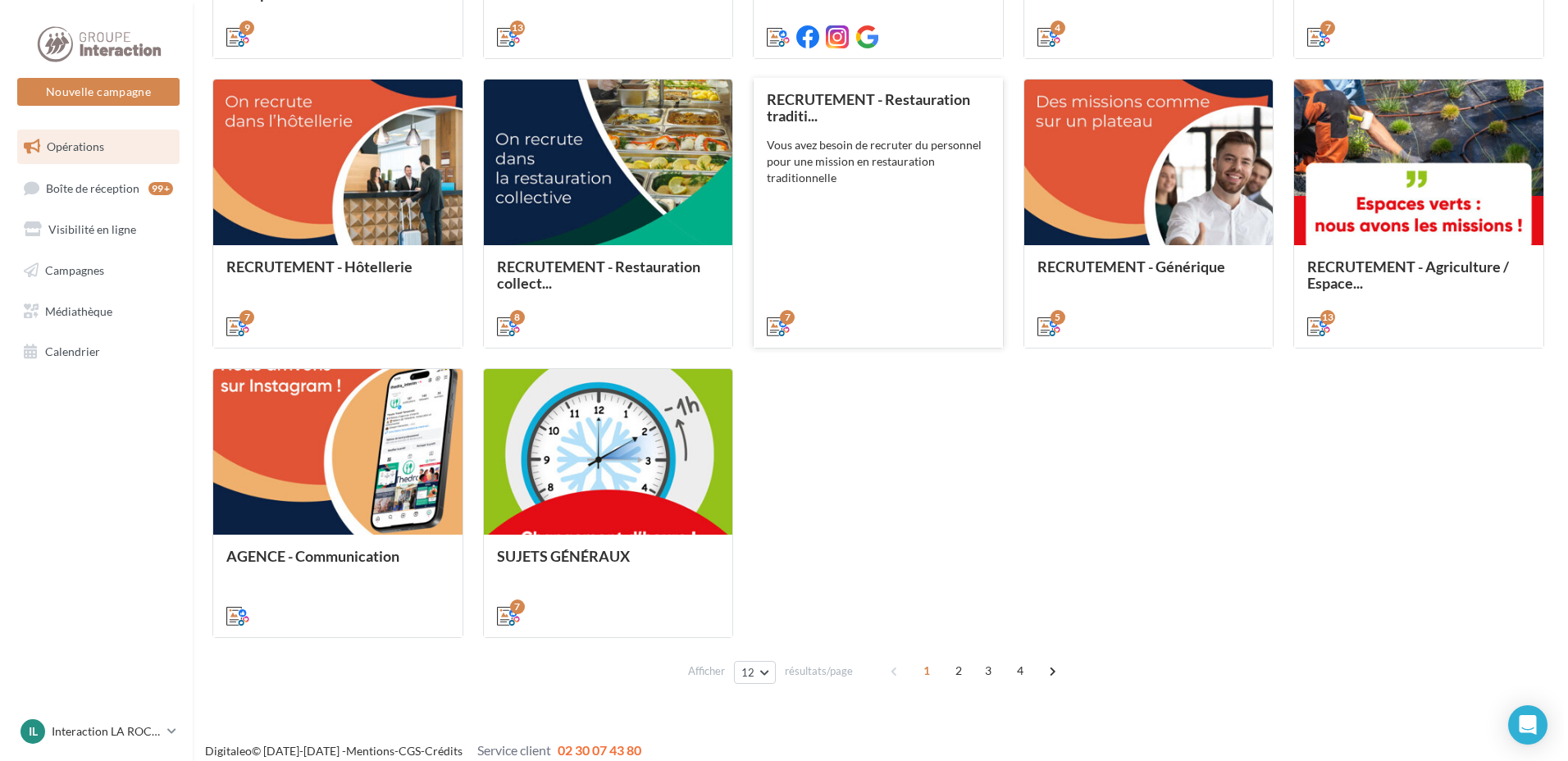
scroll to position [328, 0]
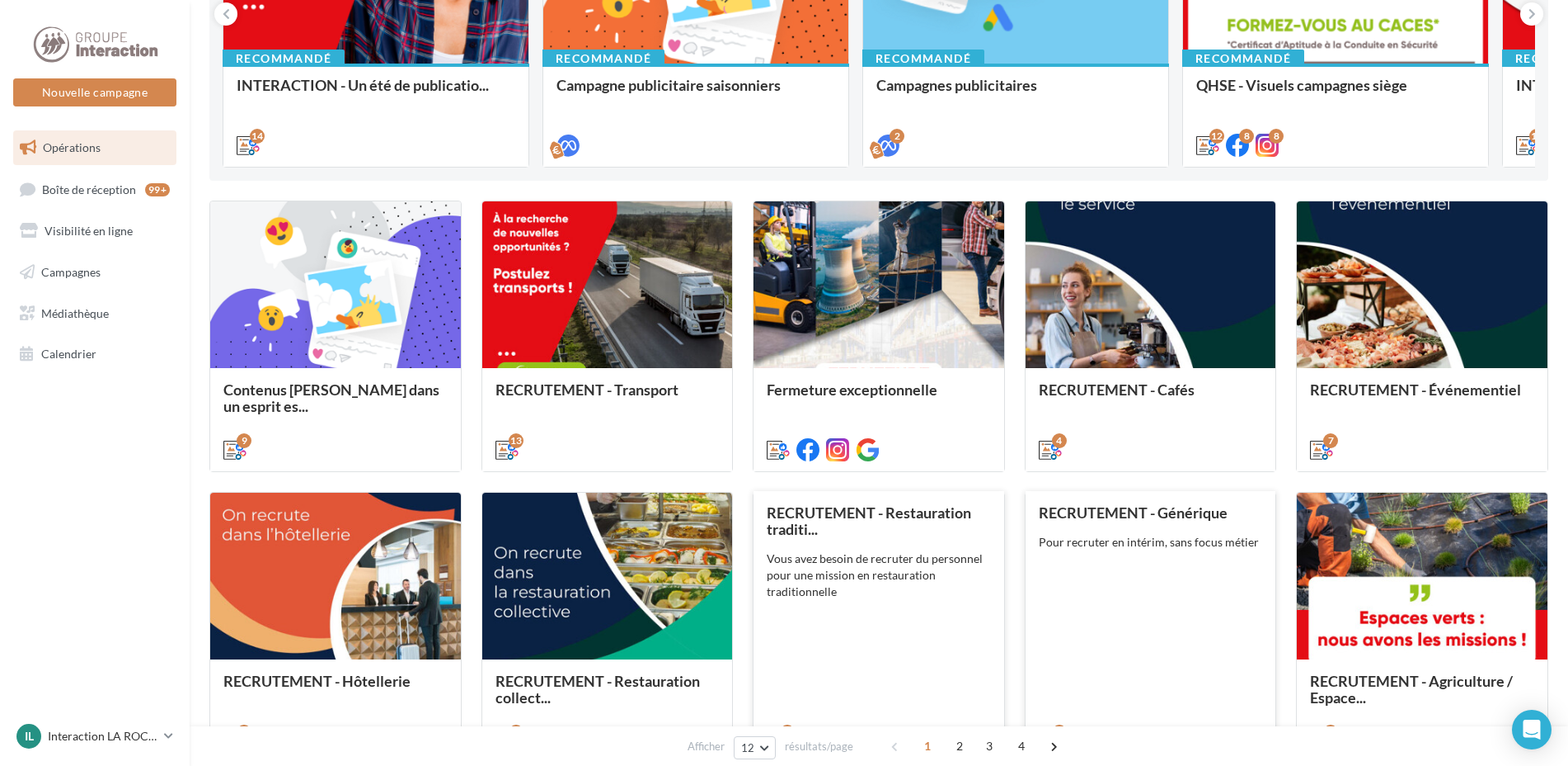
click at [1217, 625] on div "RECRUTEMENT - Générique Pour recruter en intérim, sans focus métier" at bounding box center [1151, 626] width 224 height 244
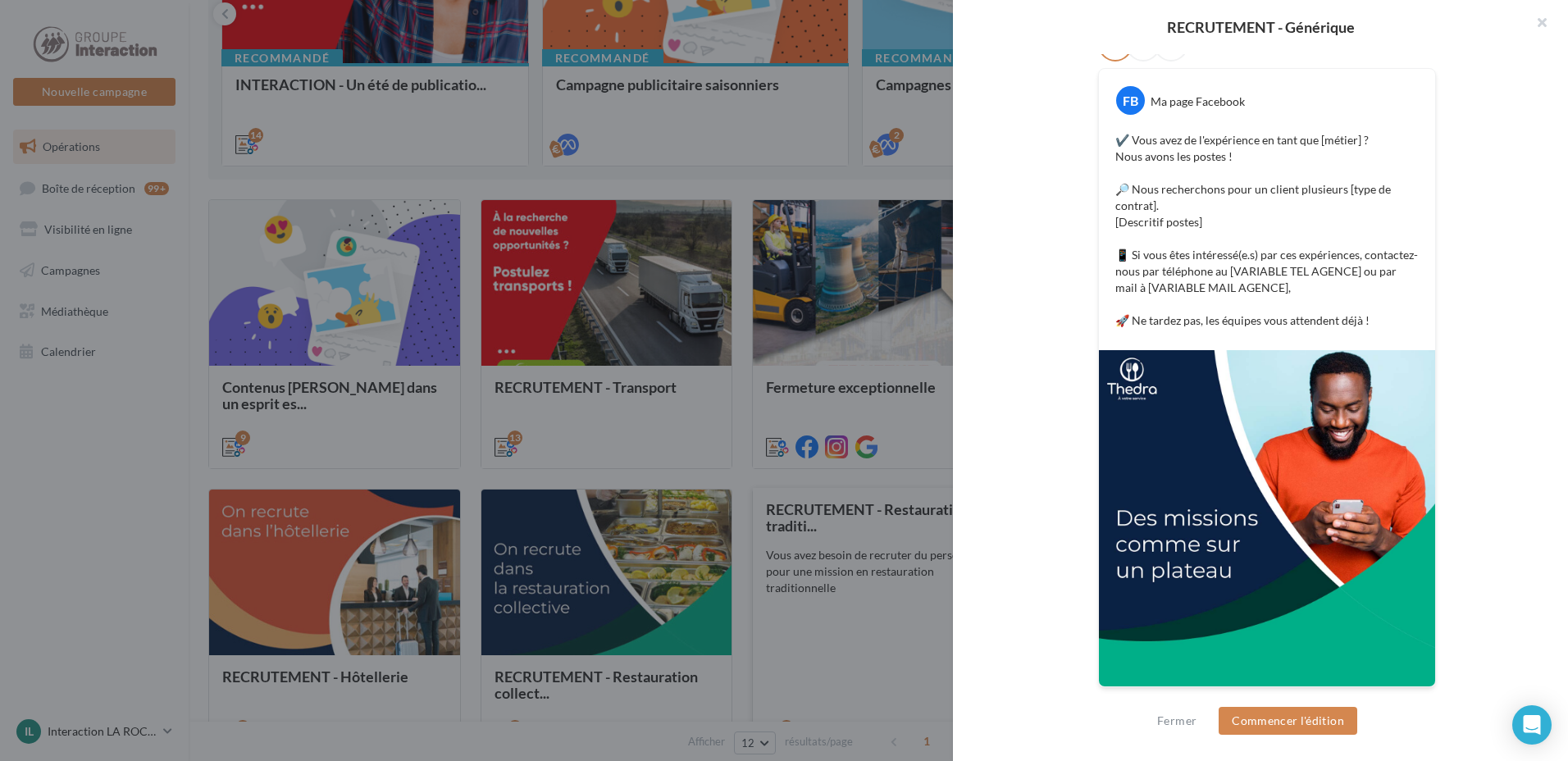
scroll to position [54, 0]
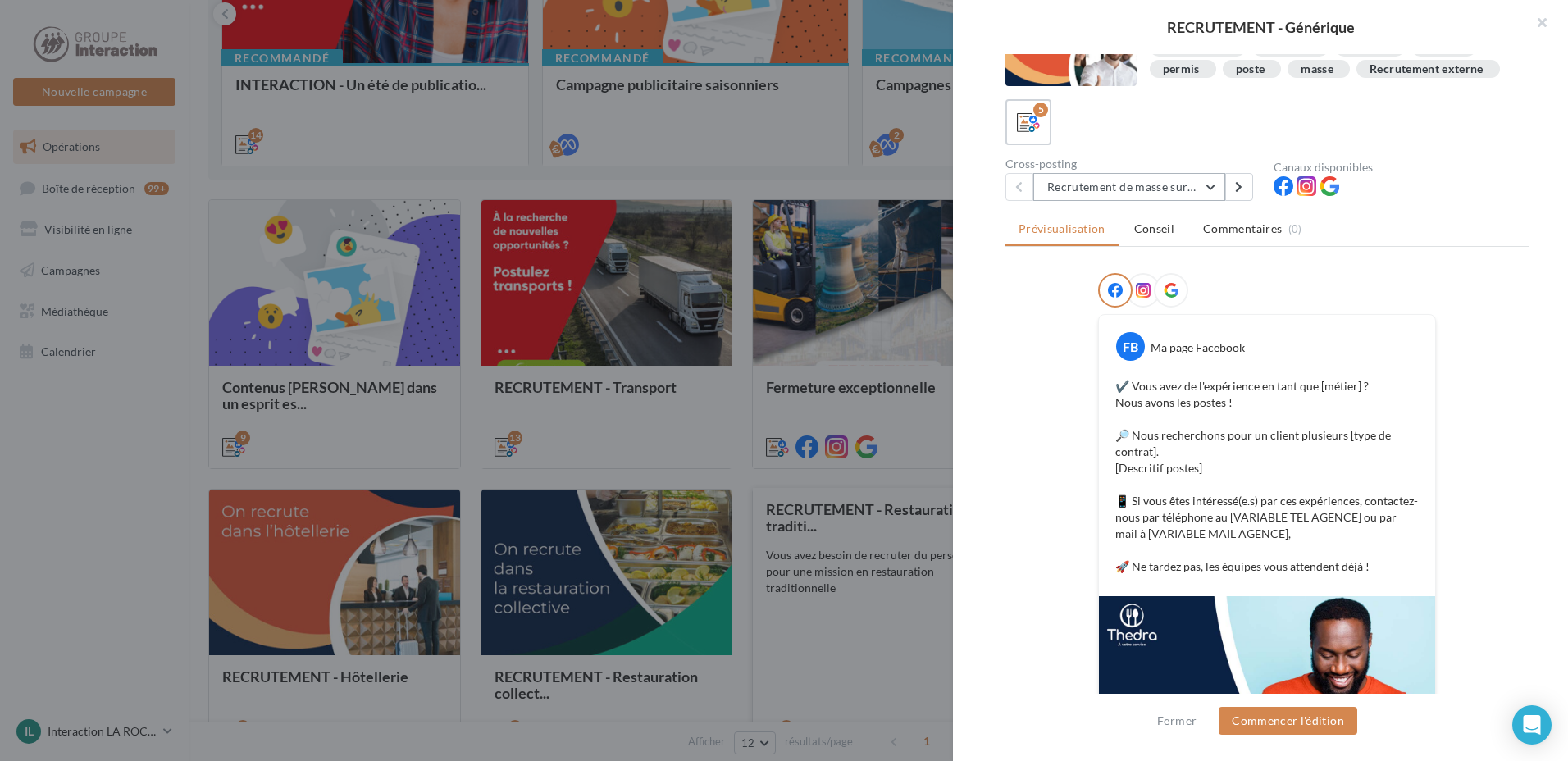
click at [1194, 183] on button "Recrutement de masse sur un poste 1" at bounding box center [1129, 187] width 192 height 28
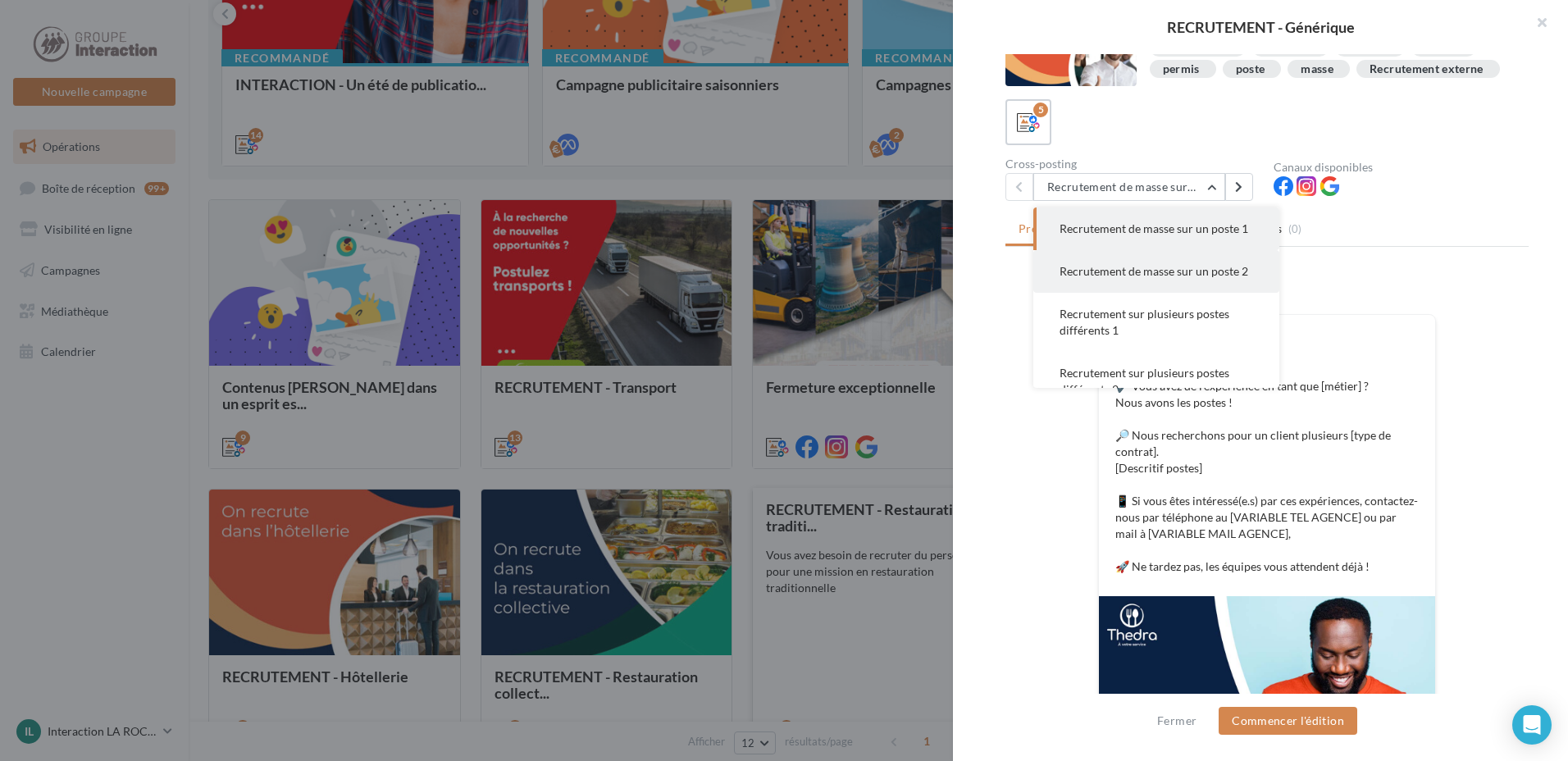
click at [1164, 293] on button "Recrutement de masse sur un poste 2" at bounding box center [1157, 271] width 246 height 42
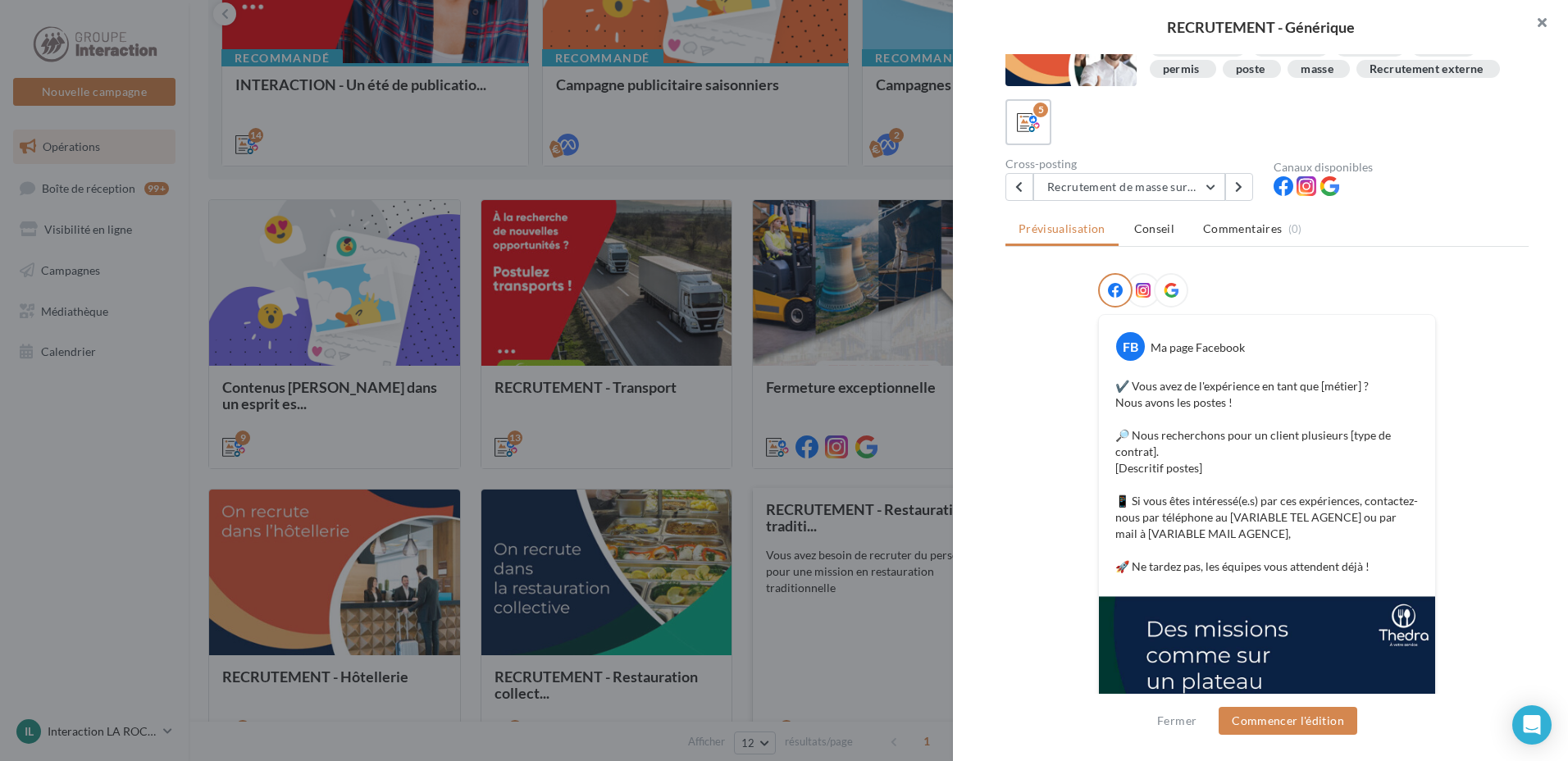
click at [1542, 15] on button "button" at bounding box center [1535, 25] width 65 height 49
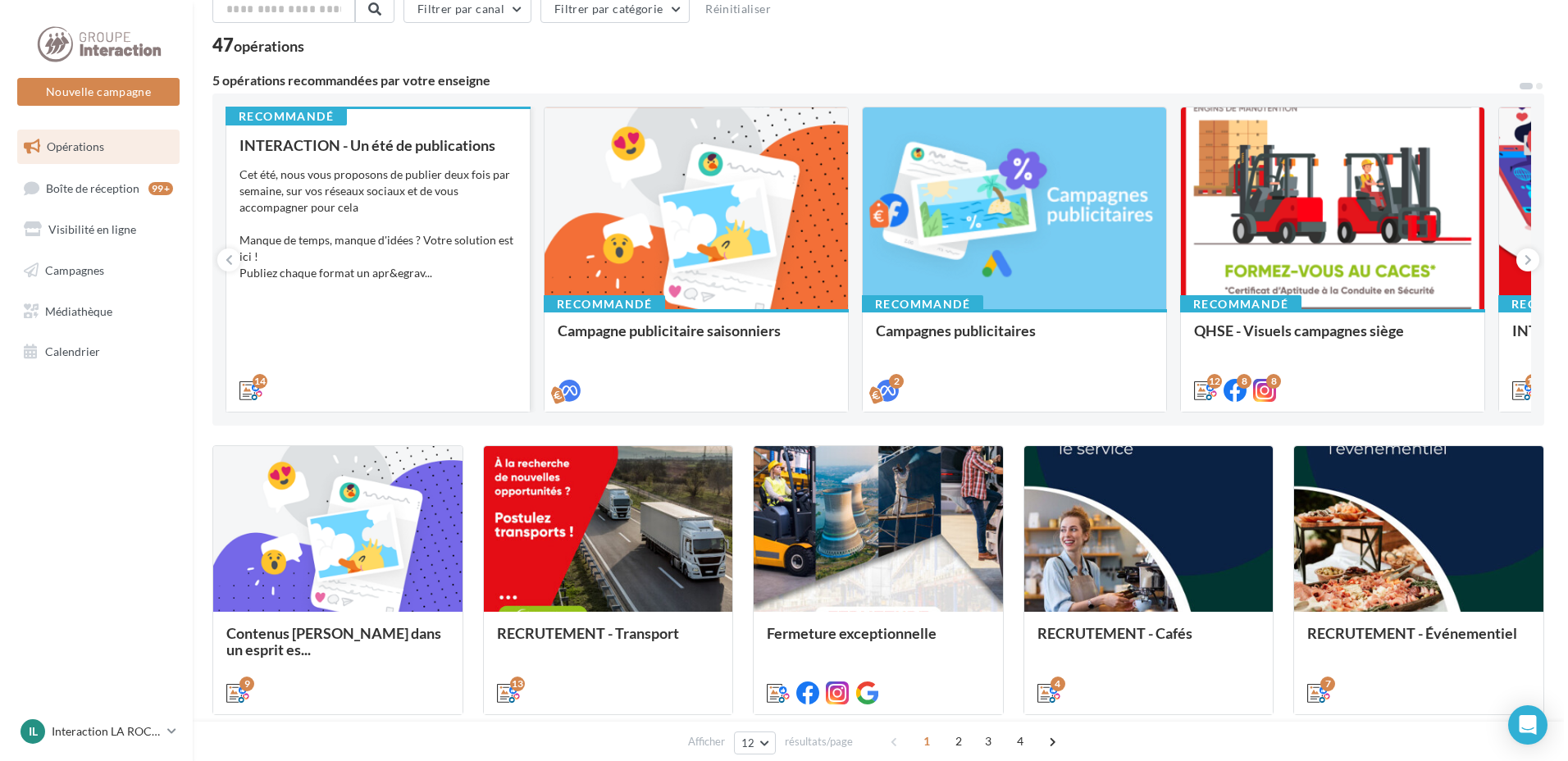
scroll to position [0, 0]
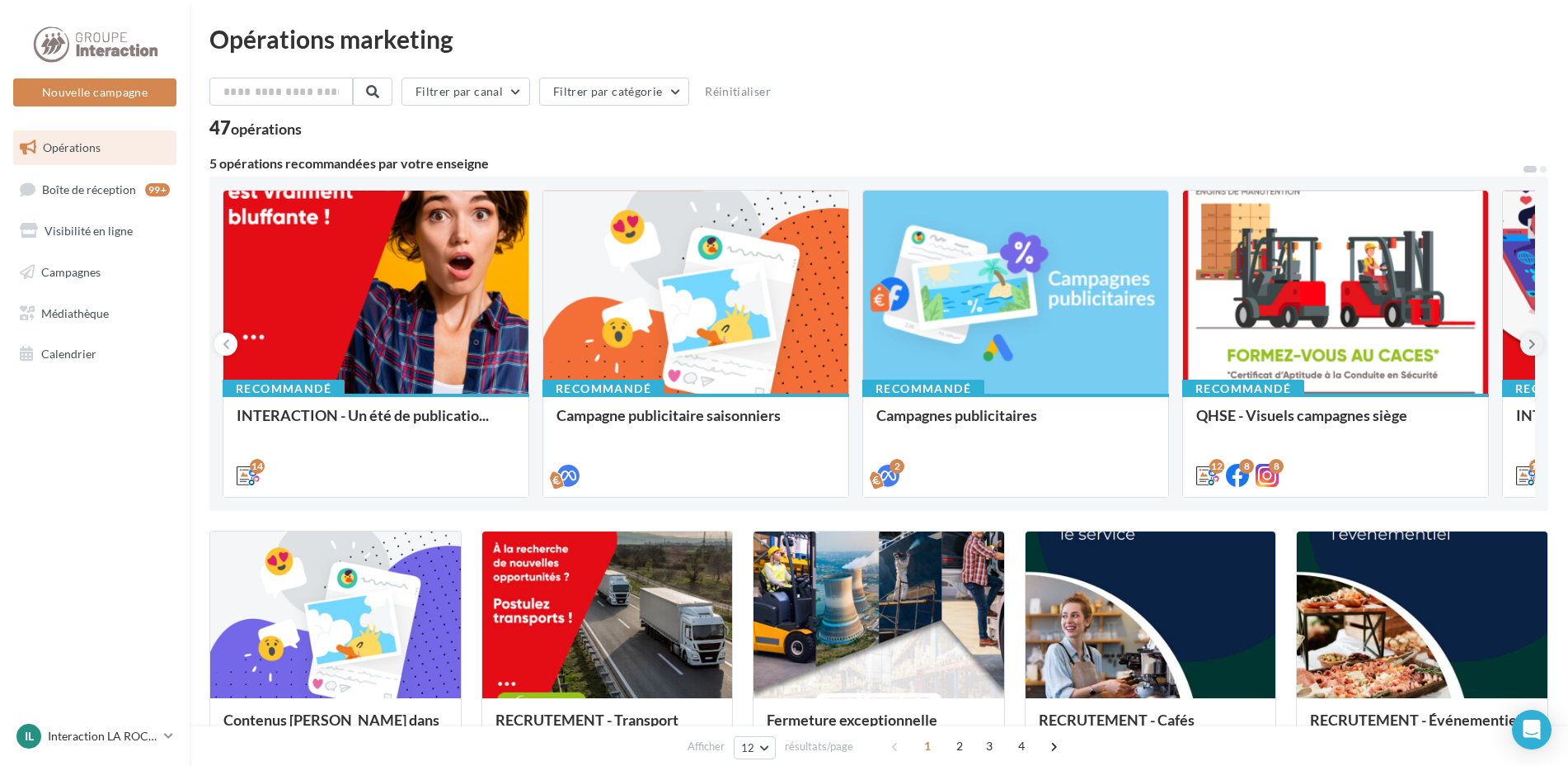
click at [1535, 342] on icon at bounding box center [1532, 344] width 8 height 16
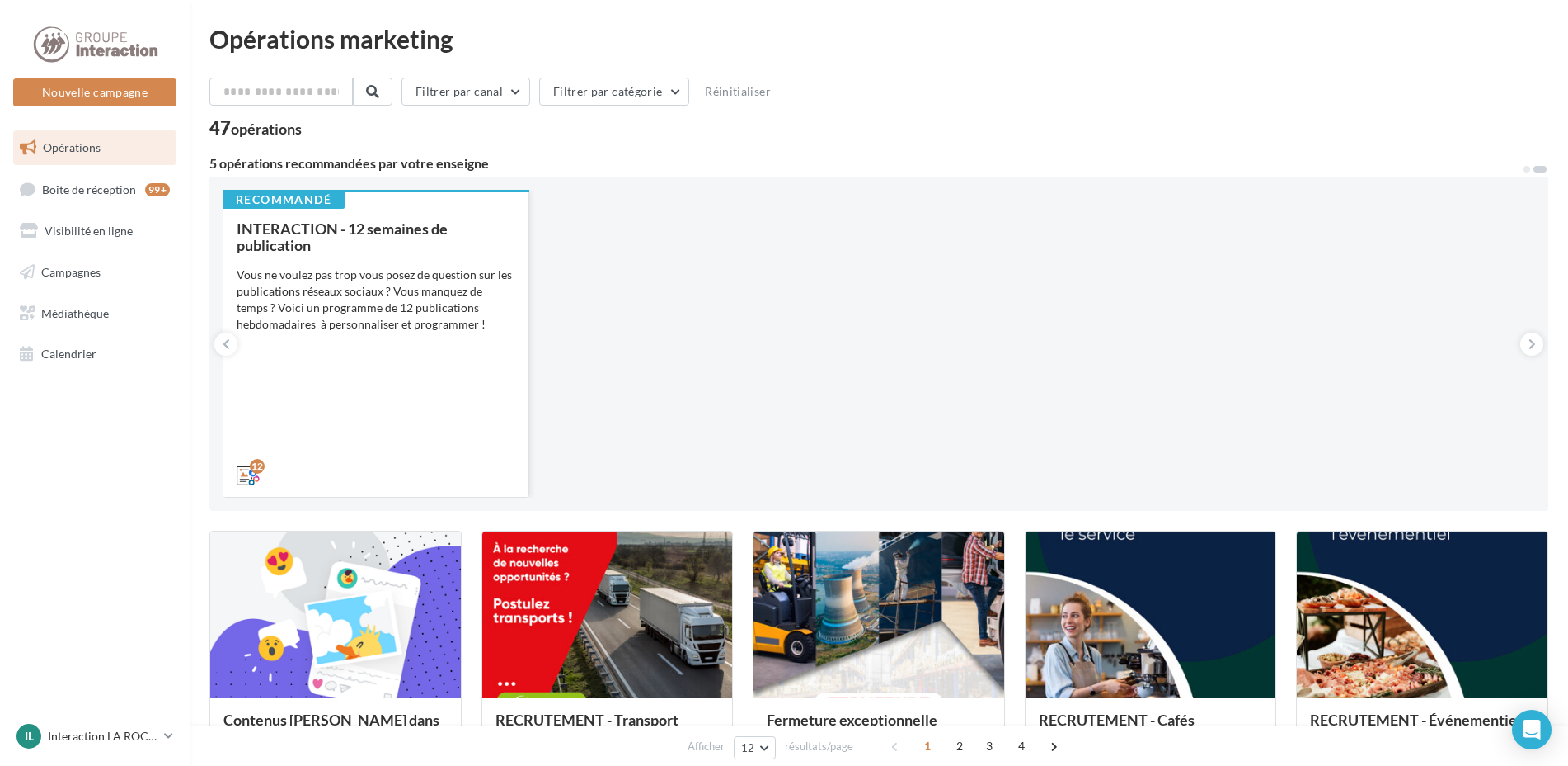
click at [366, 276] on div "Vous ne voulez pas trop vous posez de question sur les publications réseaux soc…" at bounding box center [376, 299] width 279 height 66
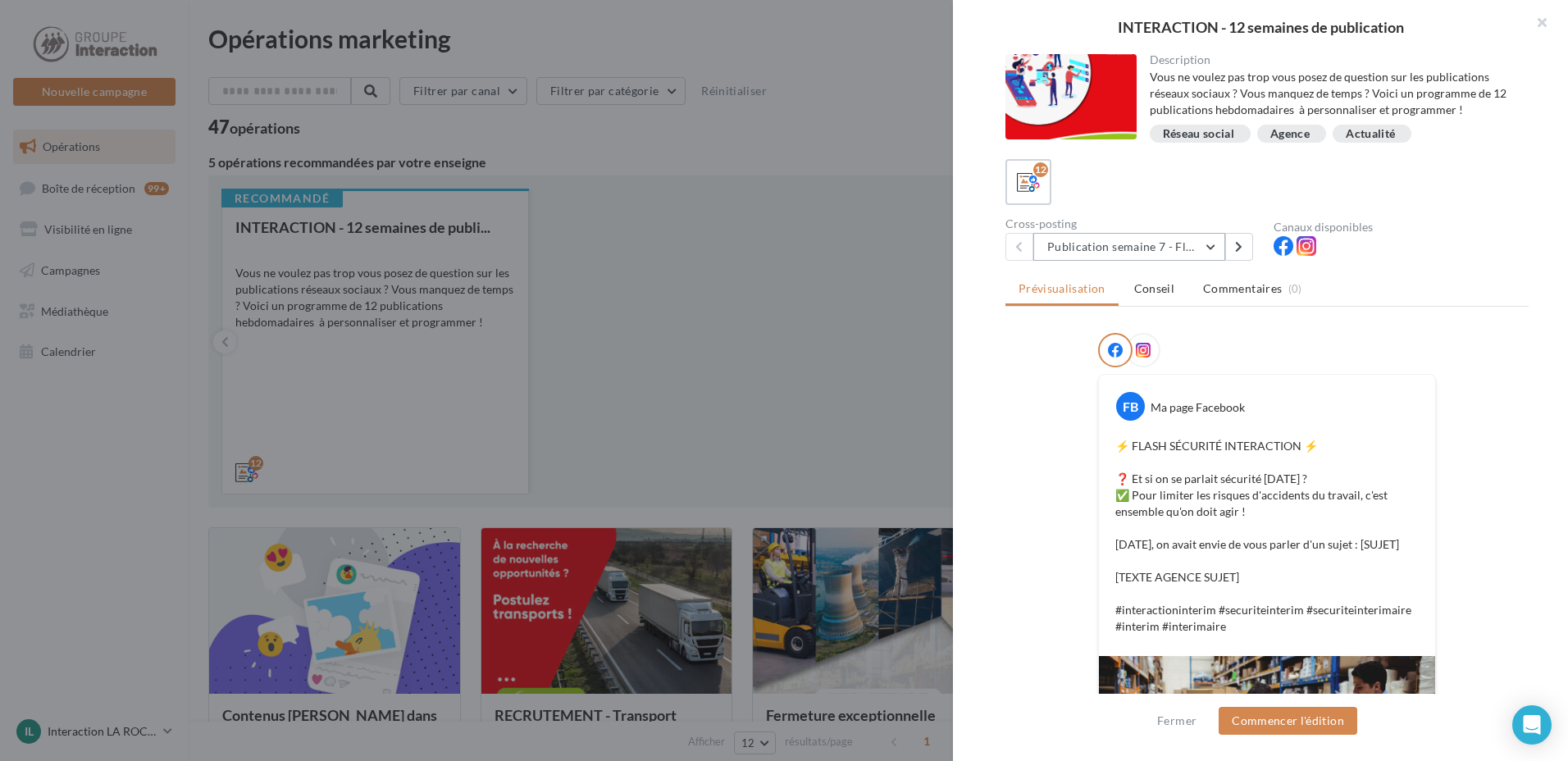
click at [1171, 241] on button "Publication semaine 7 - Flash sécurité" at bounding box center [1129, 246] width 192 height 28
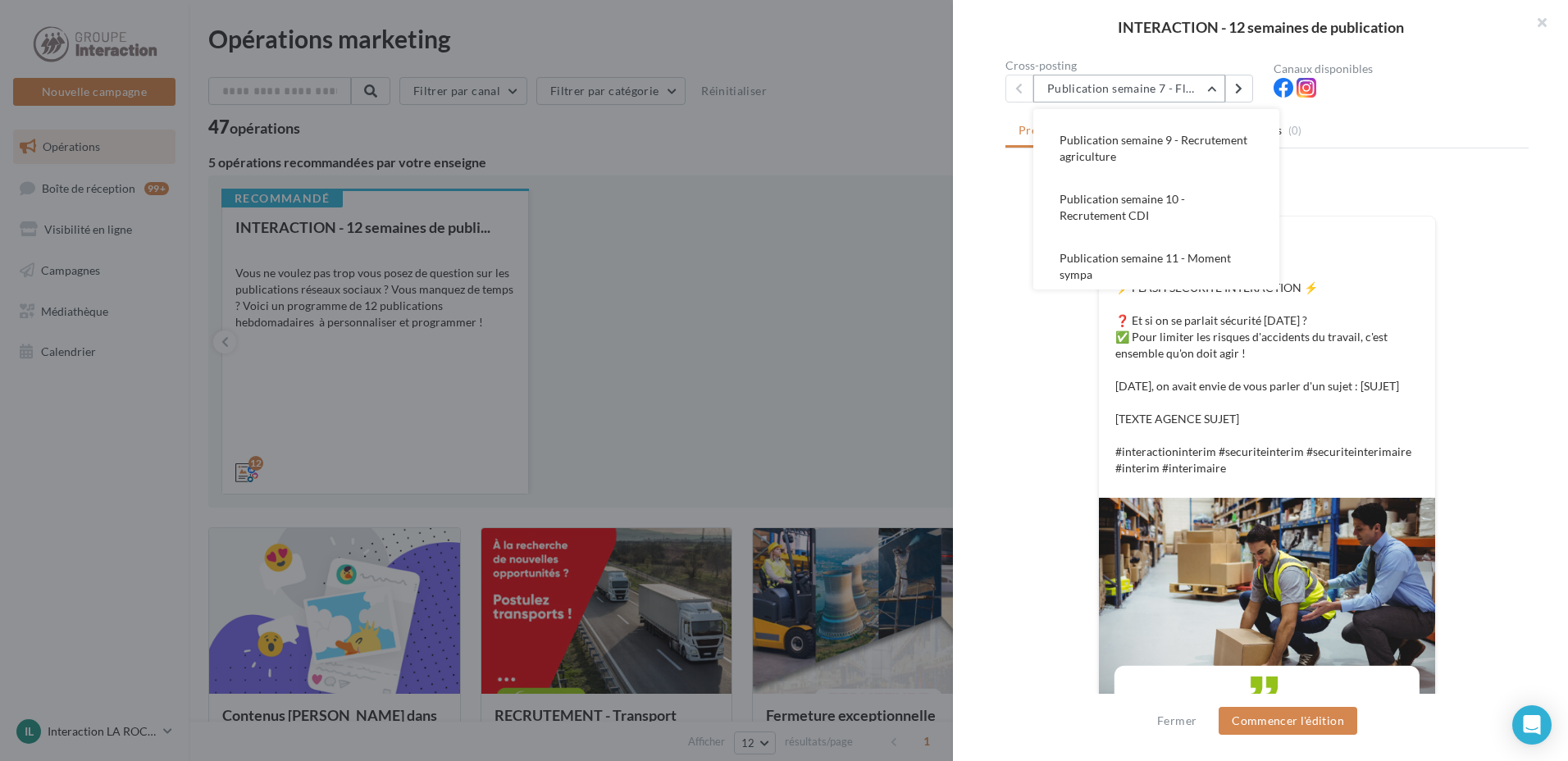
scroll to position [322, 0]
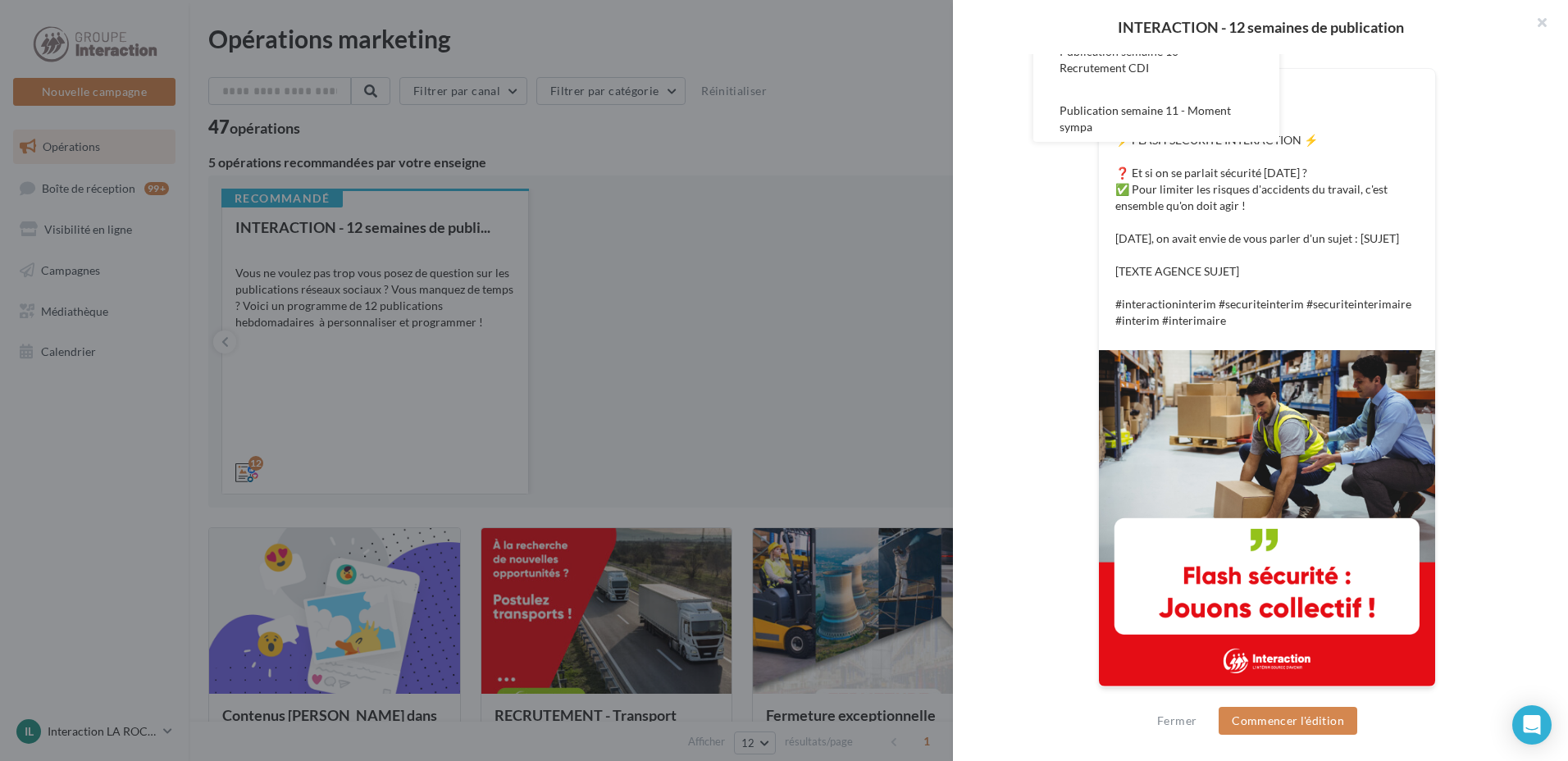
click at [1478, 216] on div "FB Ma page Facebook ⚡️ FLASH SÉCURITÉ INTERACTION ⚡️ ❓ Et si on se parlait sécu…" at bounding box center [1267, 368] width 524 height 681
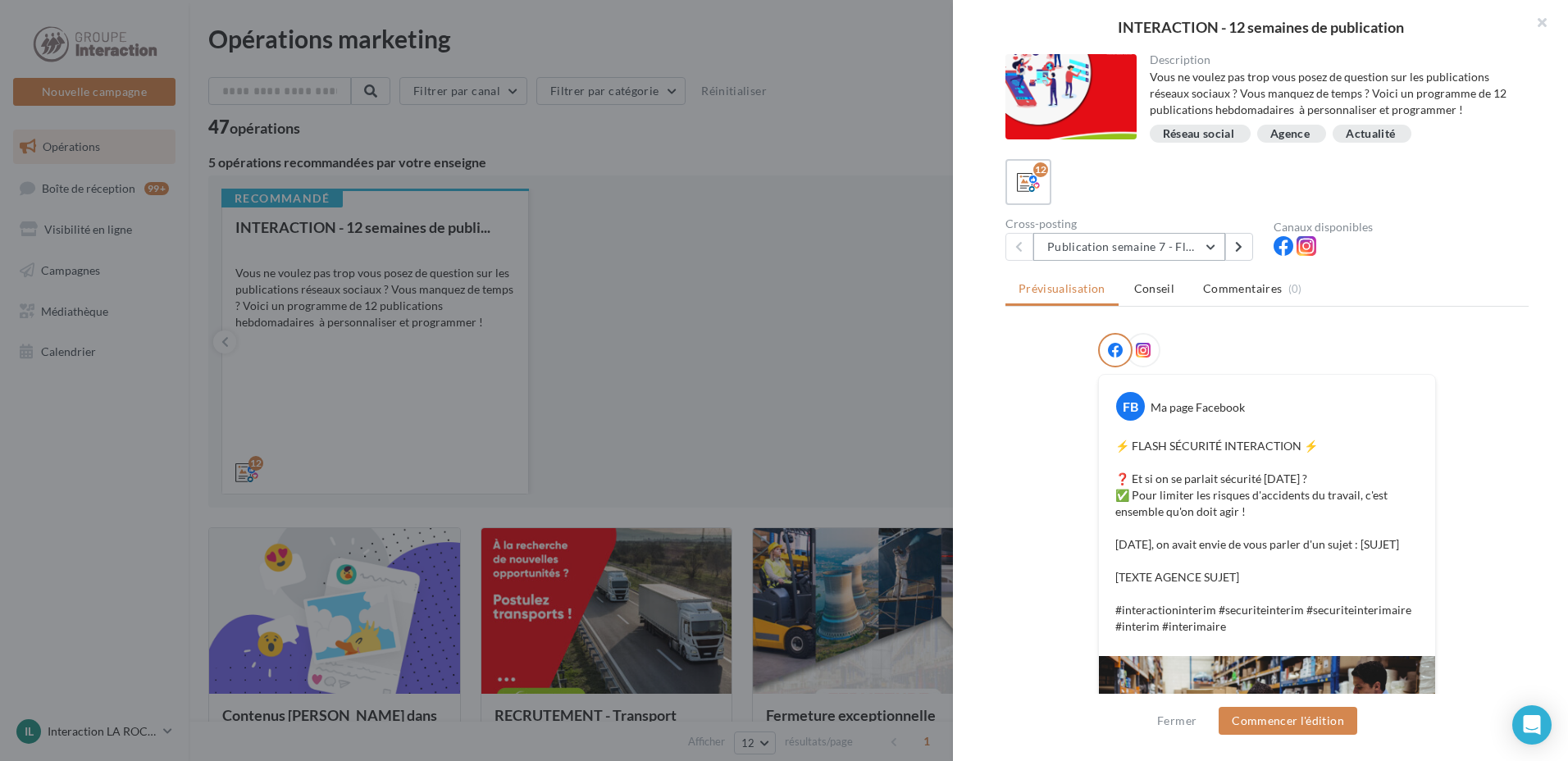
click at [1218, 242] on button "Publication semaine 7 - Flash sécurité" at bounding box center [1129, 246] width 192 height 28
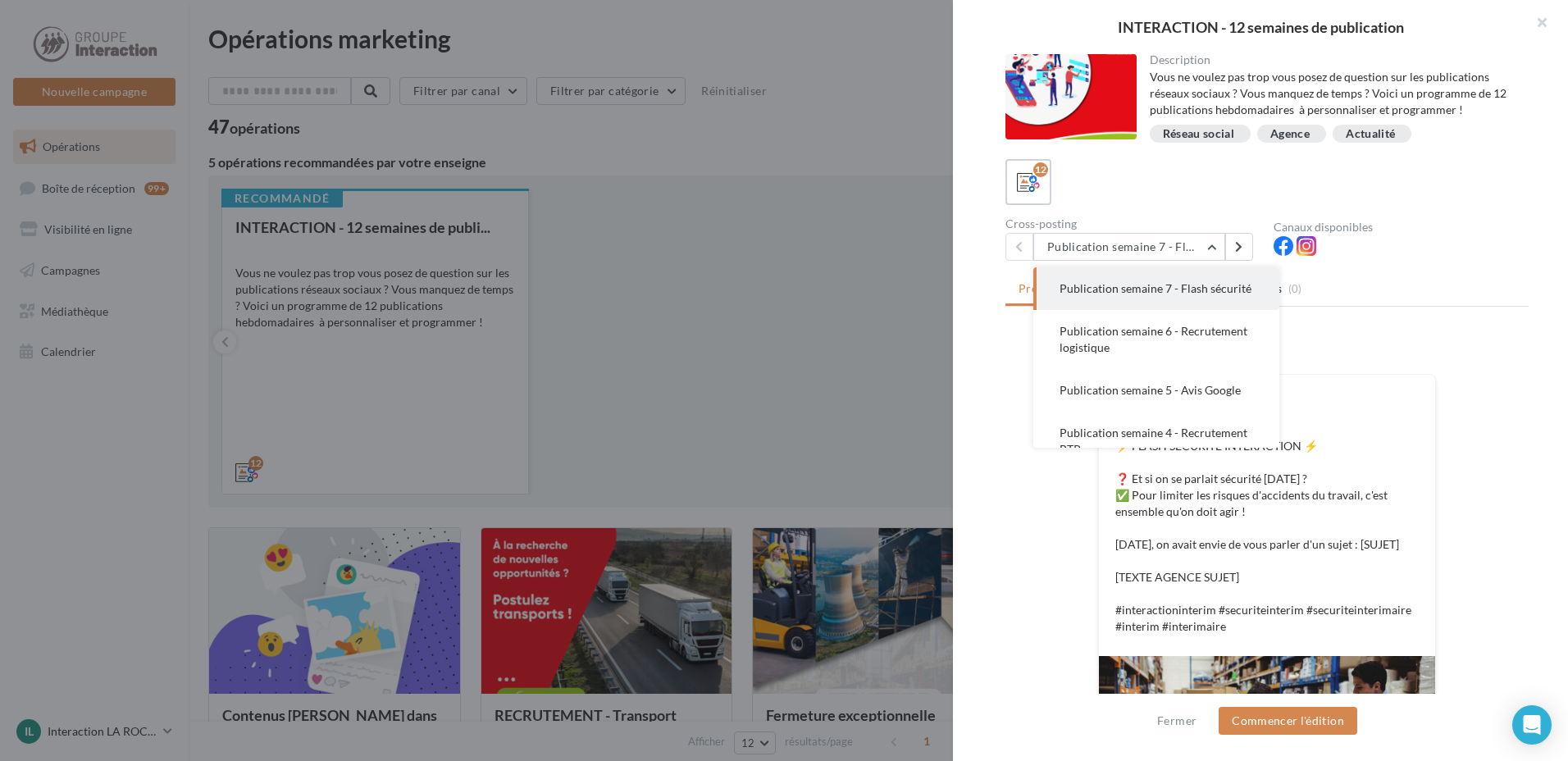
drag, startPoint x: 1279, startPoint y: 302, endPoint x: 1277, endPoint y: 324, distance: 22.1
click at [1277, 324] on div "Description Vous ne voulez pas trop vous posez de question sur les publications…" at bounding box center [1266, 381] width 628 height 654
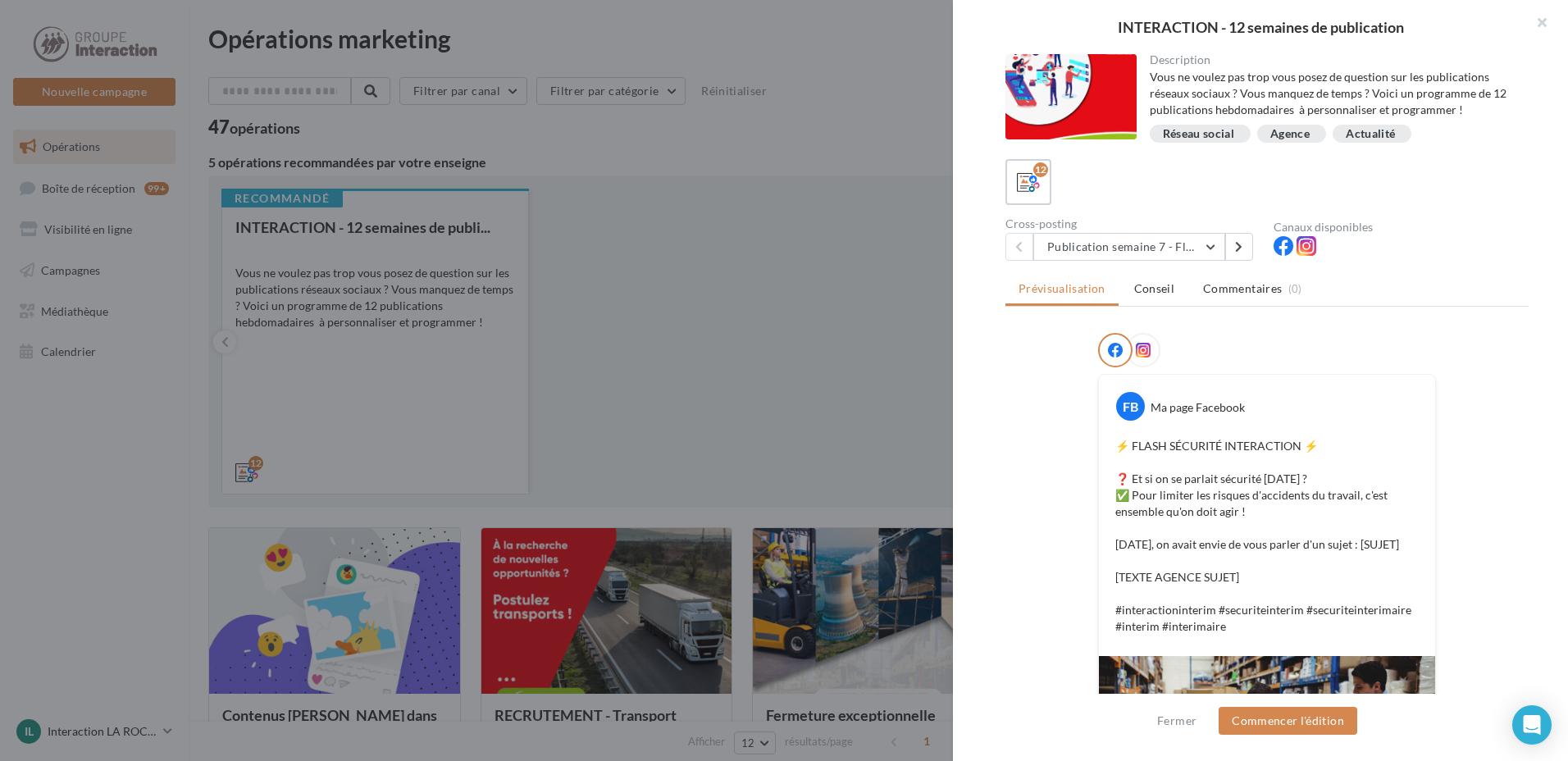
drag, startPoint x: 1277, startPoint y: 324, endPoint x: 1445, endPoint y: 340, distance: 168.8
click at [1445, 340] on div at bounding box center [1267, 353] width 524 height 41
click at [1209, 245] on button "Publication semaine 7 - Flash sécurité" at bounding box center [1129, 246] width 192 height 28
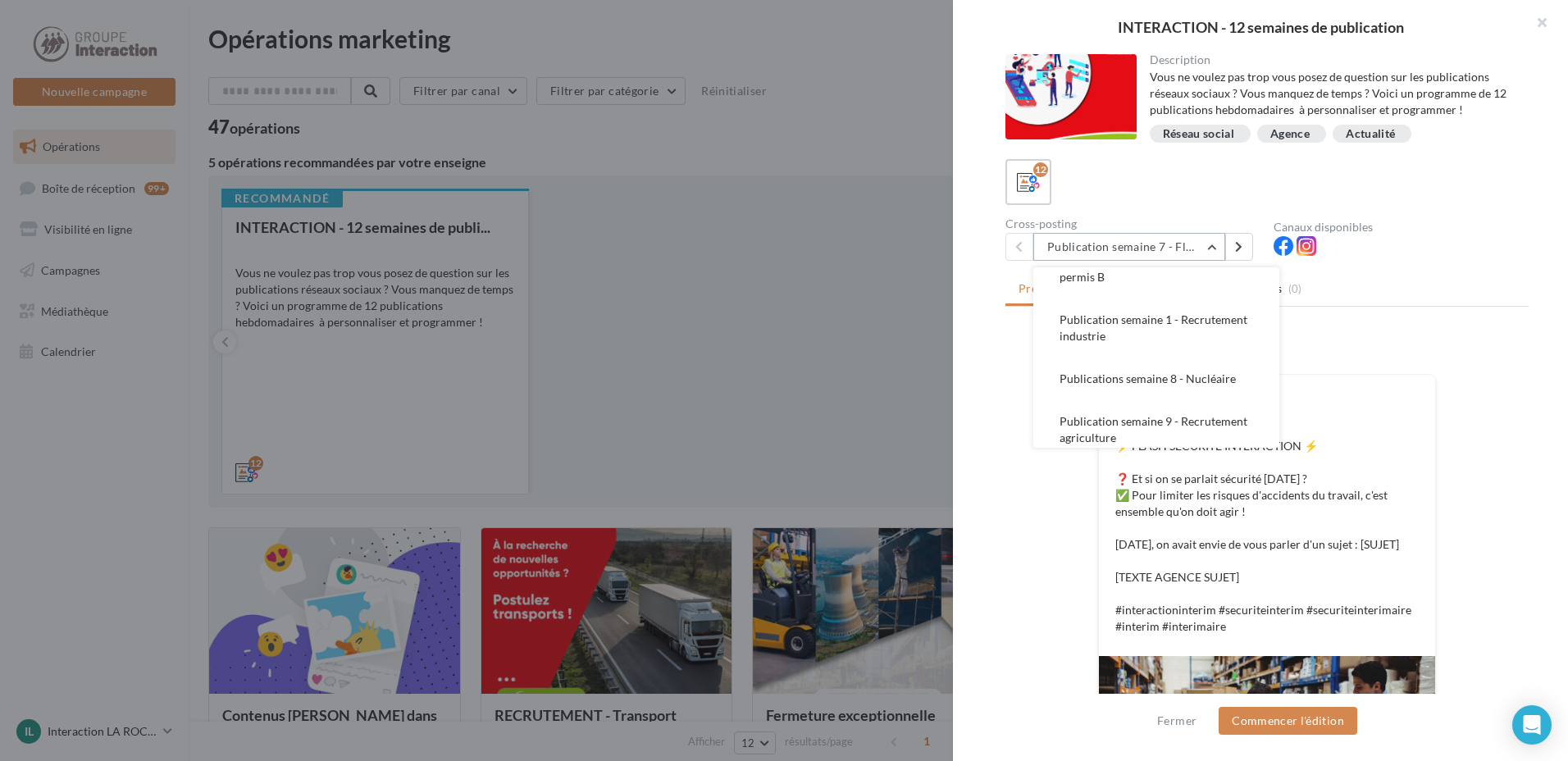
scroll to position [479, 0]
click at [1192, 364] on button "Publication semaine 11 - Moment sympa" at bounding box center [1157, 358] width 246 height 59
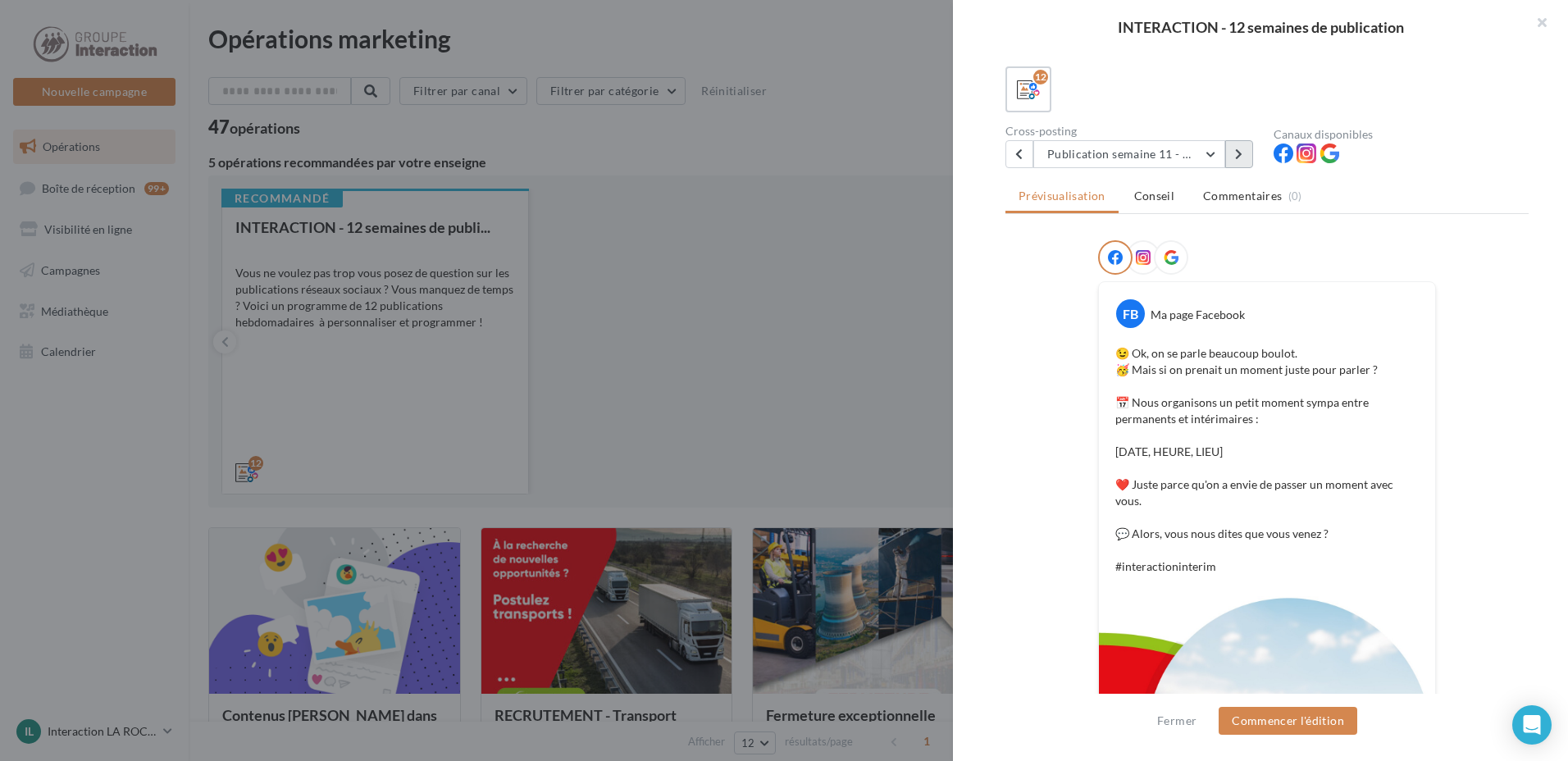
scroll to position [11, 0]
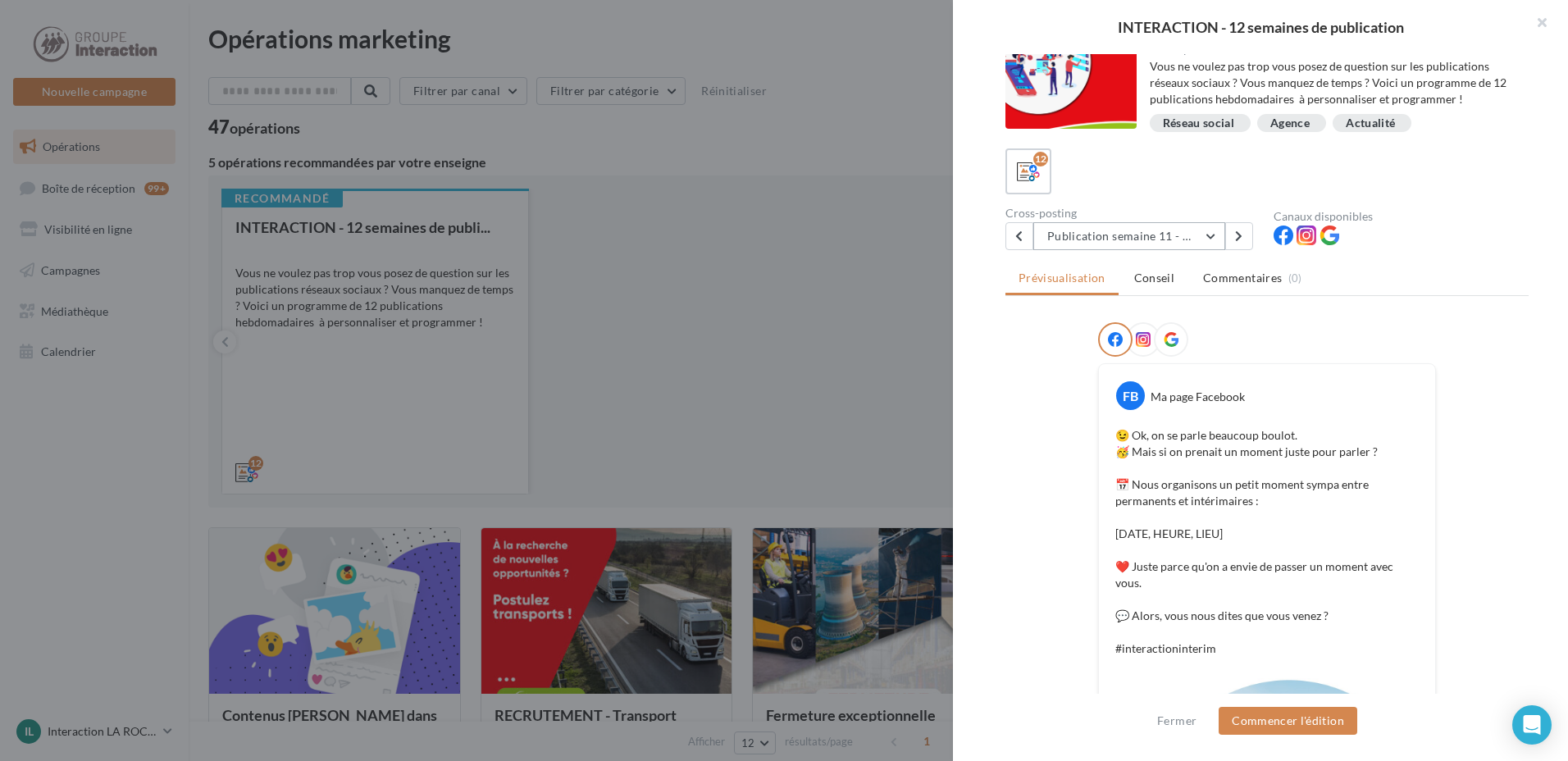
click at [1197, 232] on button "Publication semaine 11 - Moment sympa" at bounding box center [1129, 236] width 192 height 28
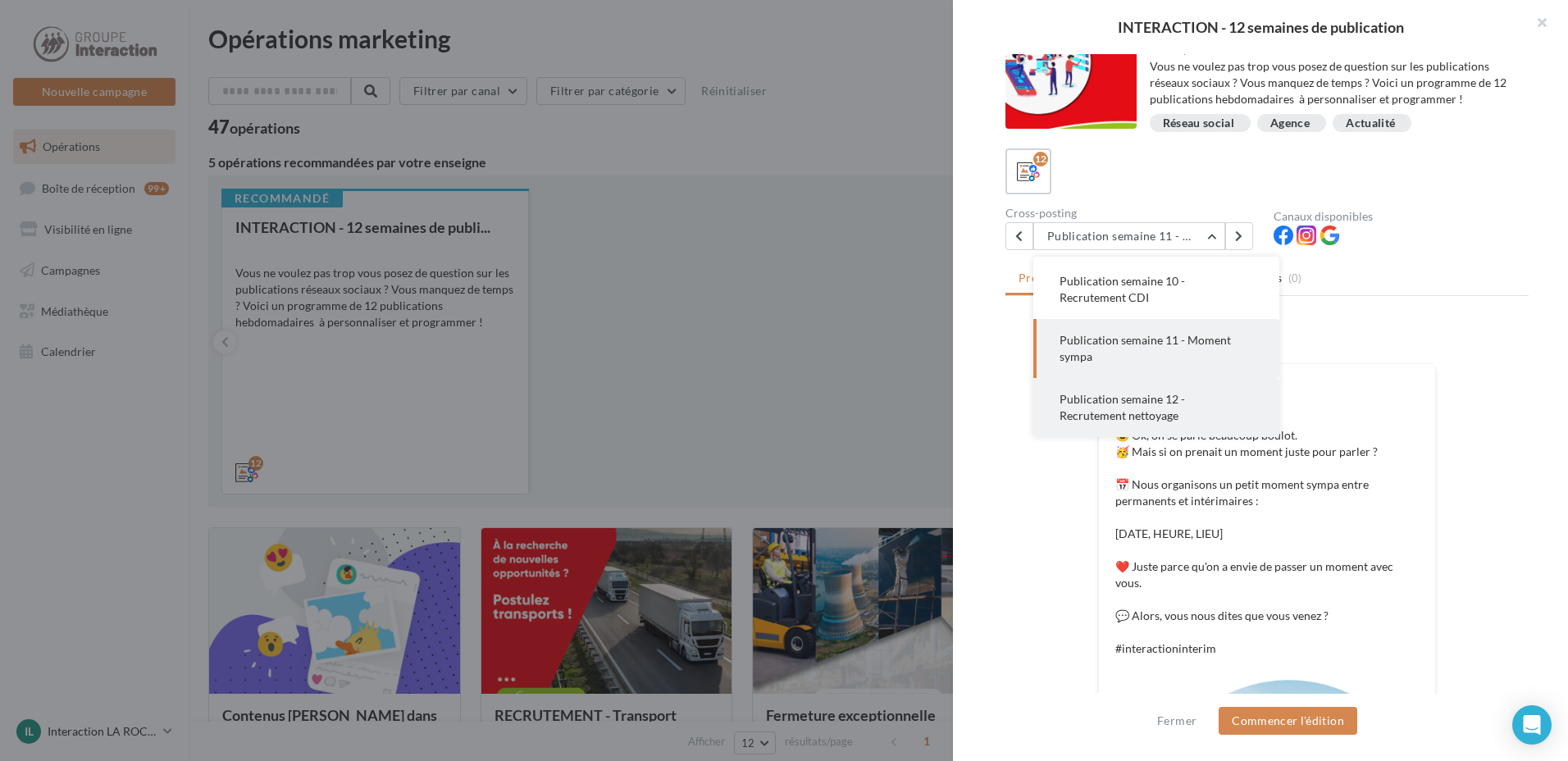
click at [1157, 403] on span "Publication semaine 12 - Recrutement nettoyage" at bounding box center [1123, 407] width 126 height 31
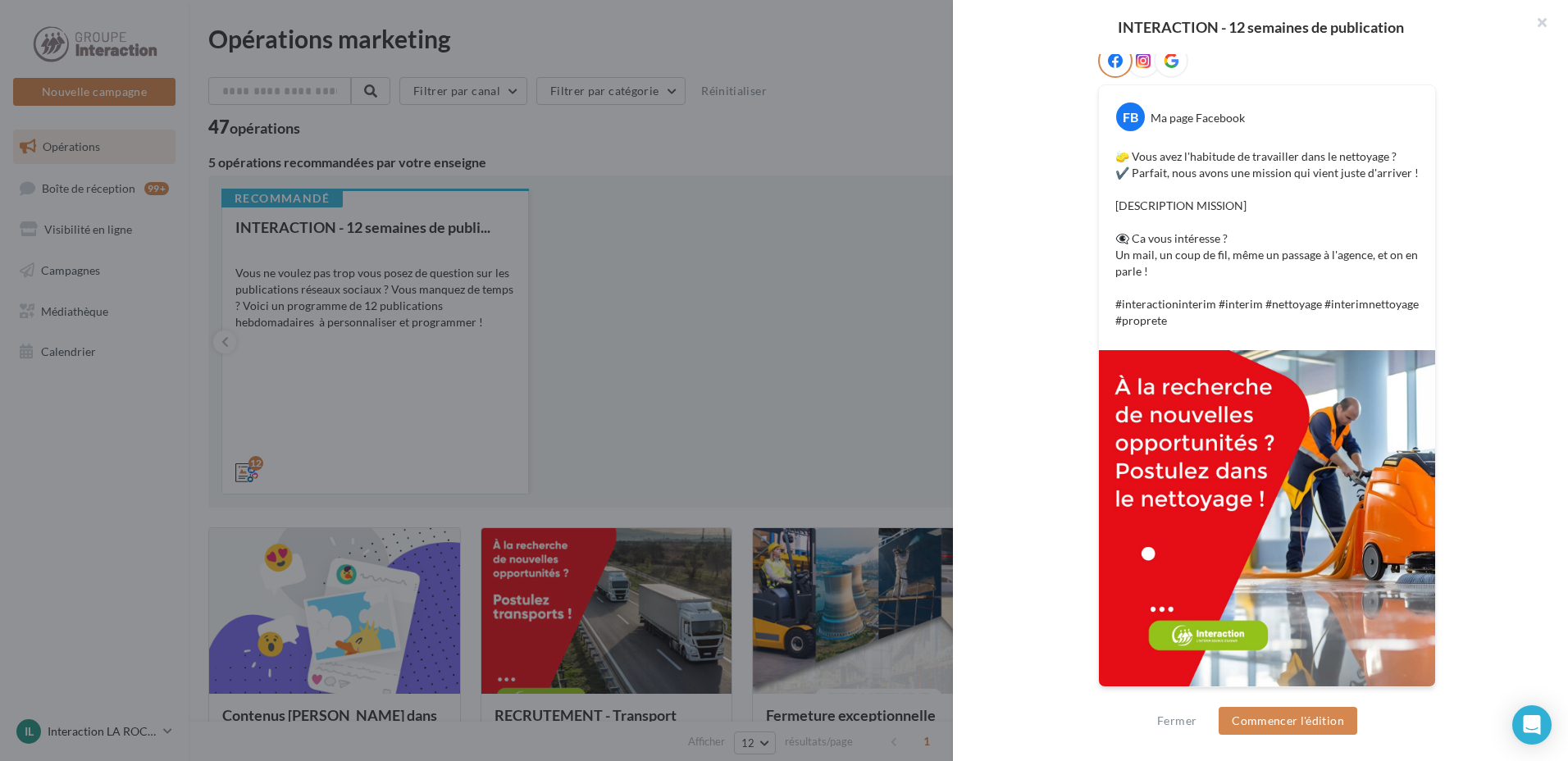
scroll to position [0, 0]
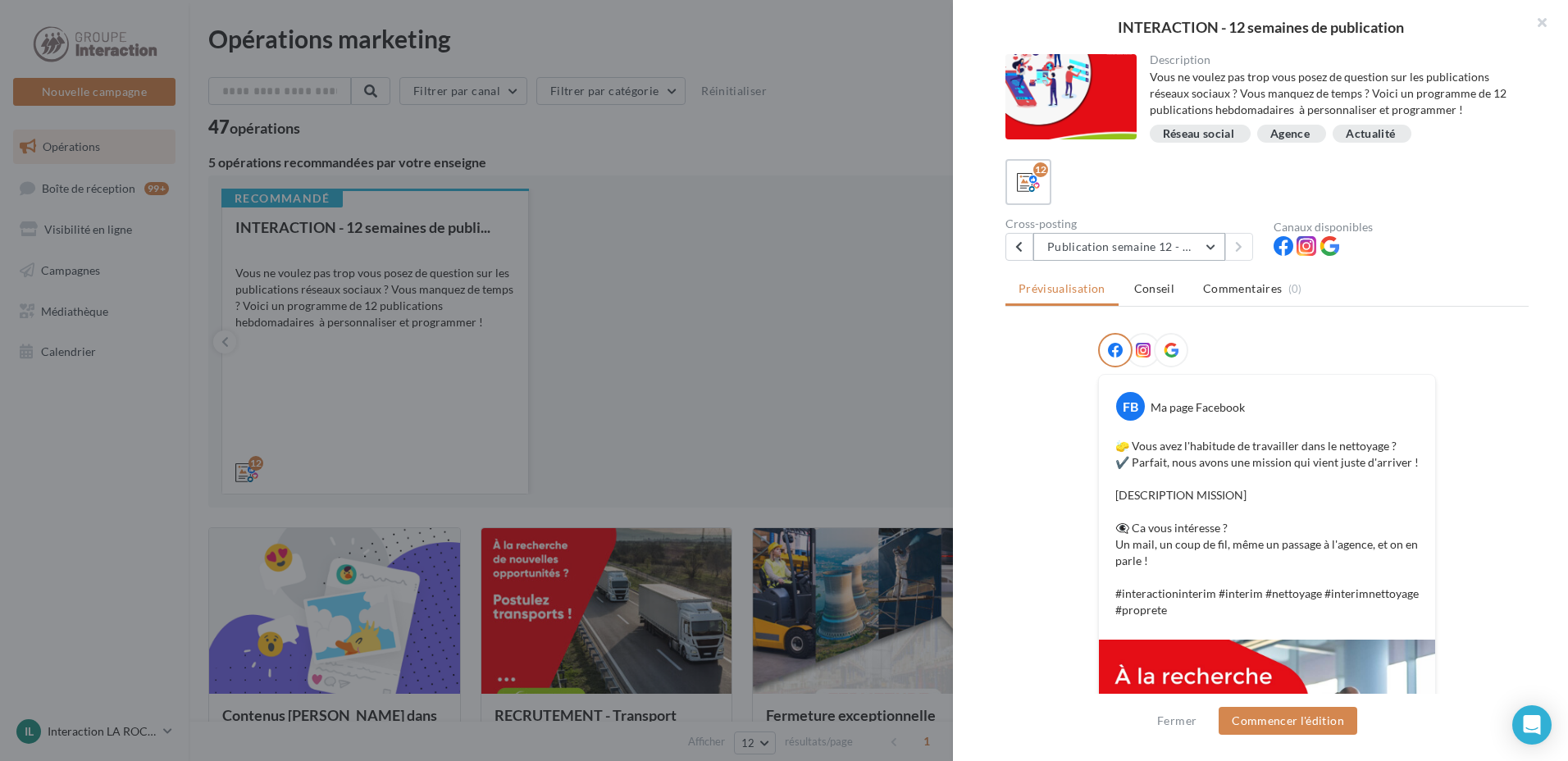
click at [1197, 245] on button "Publication semaine 12 - Recrutement nettoyage" at bounding box center [1129, 246] width 192 height 28
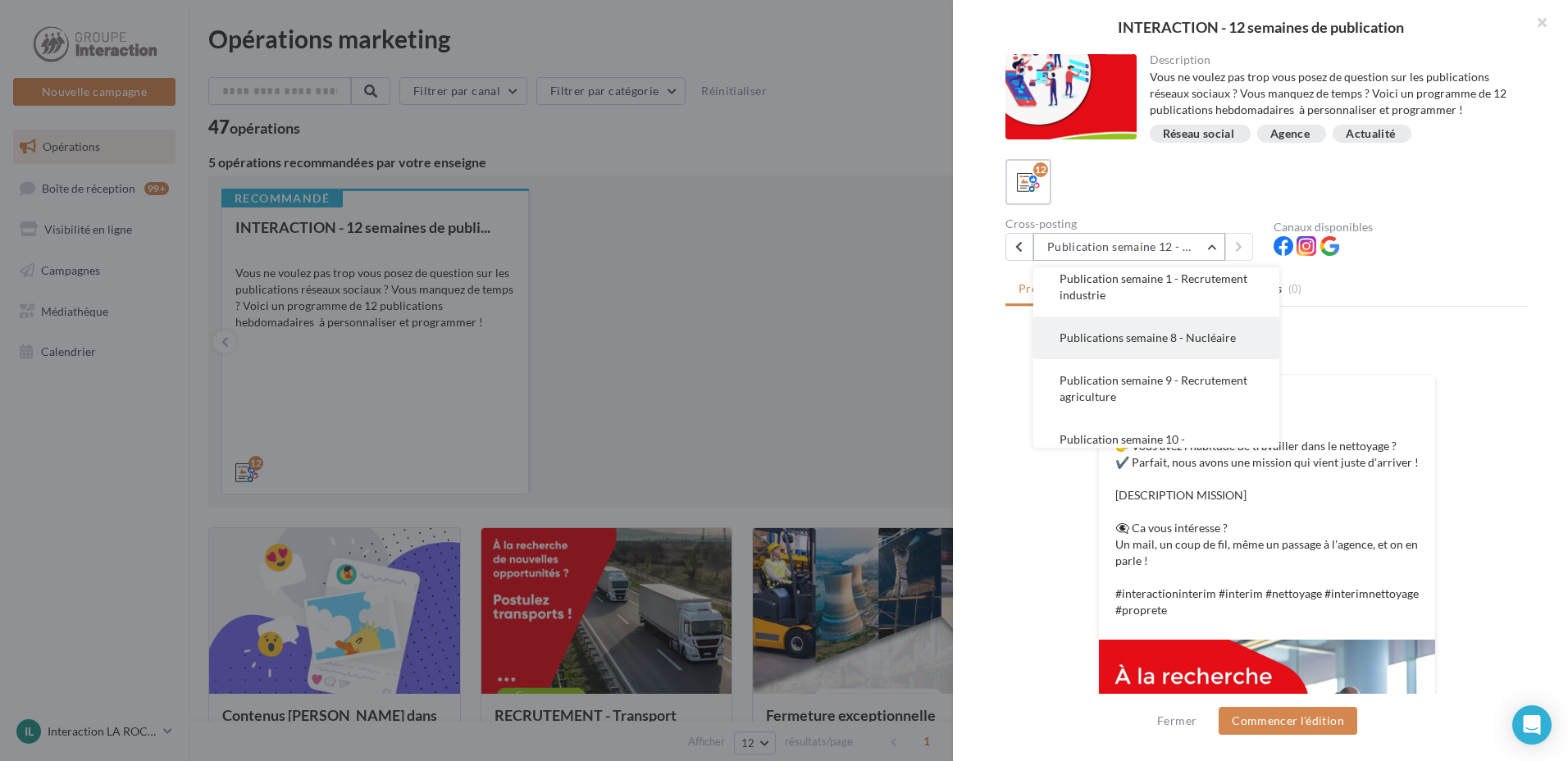
scroll to position [233, 0]
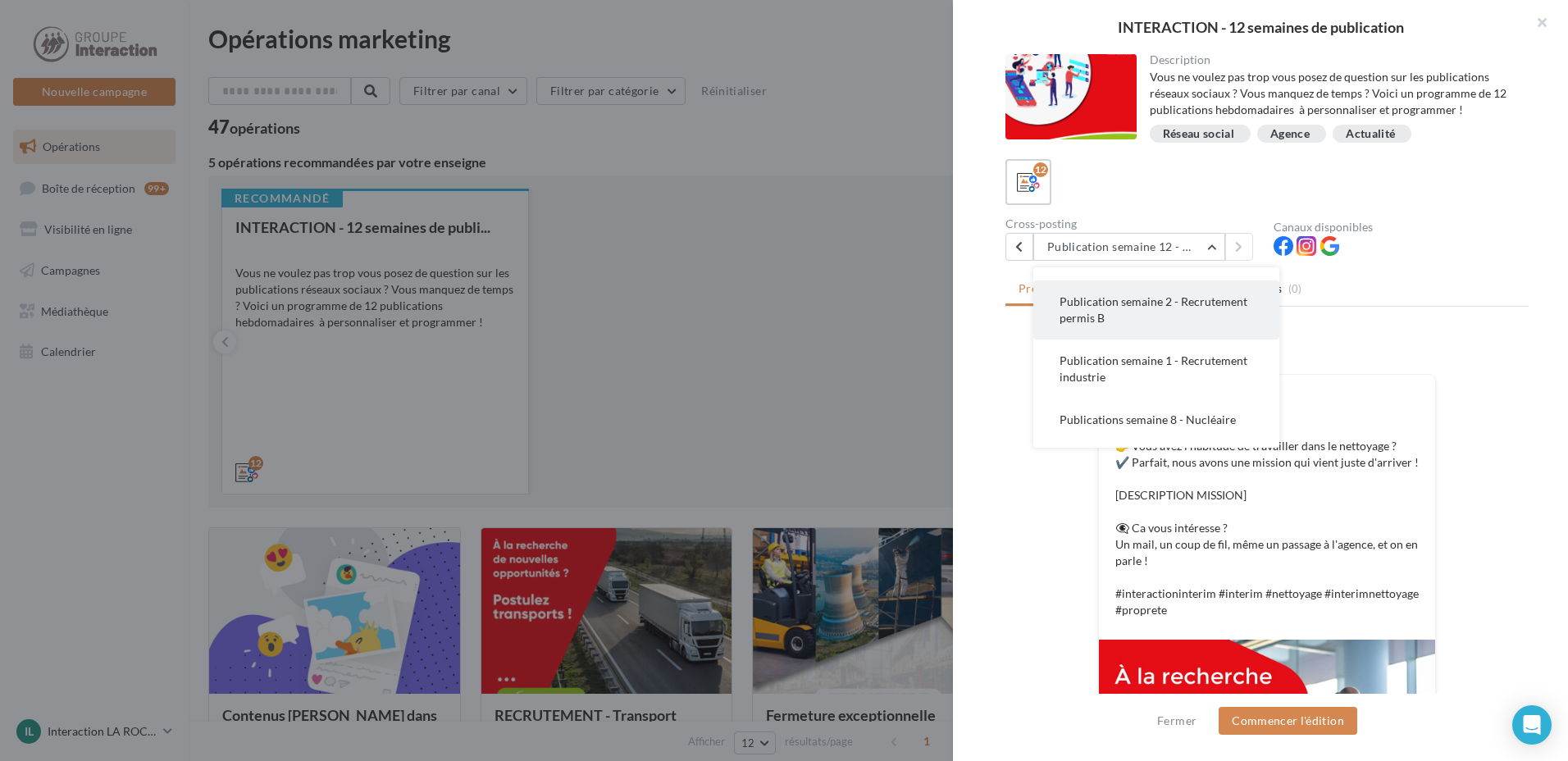
click at [1215, 325] on button "Publication semaine 2 - Recrutement permis B" at bounding box center [1157, 309] width 246 height 59
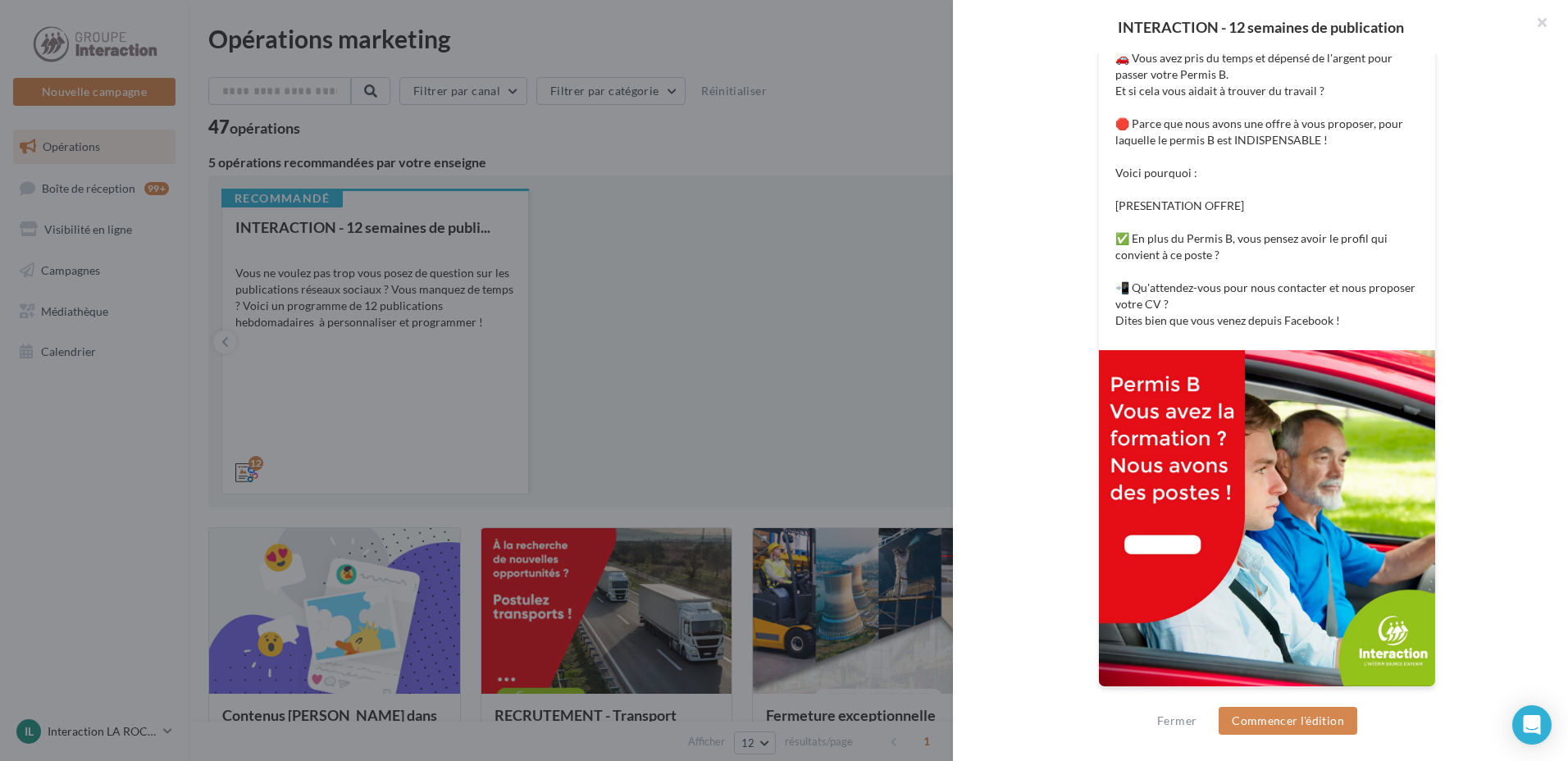
scroll to position [59, 0]
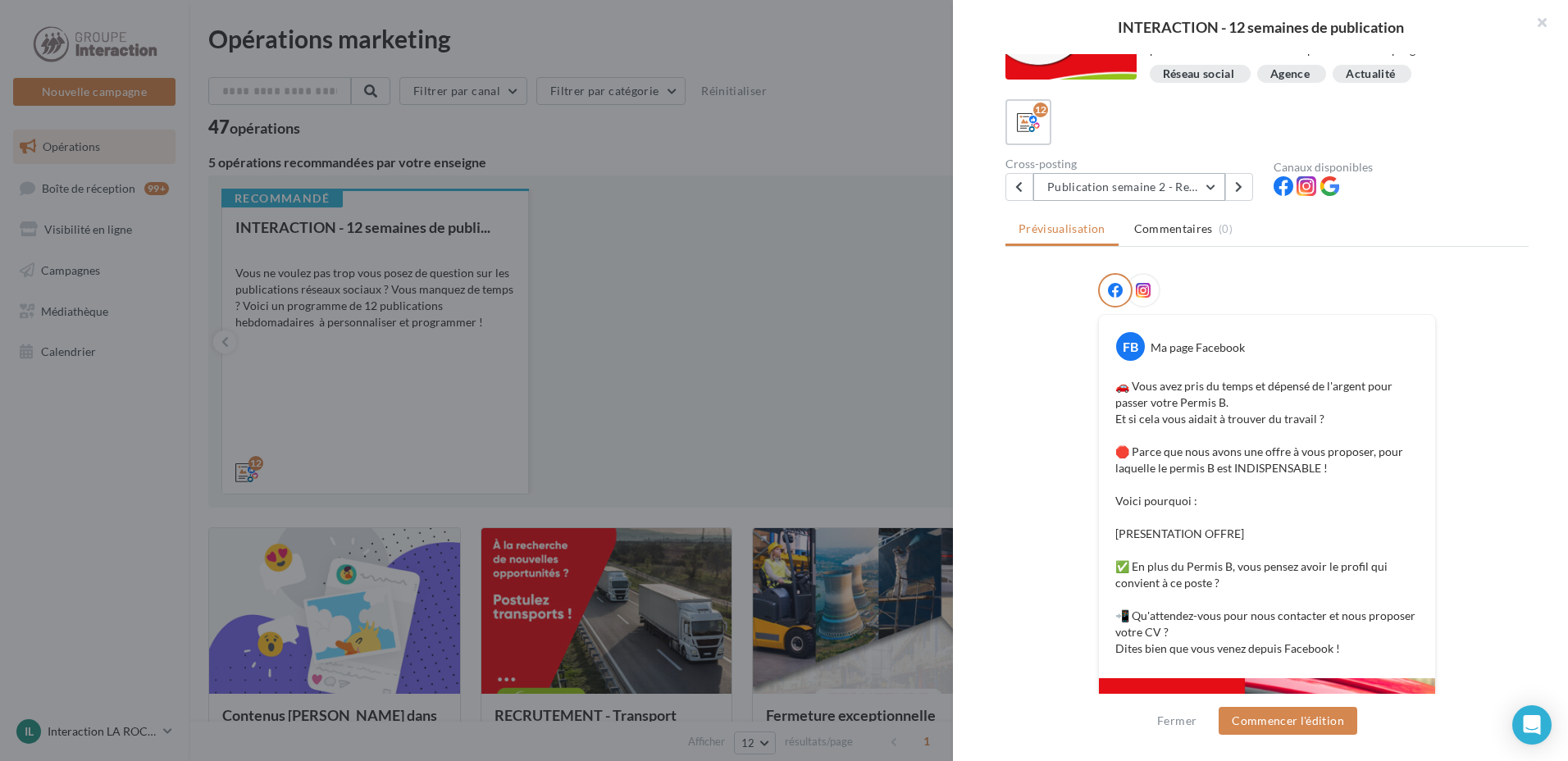
click at [1175, 183] on button "Publication semaine 2 - Recrutement permis B" at bounding box center [1129, 187] width 192 height 28
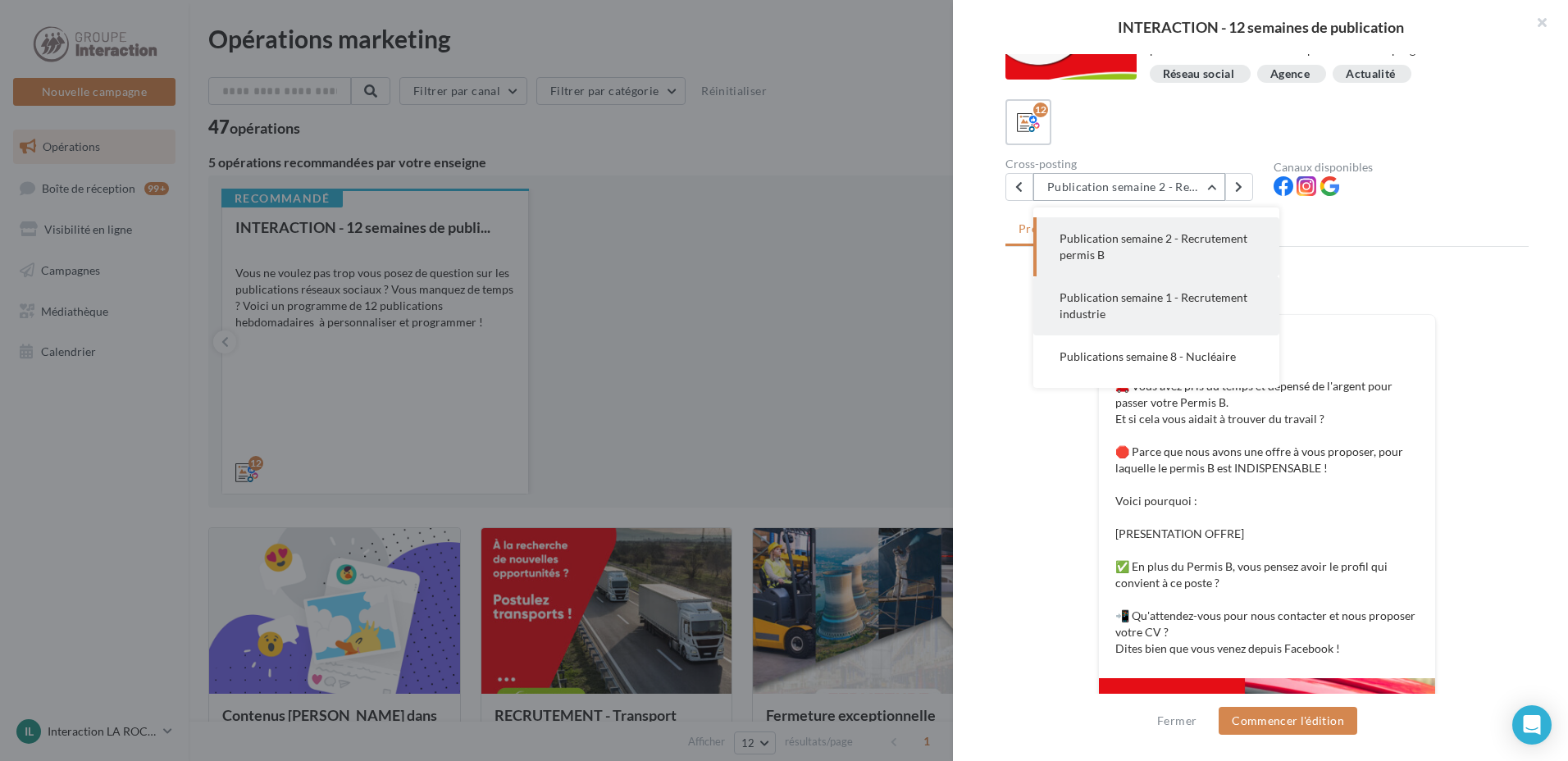
scroll to position [154, 0]
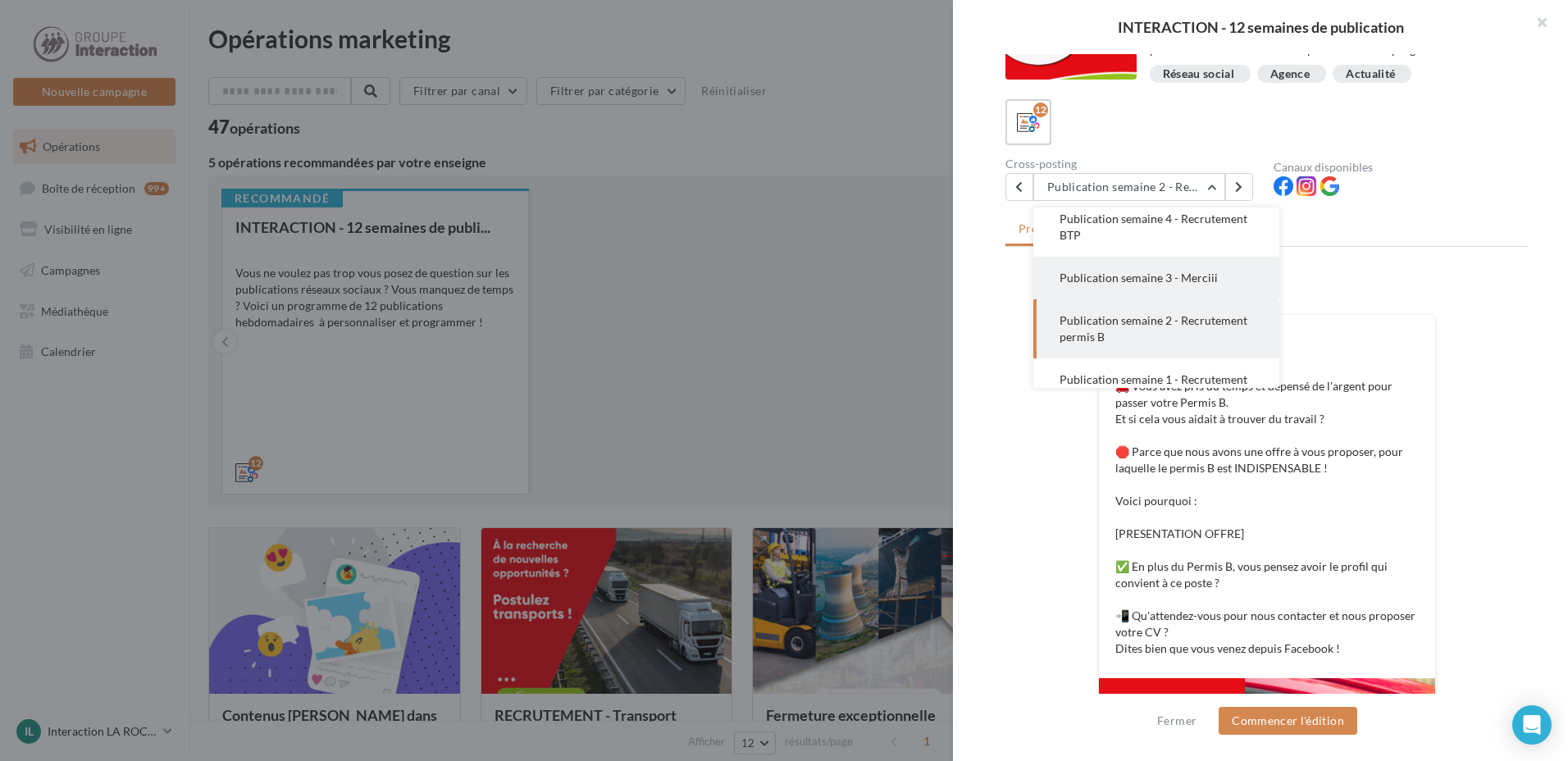
click at [1215, 294] on button "Publication semaine 3 - Merciii" at bounding box center [1157, 278] width 246 height 42
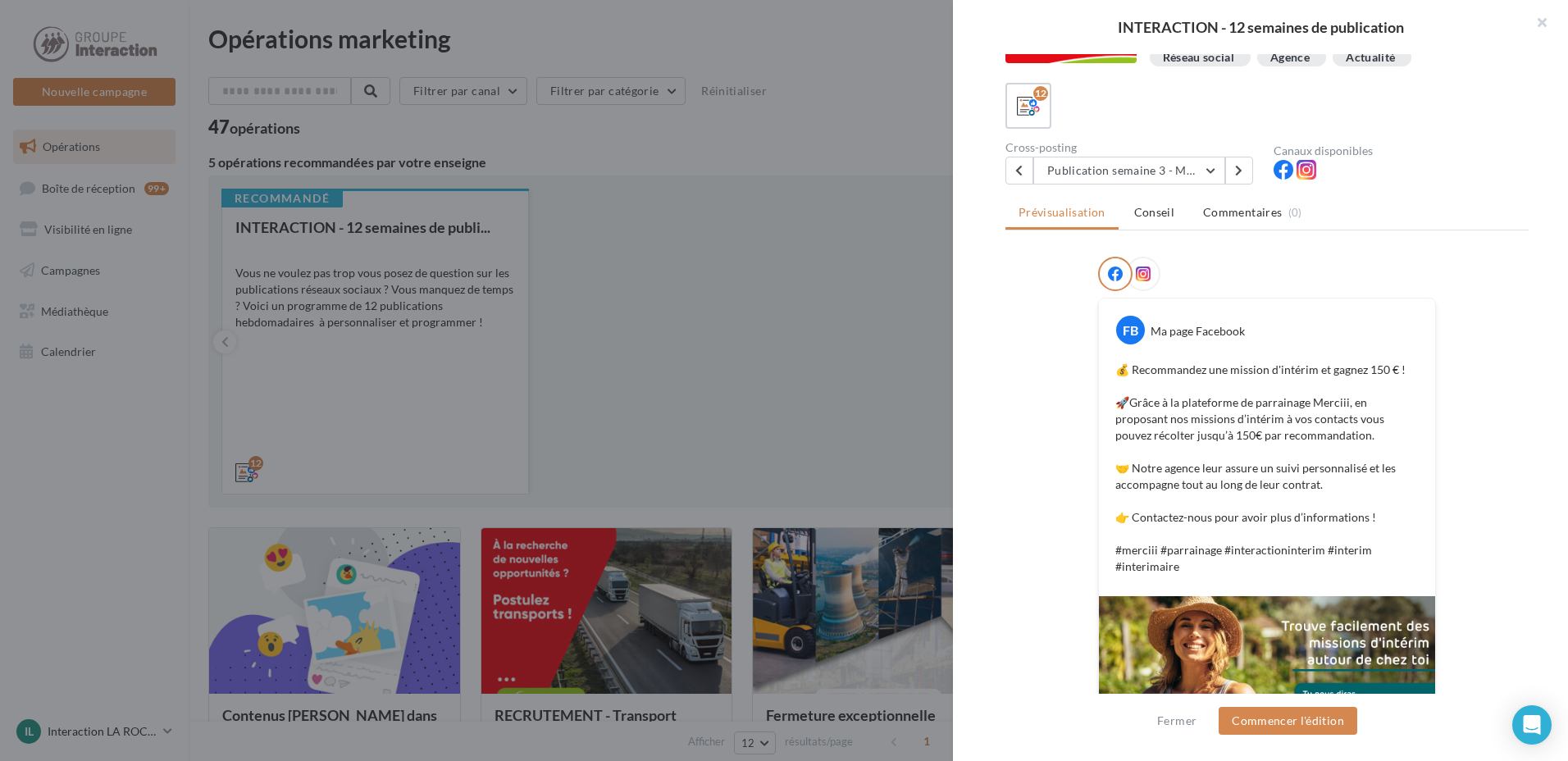
scroll to position [0, 0]
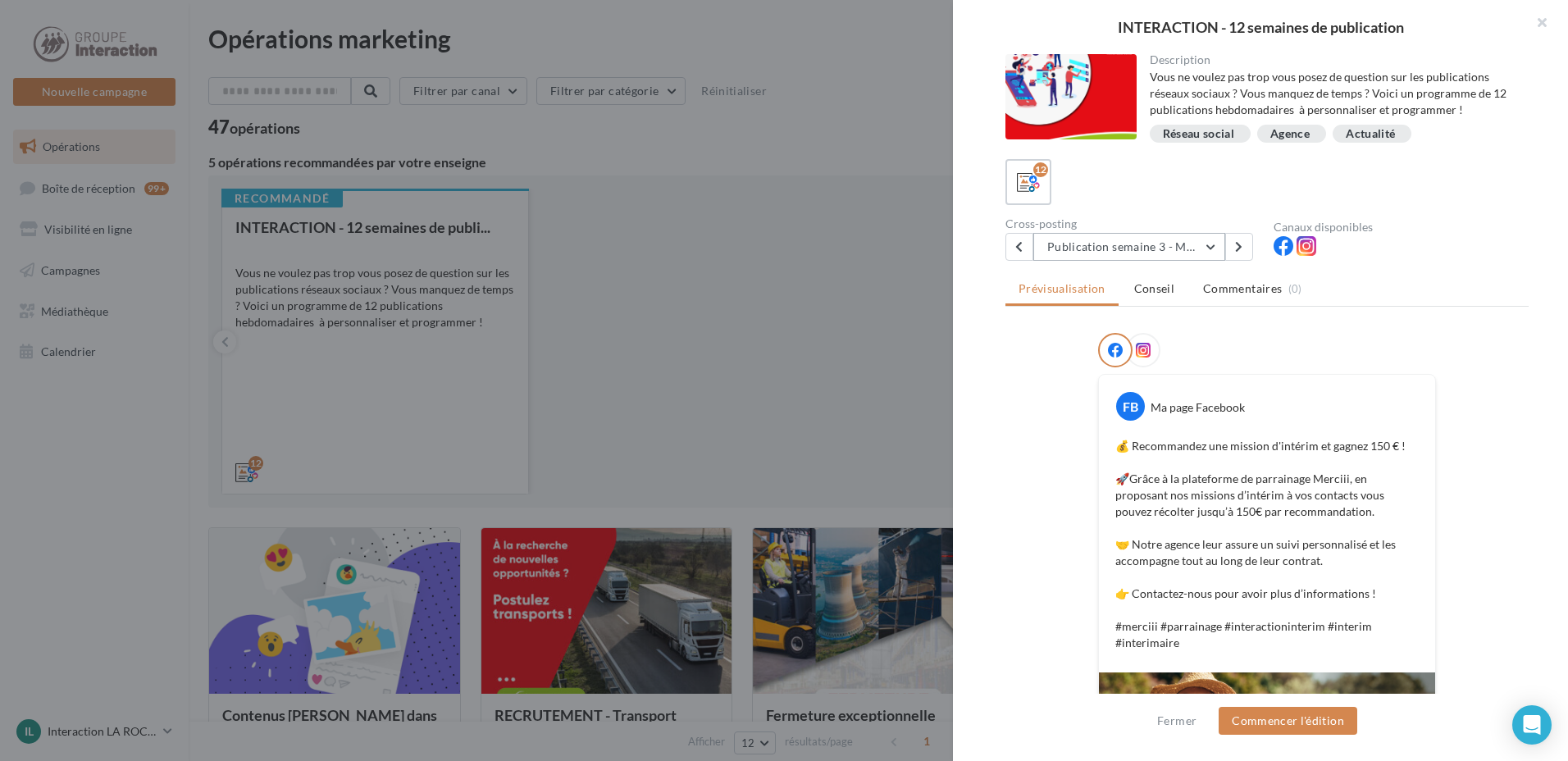
click at [1197, 245] on button "Publication semaine 3 - Merciii" at bounding box center [1129, 246] width 192 height 28
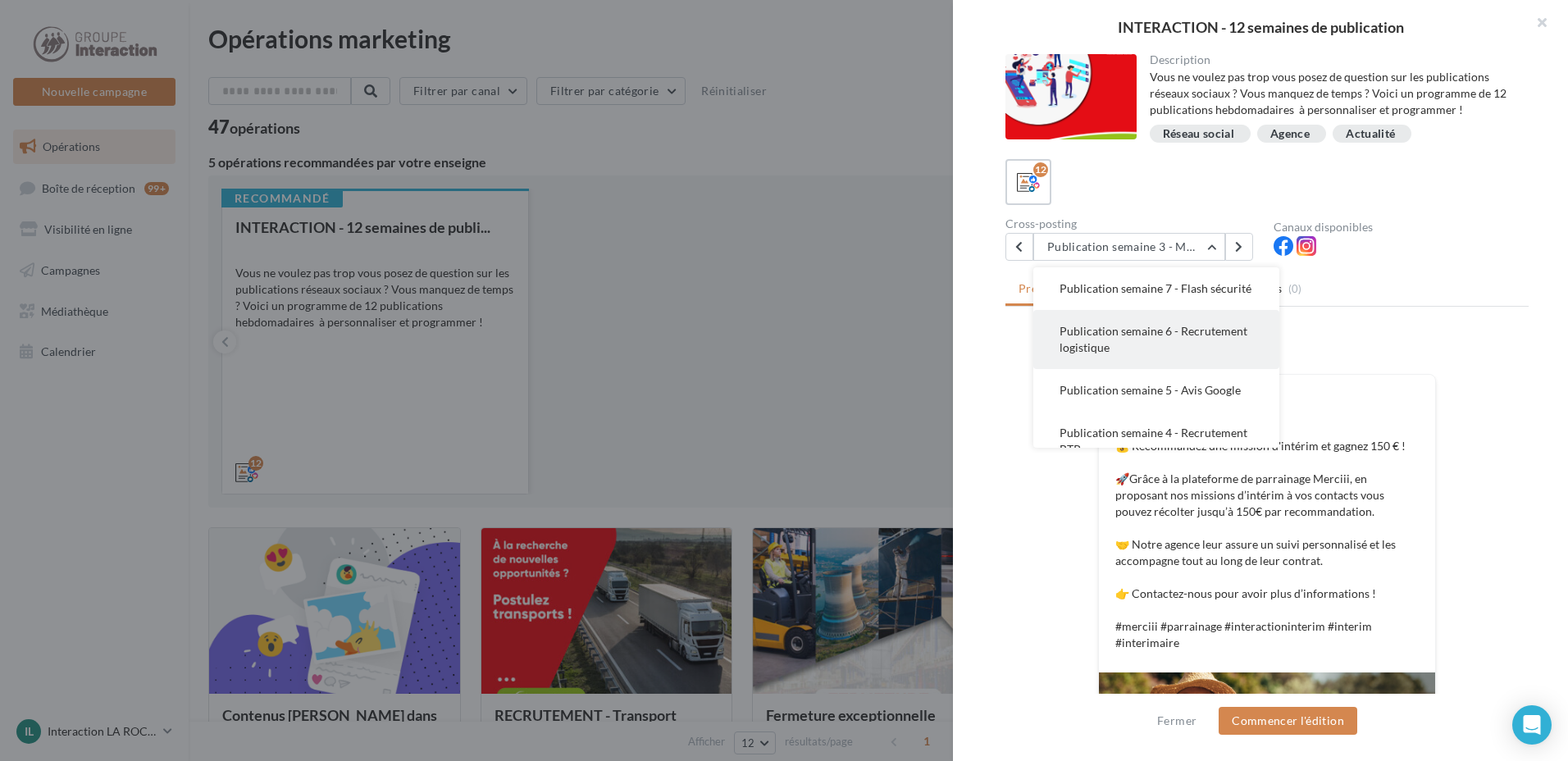
click at [1223, 347] on span "Publication semaine 6 - Recrutement logistique" at bounding box center [1153, 339] width 188 height 31
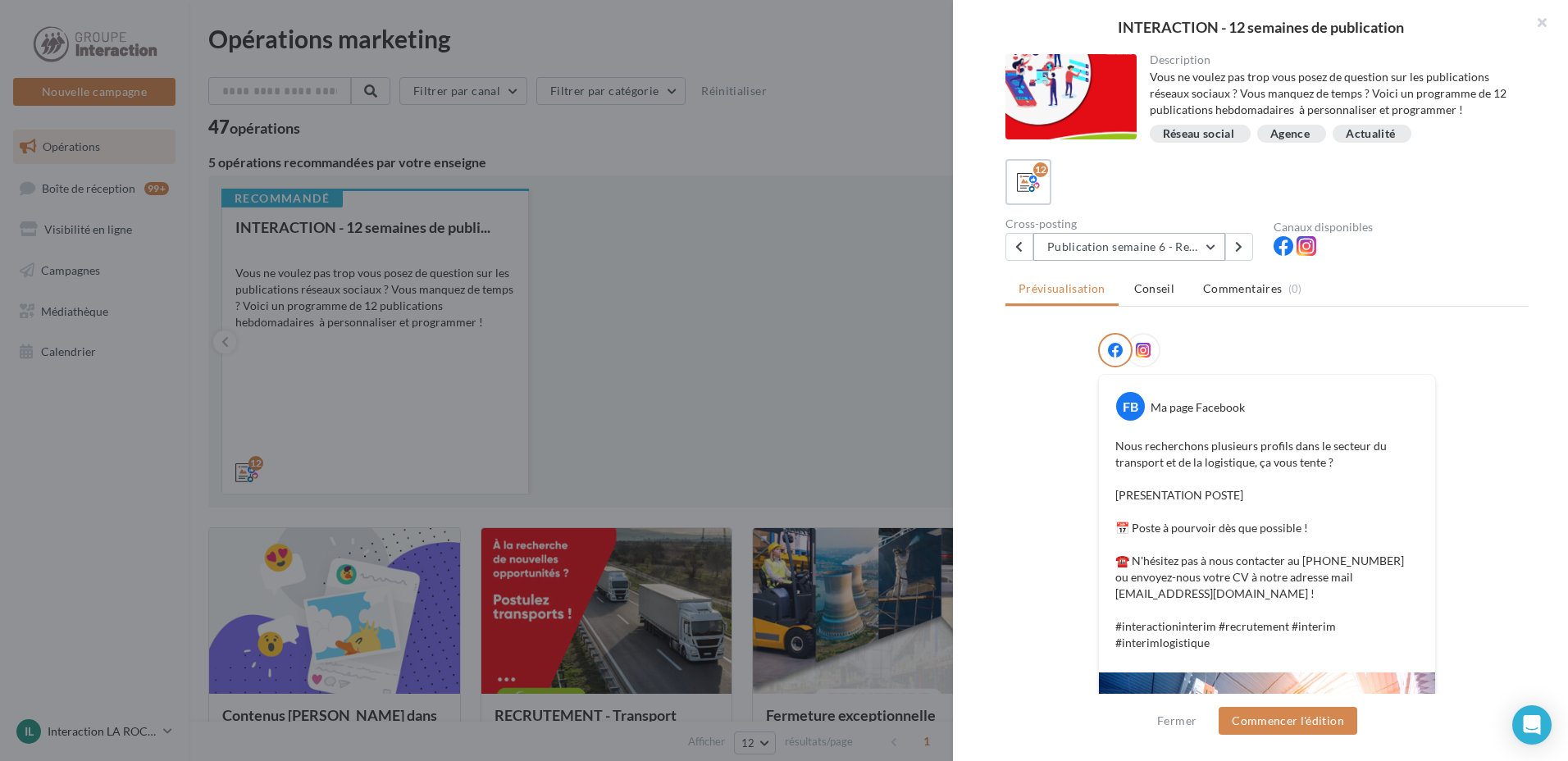
click at [1185, 243] on button "Publication semaine 6 - Recrutement logistique" at bounding box center [1129, 246] width 192 height 28
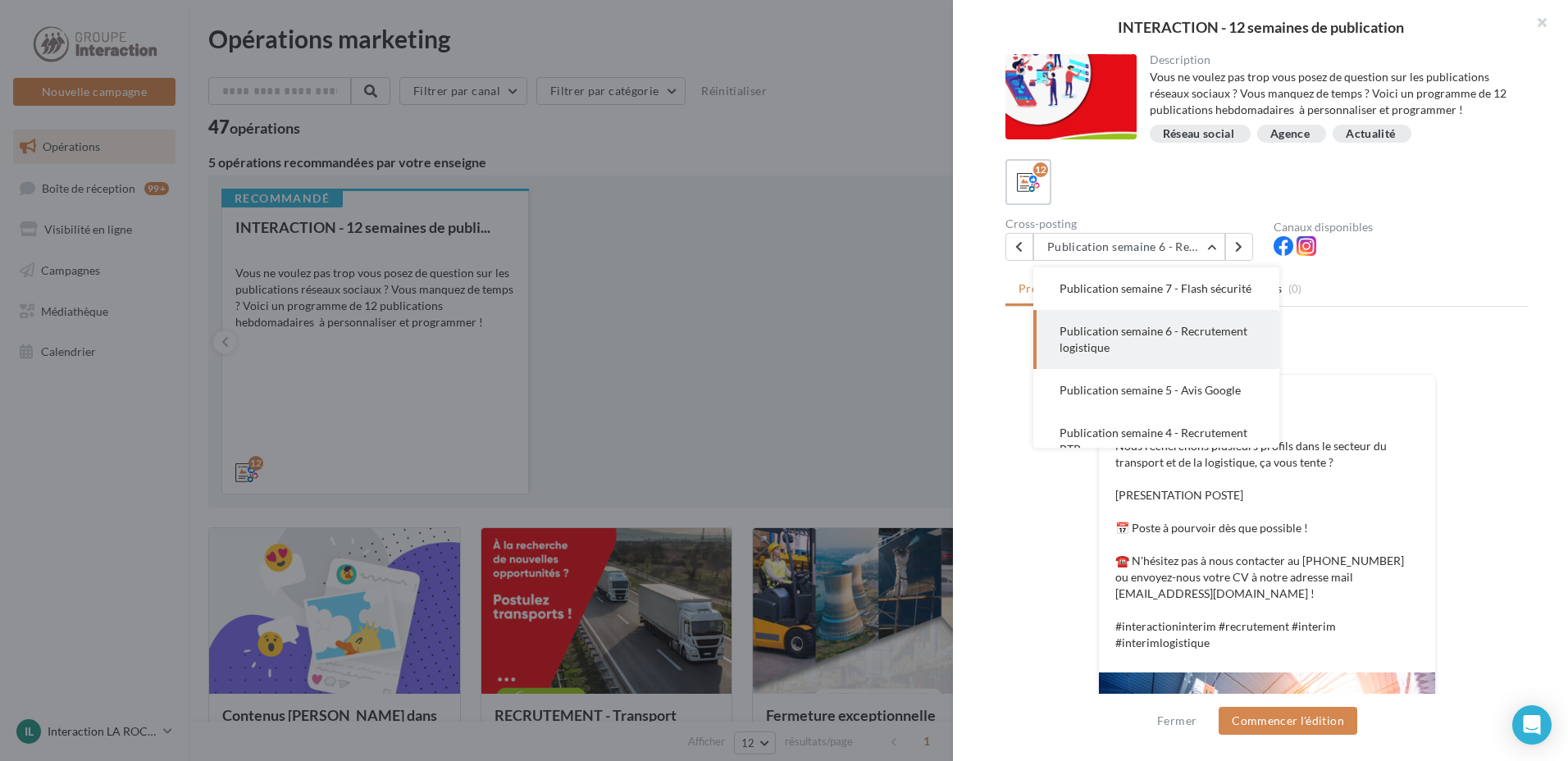
click at [1412, 245] on div at bounding box center [1401, 248] width 255 height 25
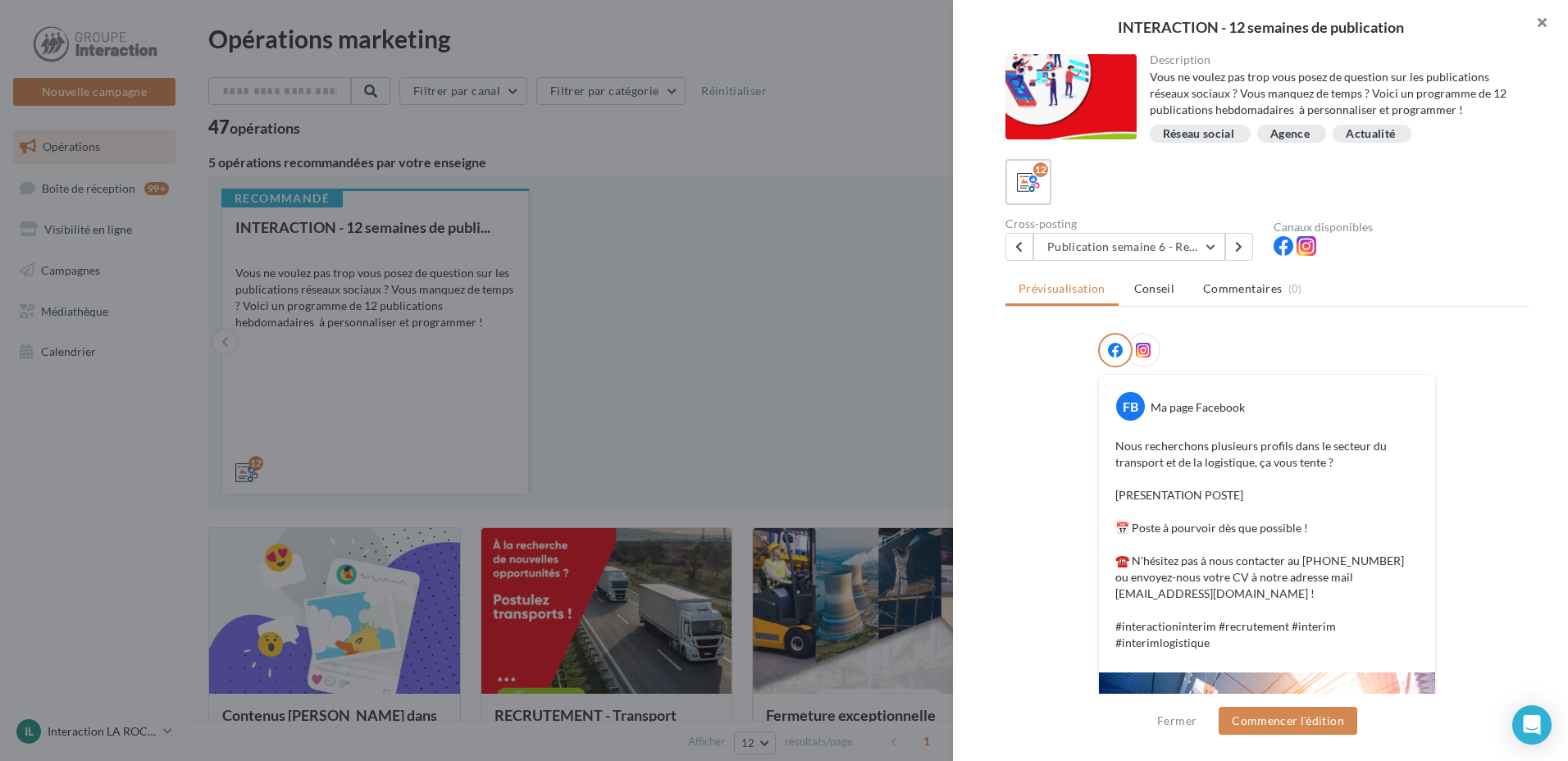
click at [1543, 18] on button "button" at bounding box center [1535, 25] width 65 height 49
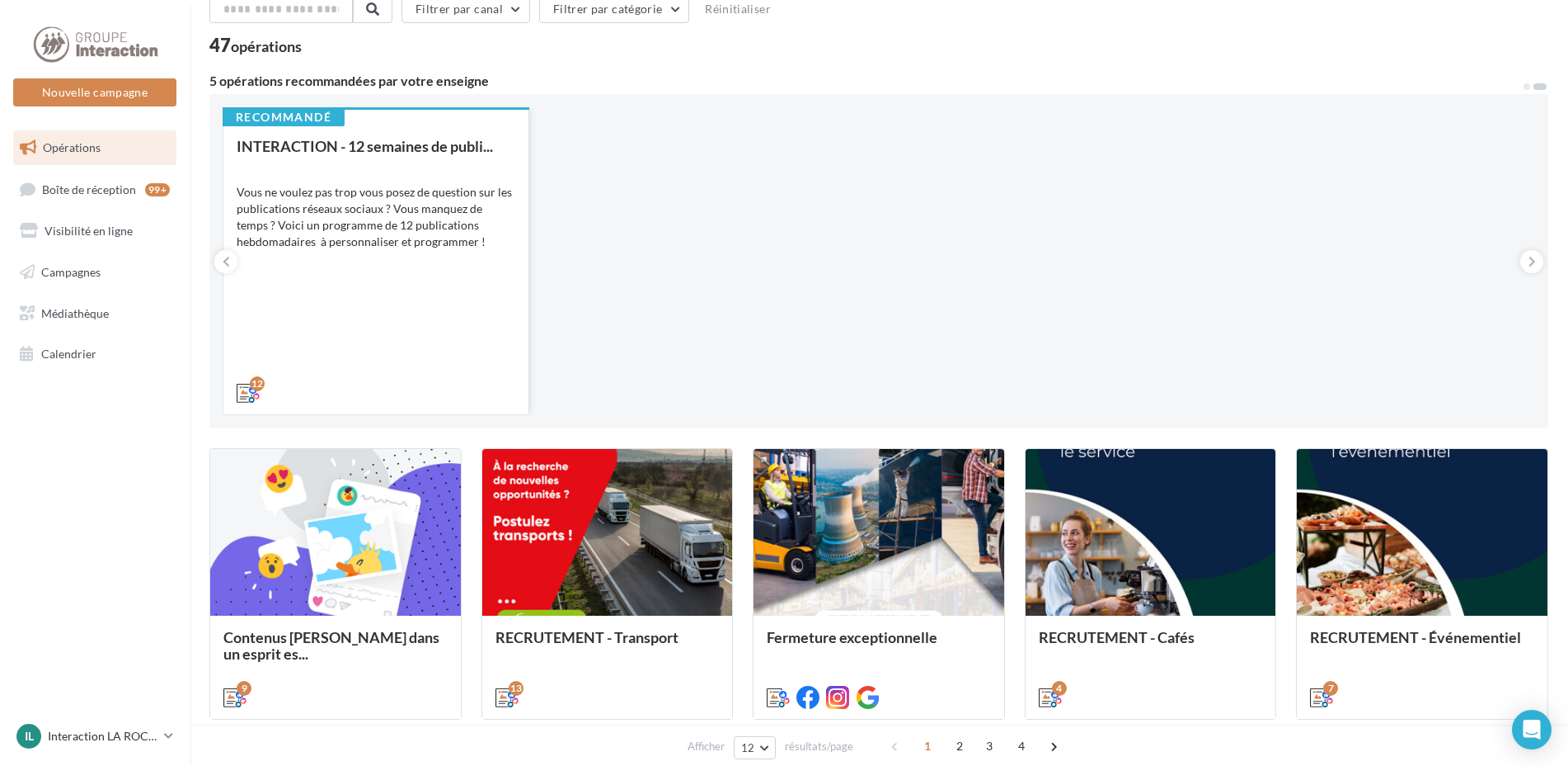
scroll to position [413, 0]
